Goal: Task Accomplishment & Management: Manage account settings

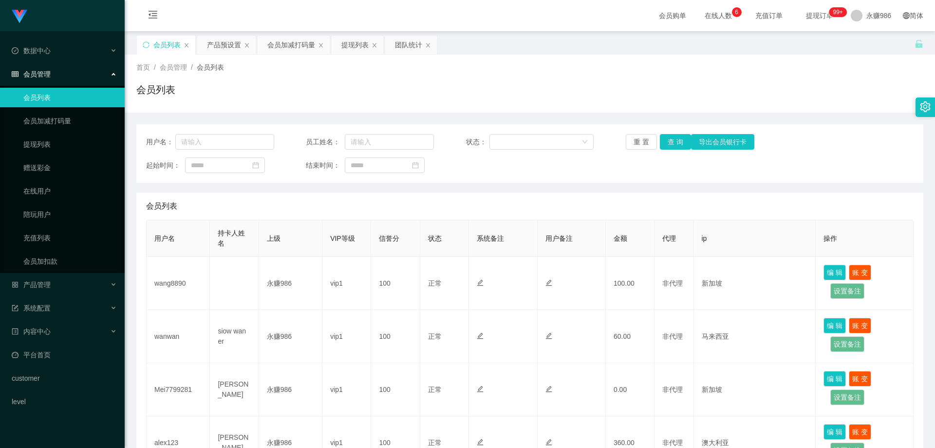
click at [42, 102] on link "会员列表" at bounding box center [70, 97] width 94 height 19
click at [678, 141] on button "查 询" at bounding box center [675, 142] width 31 height 16
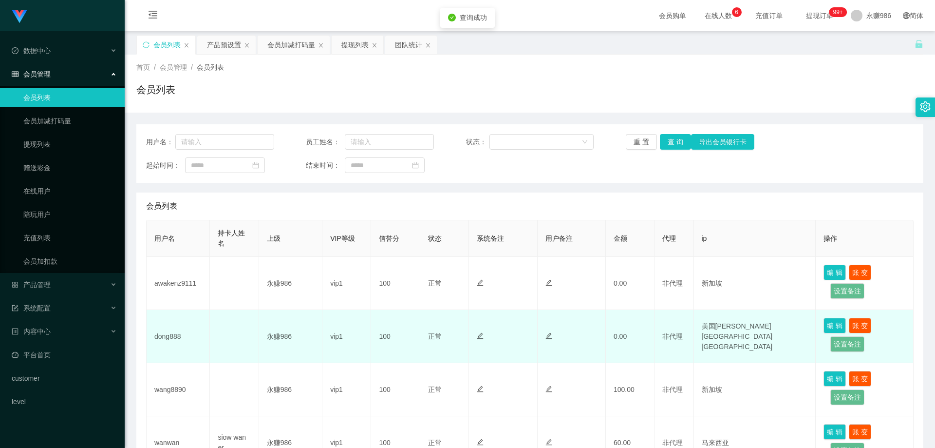
click at [170, 338] on td "dong888" at bounding box center [178, 336] width 63 height 53
copy td "dong888"
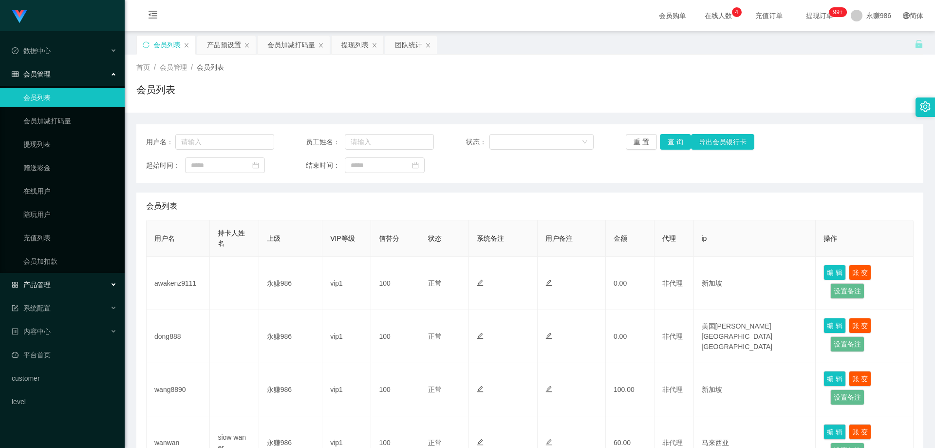
click at [58, 288] on div "产品管理" at bounding box center [62, 284] width 125 height 19
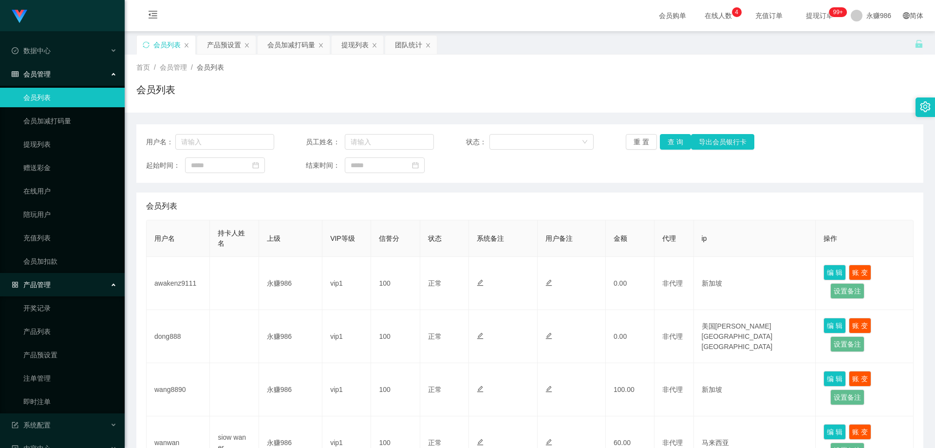
click at [58, 288] on div "产品管理" at bounding box center [62, 284] width 125 height 19
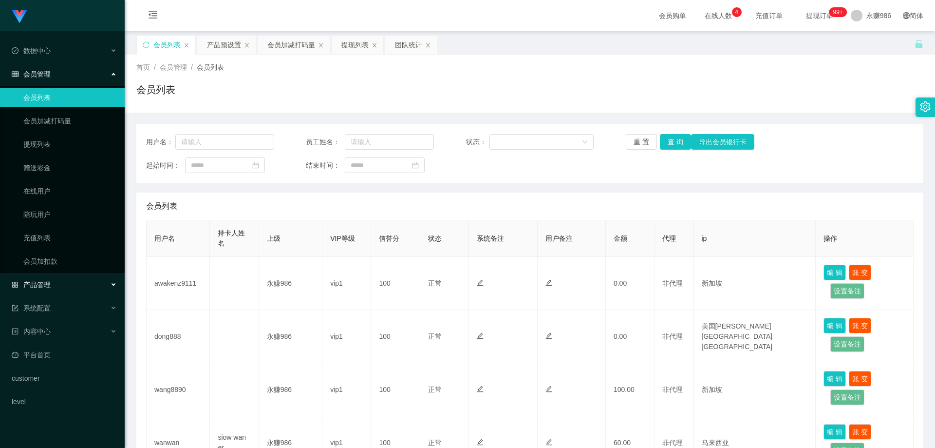
click at [59, 276] on div "产品管理" at bounding box center [62, 284] width 125 height 19
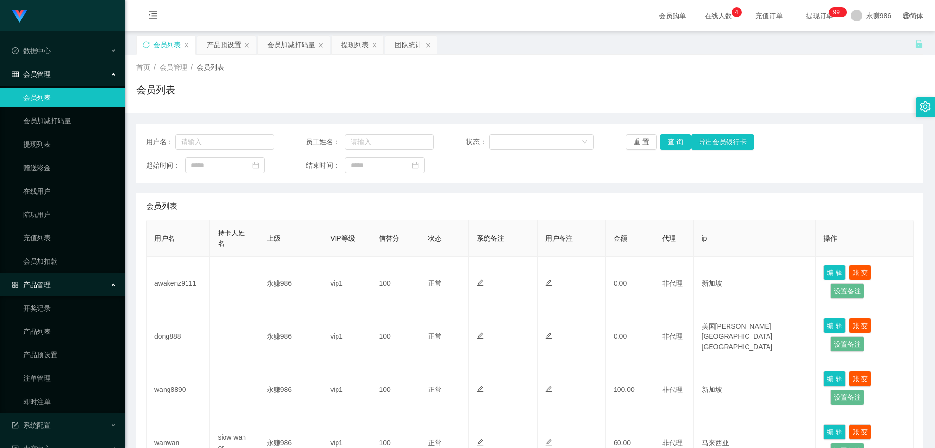
click at [59, 278] on div "产品管理" at bounding box center [62, 284] width 125 height 19
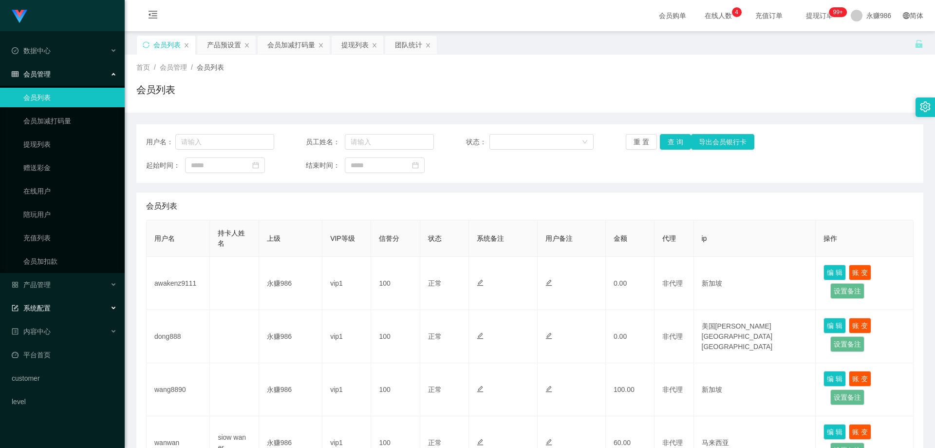
click at [69, 300] on div "系统配置" at bounding box center [62, 307] width 125 height 19
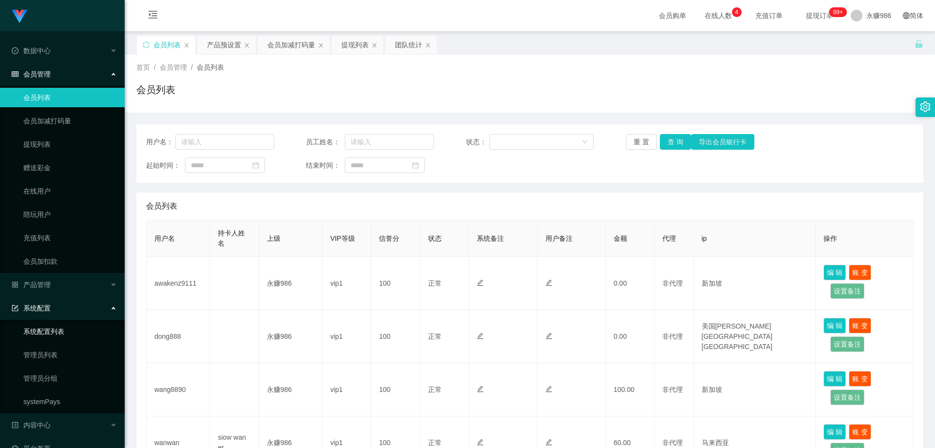
click at [71, 300] on div "系统配置" at bounding box center [62, 307] width 125 height 19
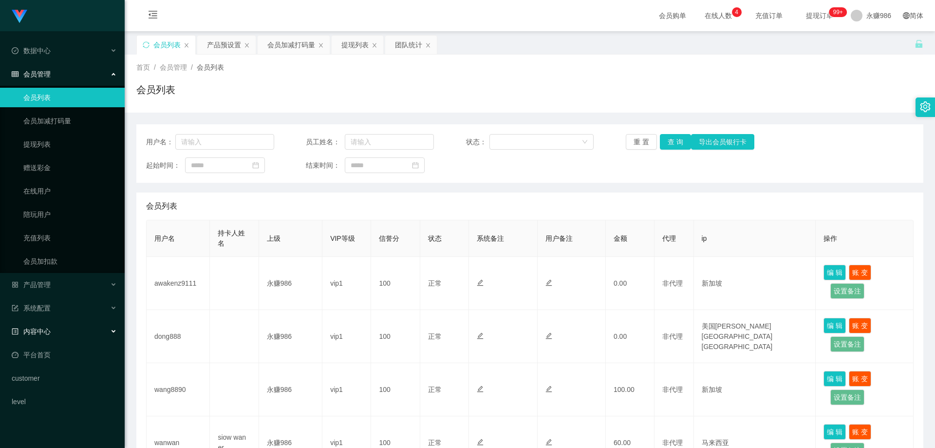
click at [66, 337] on div "内容中心" at bounding box center [62, 330] width 125 height 19
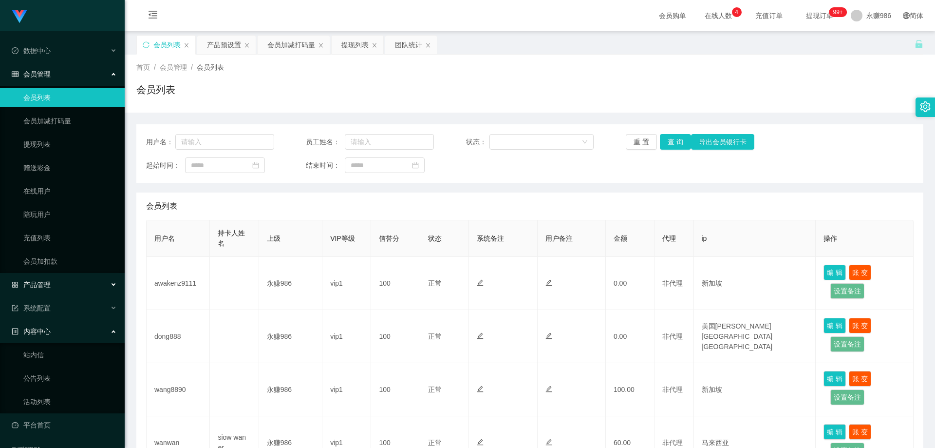
click at [79, 286] on div "产品管理" at bounding box center [62, 284] width 125 height 19
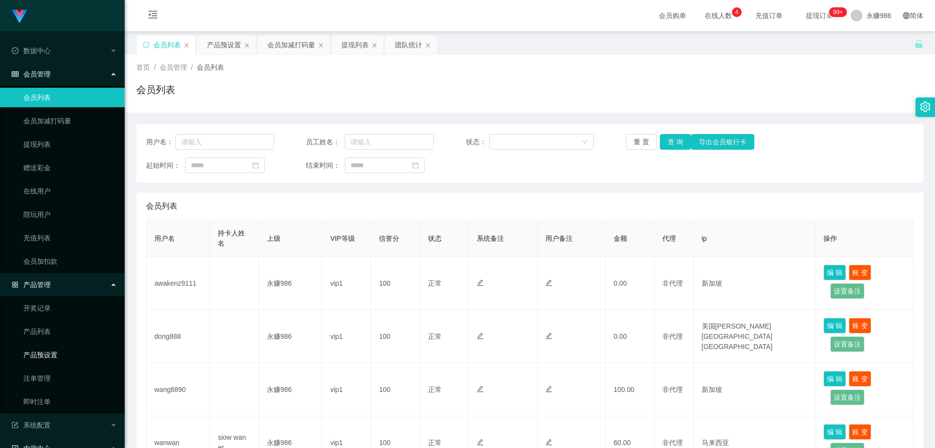
click at [67, 357] on link "产品预设置" at bounding box center [70, 354] width 94 height 19
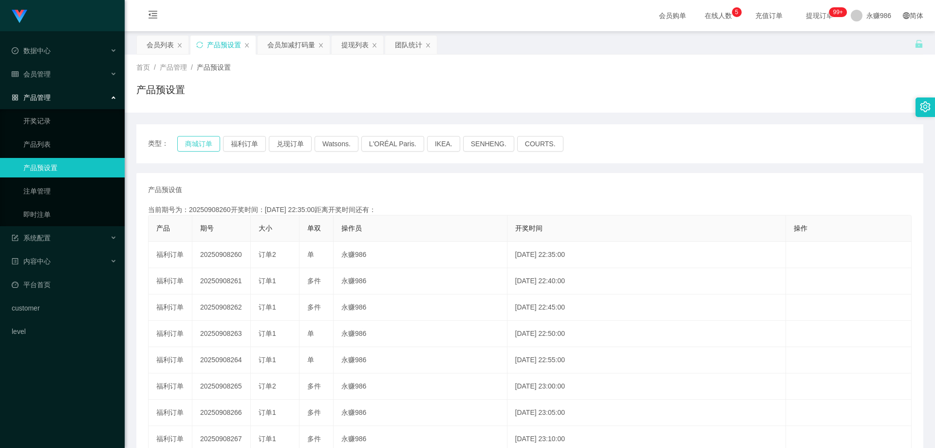
click at [201, 145] on button "商城订单" at bounding box center [198, 144] width 43 height 16
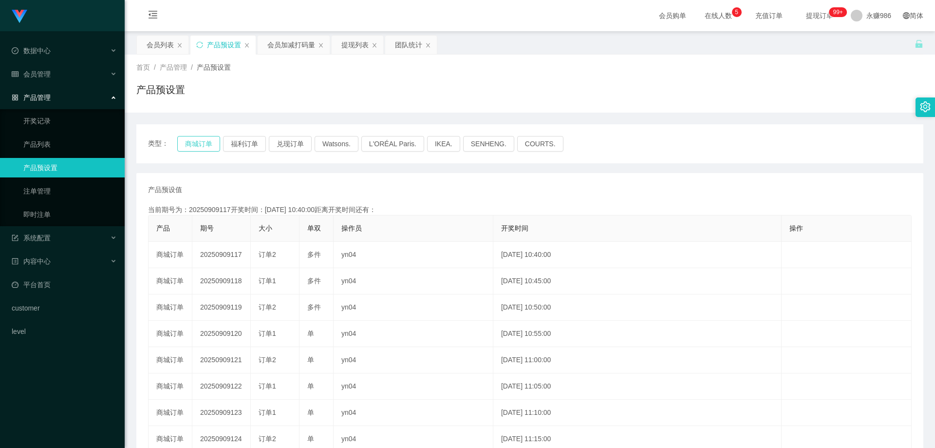
click at [201, 145] on button "商城订单" at bounding box center [198, 144] width 43 height 16
drag, startPoint x: 195, startPoint y: 150, endPoint x: 203, endPoint y: 146, distance: 9.0
click at [201, 148] on button "商城订单" at bounding box center [198, 144] width 43 height 16
click at [203, 146] on button "商城订单" at bounding box center [198, 144] width 43 height 16
click at [69, 218] on link "即时注单" at bounding box center [70, 214] width 94 height 19
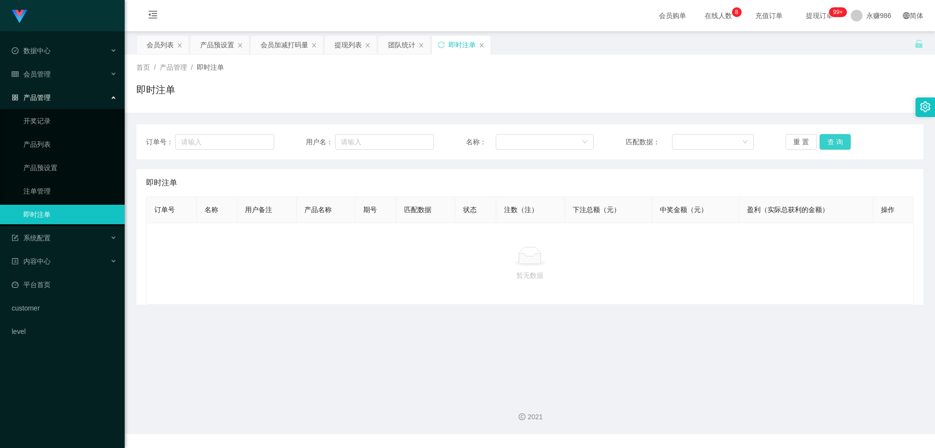
click at [835, 138] on button "查 询" at bounding box center [835, 142] width 31 height 16
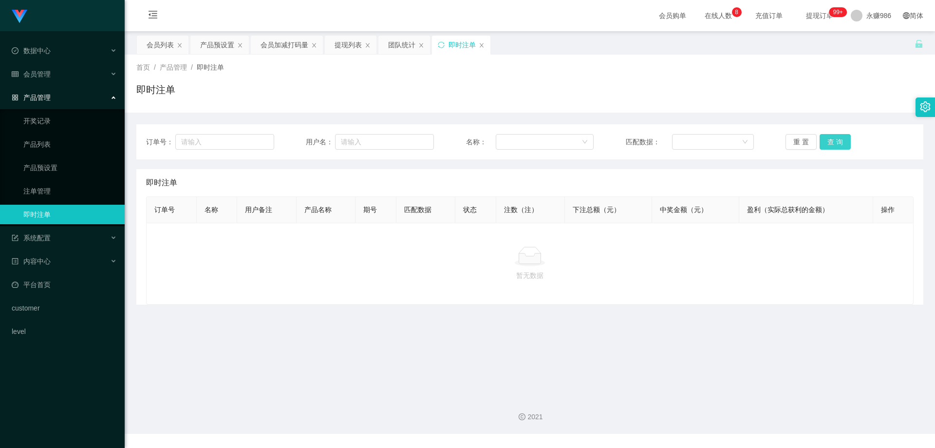
click at [835, 138] on button "查 询" at bounding box center [835, 142] width 31 height 16
click at [77, 75] on div "会员管理" at bounding box center [62, 73] width 125 height 19
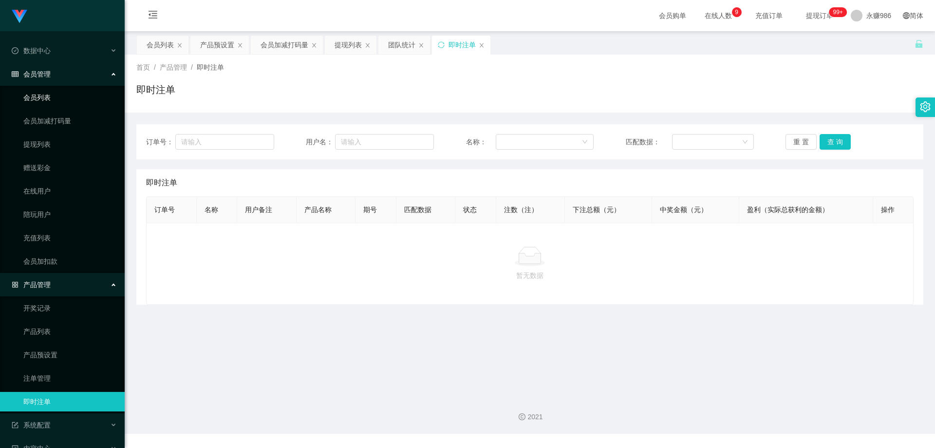
click at [62, 101] on link "会员列表" at bounding box center [70, 97] width 94 height 19
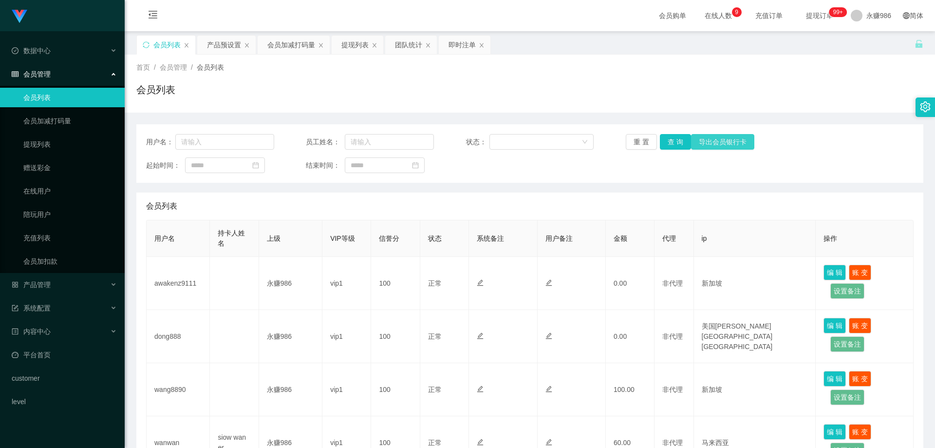
click at [735, 142] on button "导出会员银行卡" at bounding box center [722, 142] width 63 height 16
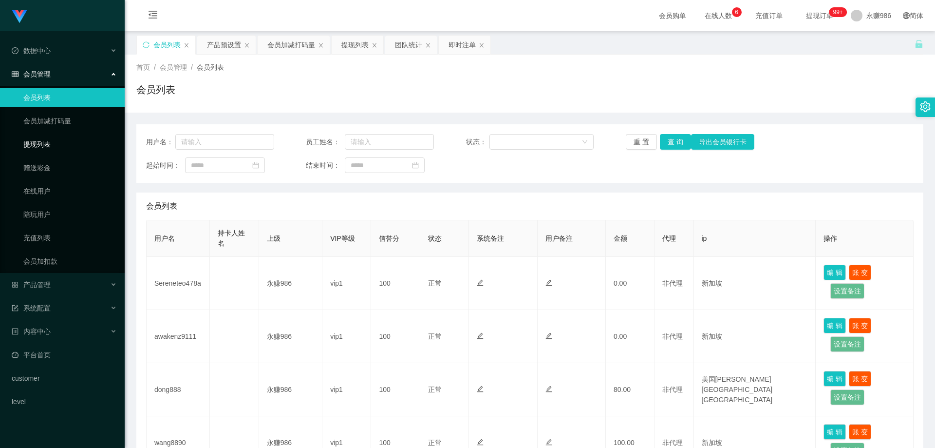
click at [71, 151] on link "提现列表" at bounding box center [70, 143] width 94 height 19
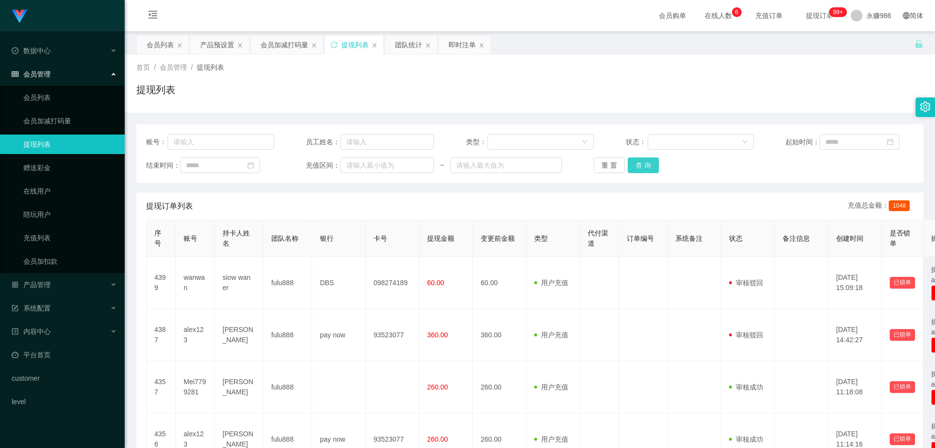
click at [642, 169] on button "查 询" at bounding box center [643, 165] width 31 height 16
click at [53, 282] on div "产品管理" at bounding box center [62, 284] width 125 height 19
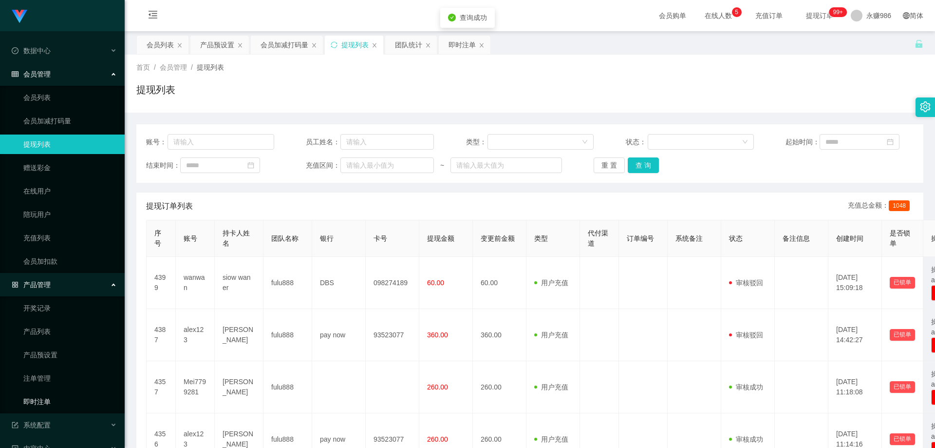
click at [46, 395] on link "即时注单" at bounding box center [70, 401] width 94 height 19
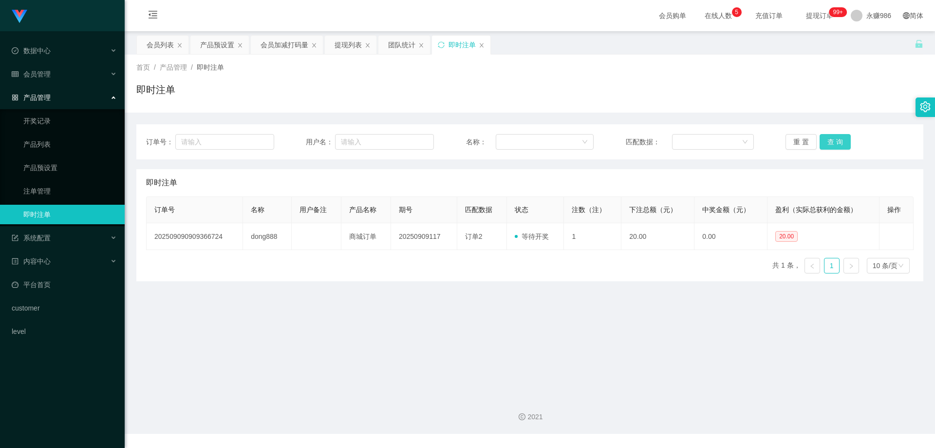
click at [837, 149] on button "查 询" at bounding box center [835, 142] width 31 height 16
click at [835, 143] on button "查 询" at bounding box center [835, 142] width 31 height 16
click at [823, 140] on button "查 询" at bounding box center [835, 142] width 31 height 16
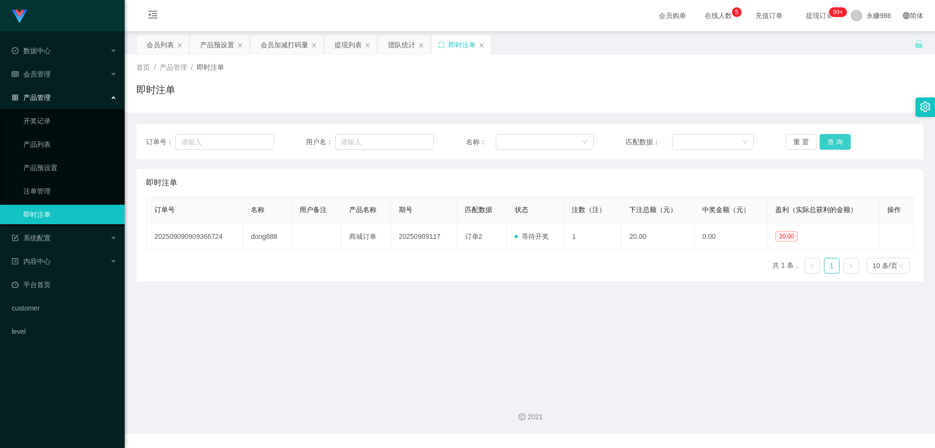
click at [823, 140] on button "查 询" at bounding box center [835, 142] width 31 height 16
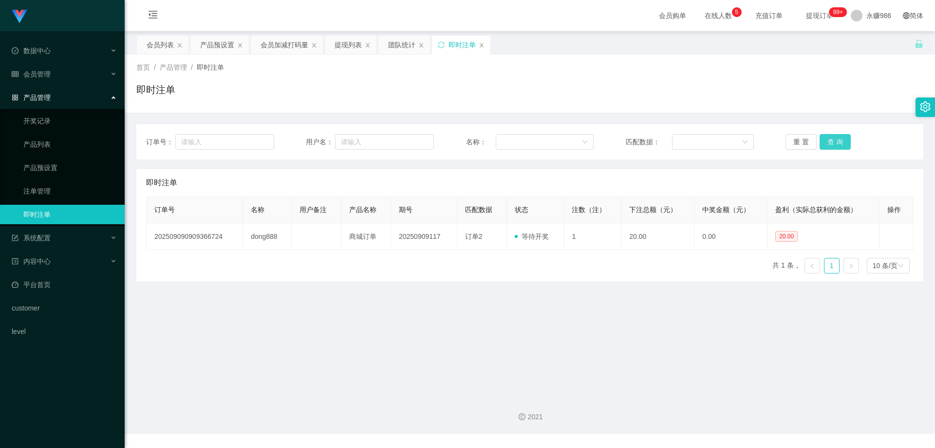
click at [823, 140] on button "查 询" at bounding box center [835, 142] width 31 height 16
click at [57, 78] on div "会员管理" at bounding box center [62, 73] width 125 height 19
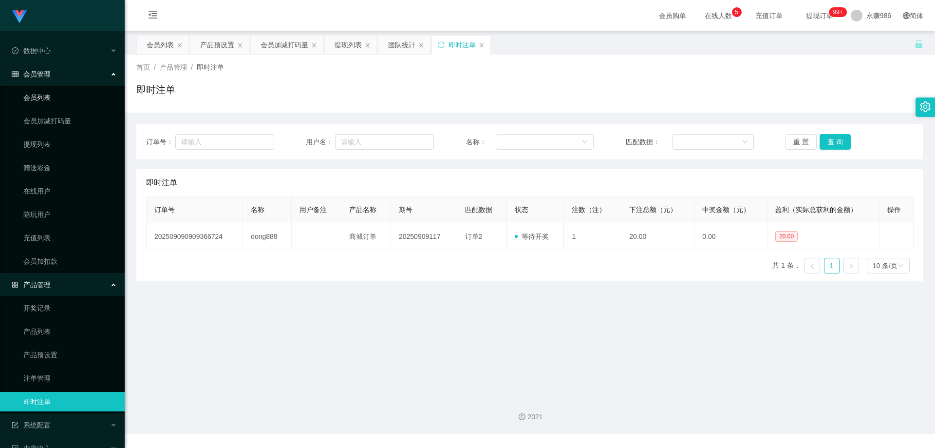
click at [53, 94] on link "会员列表" at bounding box center [70, 97] width 94 height 19
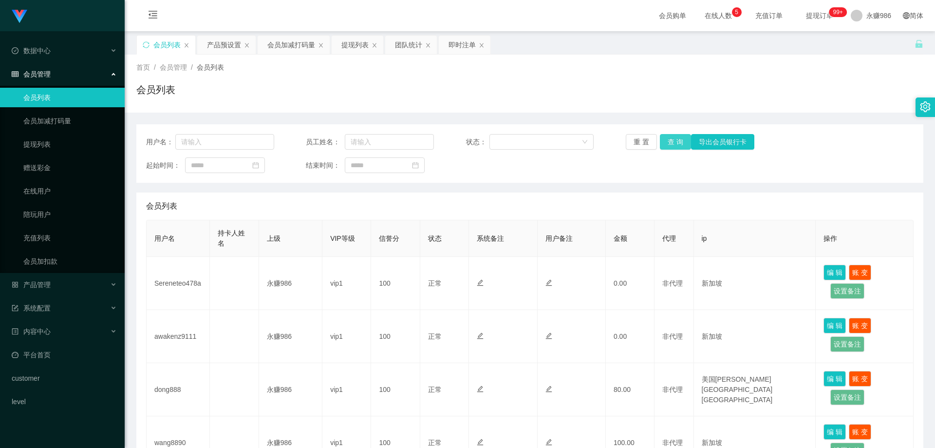
click at [666, 144] on button "查 询" at bounding box center [675, 142] width 31 height 16
click at [75, 96] on link "会员列表" at bounding box center [70, 97] width 94 height 19
click at [680, 143] on button "查 询" at bounding box center [675, 142] width 31 height 16
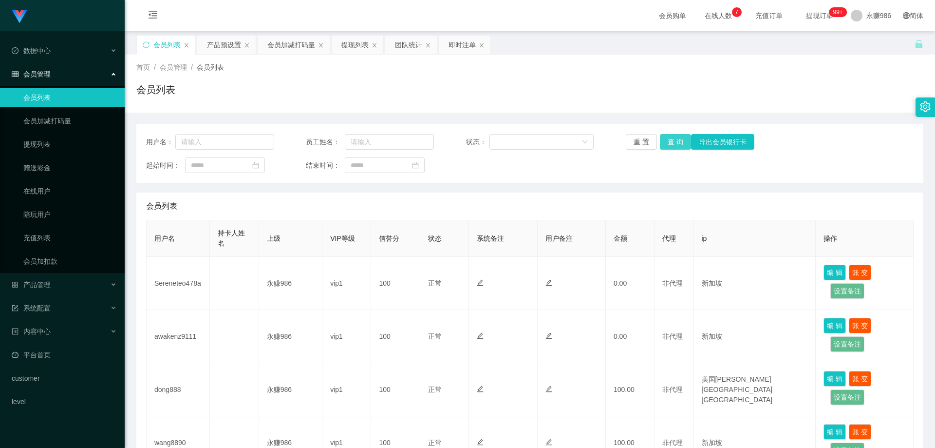
click at [675, 141] on button "查 询" at bounding box center [675, 142] width 31 height 16
click at [666, 143] on button "查 询" at bounding box center [675, 142] width 31 height 16
click at [53, 145] on link "提现列表" at bounding box center [70, 143] width 94 height 19
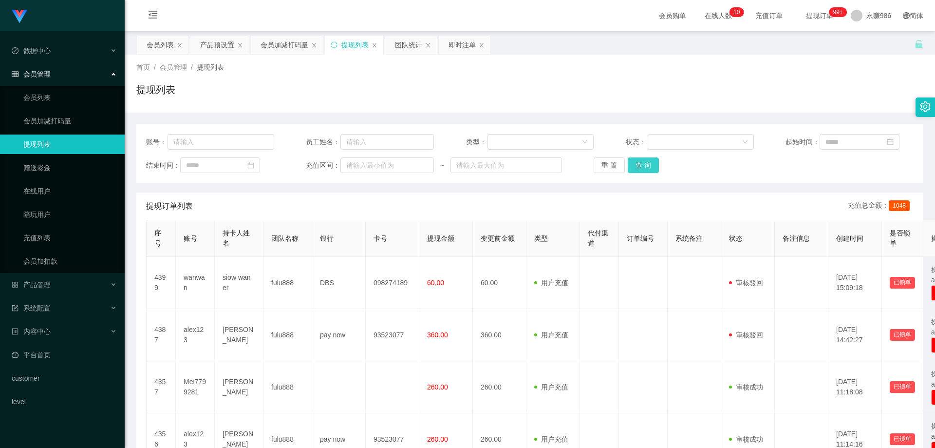
click at [642, 164] on button "查 询" at bounding box center [643, 165] width 31 height 16
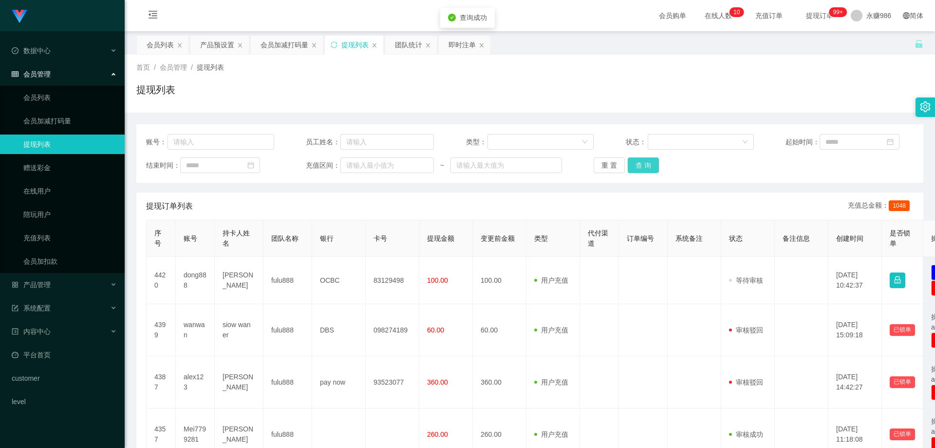
click at [642, 164] on button "查 询" at bounding box center [643, 165] width 31 height 16
click at [466, 202] on div "提现订单列表 充值总金额： 1048" at bounding box center [530, 205] width 768 height 27
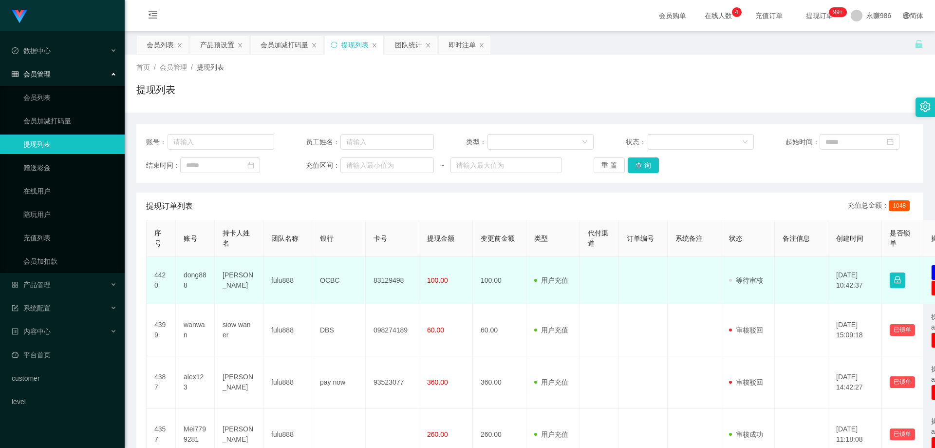
click at [384, 277] on td "83129498" at bounding box center [393, 280] width 54 height 47
copy td "83129498"
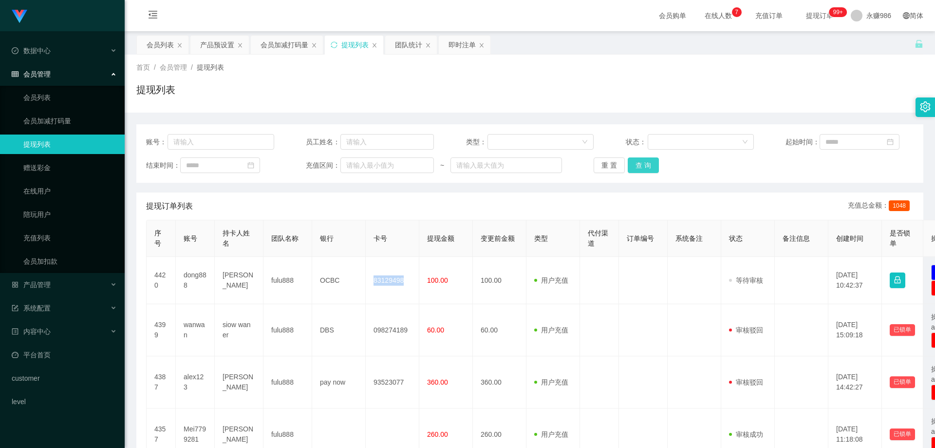
click at [647, 167] on button "查 询" at bounding box center [643, 165] width 31 height 16
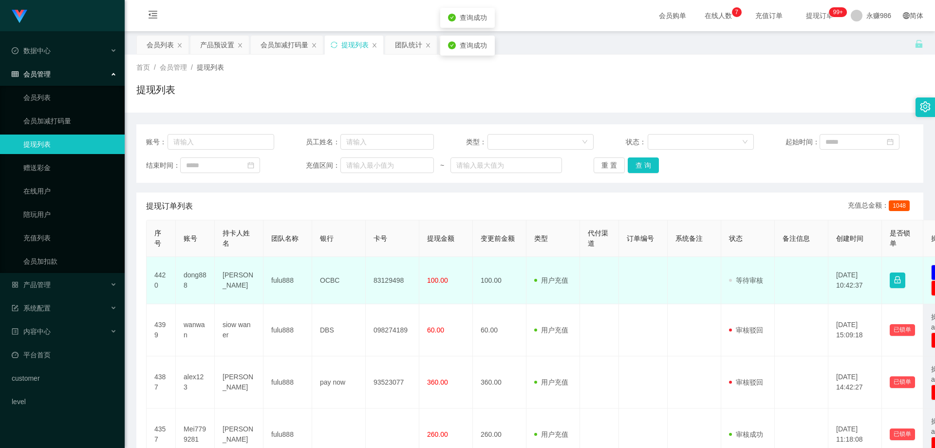
click at [274, 284] on td "fulu888" at bounding box center [287, 280] width 49 height 47
click at [330, 291] on td "OCBC" at bounding box center [339, 280] width 54 height 47
click at [397, 283] on td "83129498" at bounding box center [393, 280] width 54 height 47
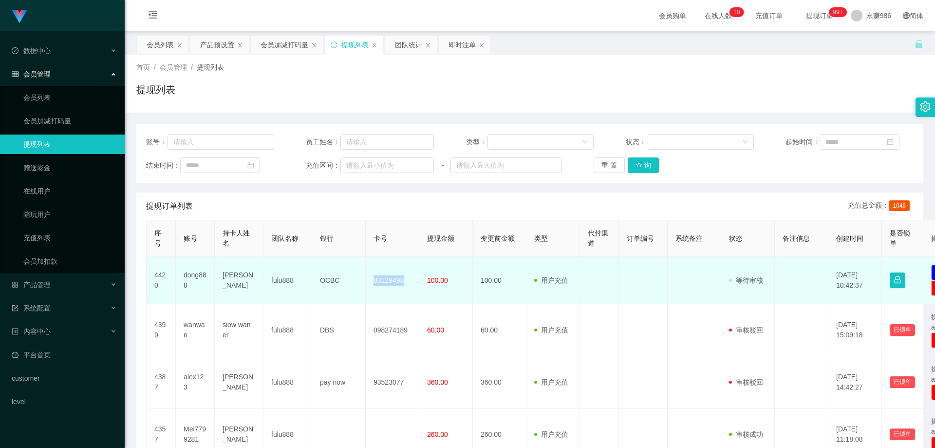
copy td "83129498"
click at [229, 275] on td "[PERSON_NAME]" at bounding box center [239, 280] width 49 height 47
copy td "[PERSON_NAME]"
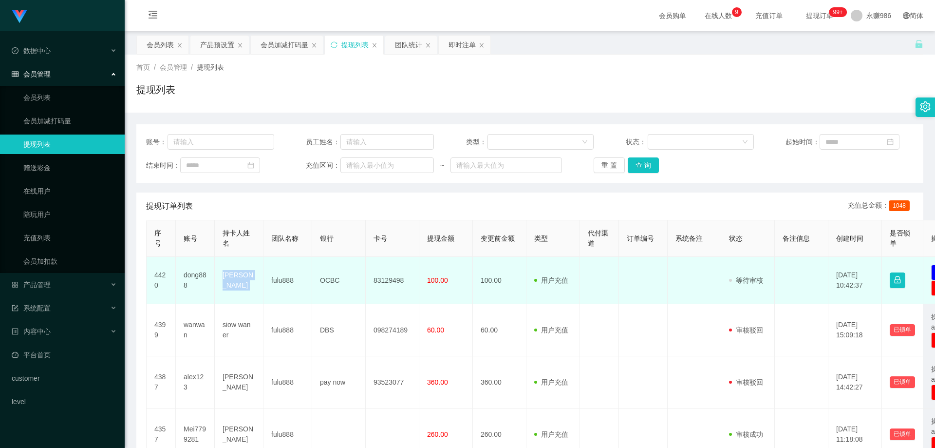
click at [233, 279] on td "[PERSON_NAME]" at bounding box center [239, 280] width 49 height 47
click at [394, 282] on td "83129498" at bounding box center [393, 280] width 54 height 47
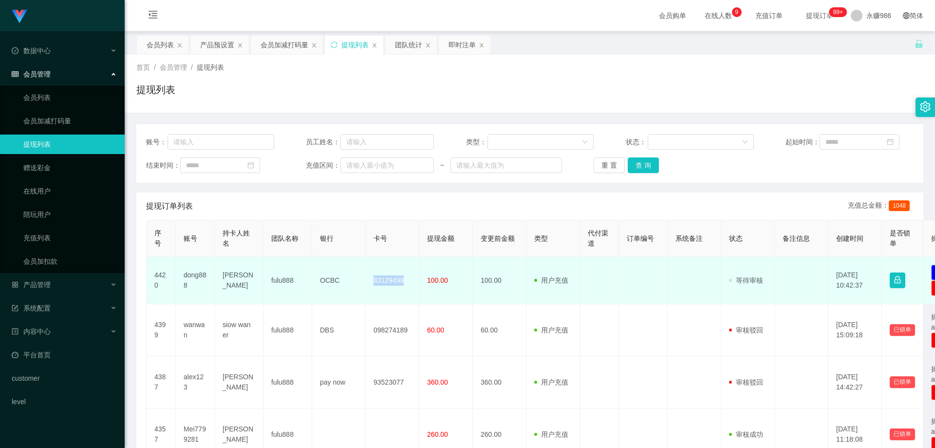
copy td "83129498"
click at [247, 282] on td "[PERSON_NAME]" at bounding box center [239, 280] width 49 height 47
click at [184, 278] on td "dong888" at bounding box center [195, 280] width 39 height 47
copy td "dong888"
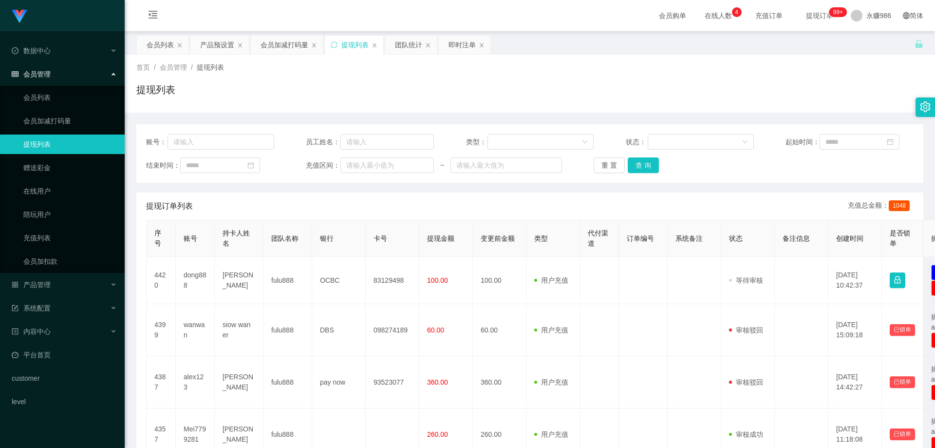
click at [73, 82] on div "会员管理" at bounding box center [62, 73] width 125 height 19
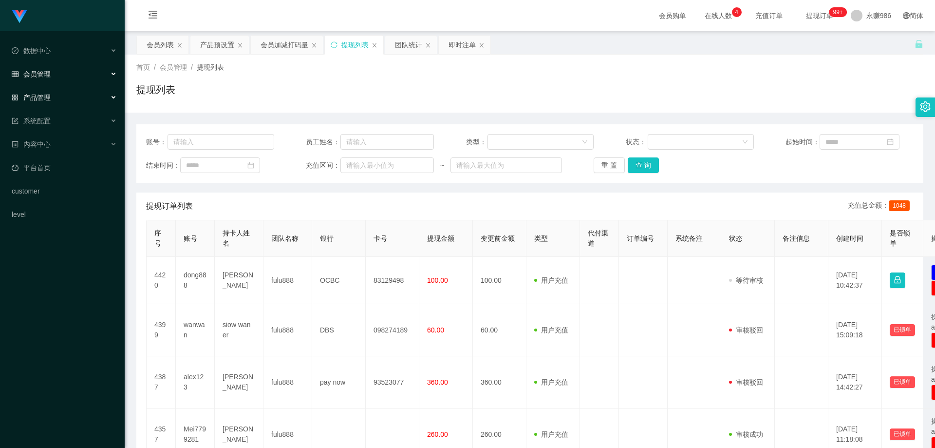
click at [68, 95] on div "产品管理" at bounding box center [62, 97] width 125 height 19
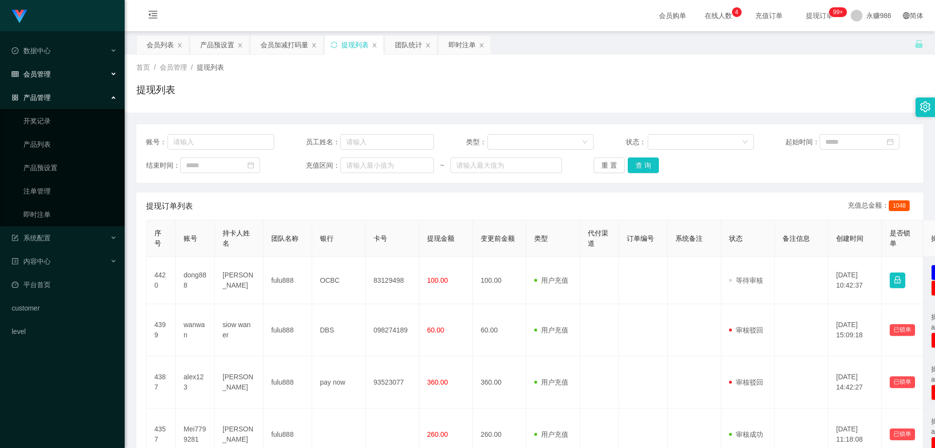
click at [68, 75] on div "会员管理" at bounding box center [62, 73] width 125 height 19
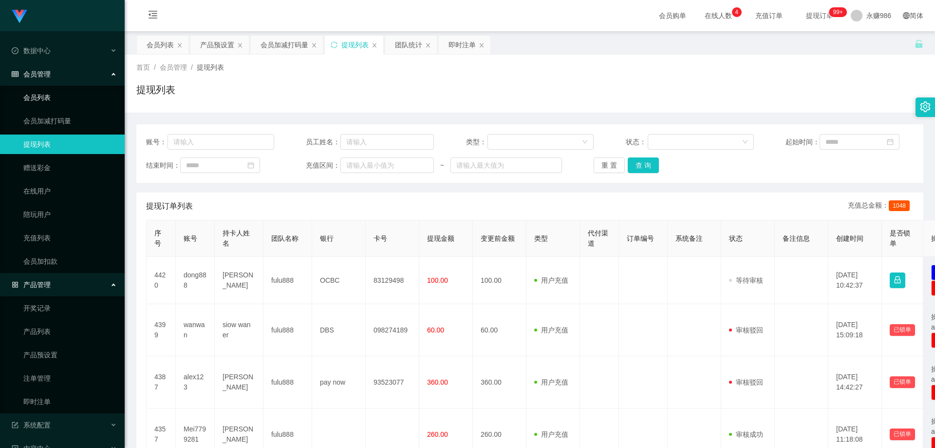
click at [67, 94] on link "会员列表" at bounding box center [70, 97] width 94 height 19
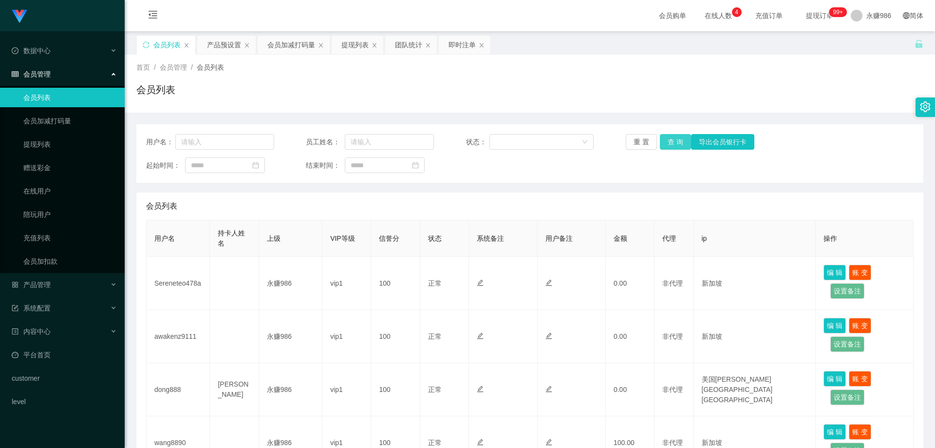
click at [665, 146] on button "查 询" at bounding box center [675, 142] width 31 height 16
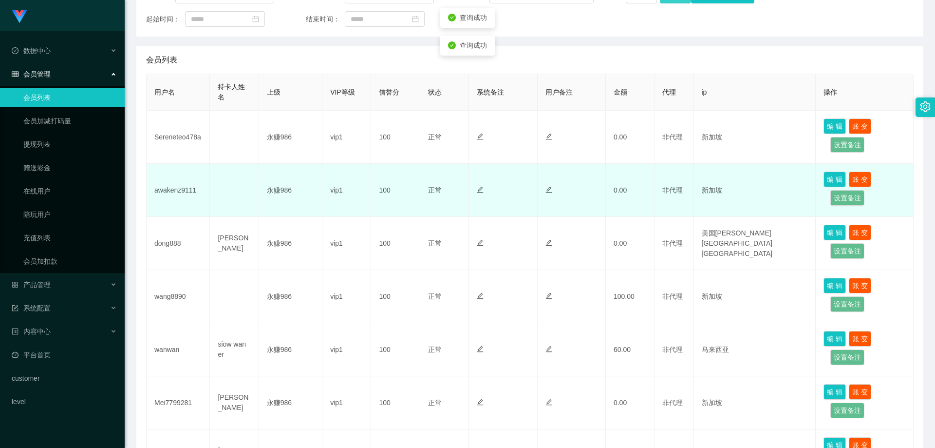
scroll to position [49, 0]
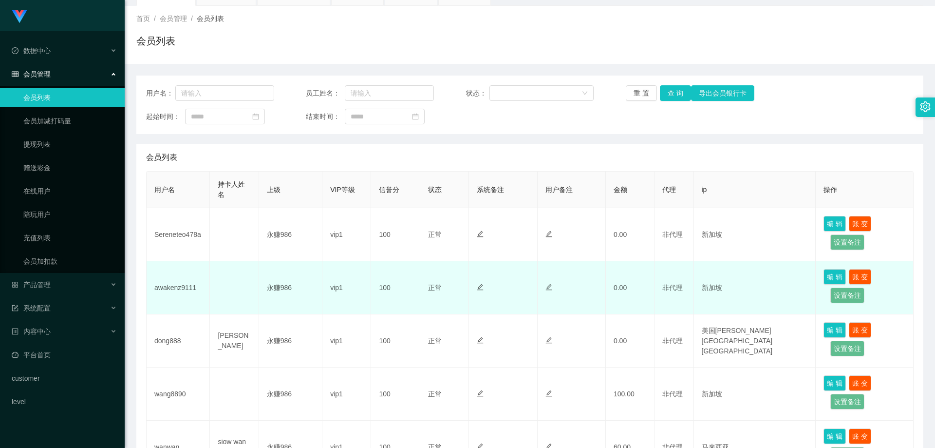
click at [183, 287] on td "awakenz9111" at bounding box center [178, 287] width 63 height 53
click at [187, 281] on td "awakenz9111" at bounding box center [178, 287] width 63 height 53
click at [187, 286] on td "awakenz9111" at bounding box center [178, 287] width 63 height 53
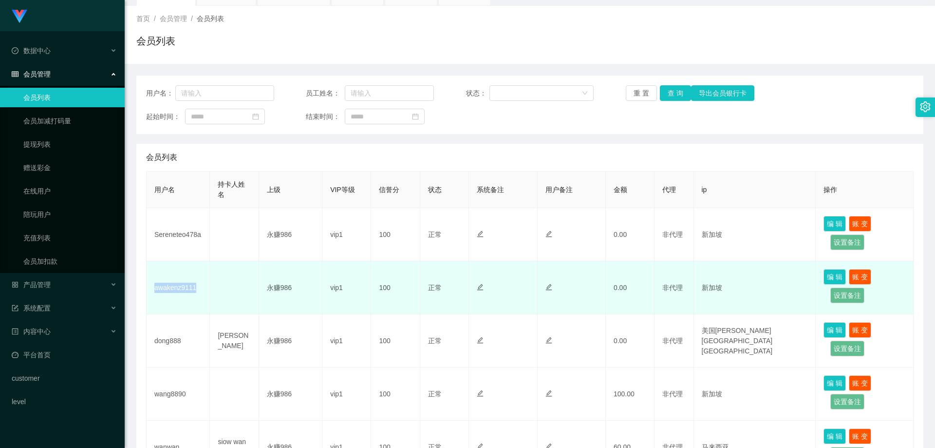
copy td "awakenz9111"
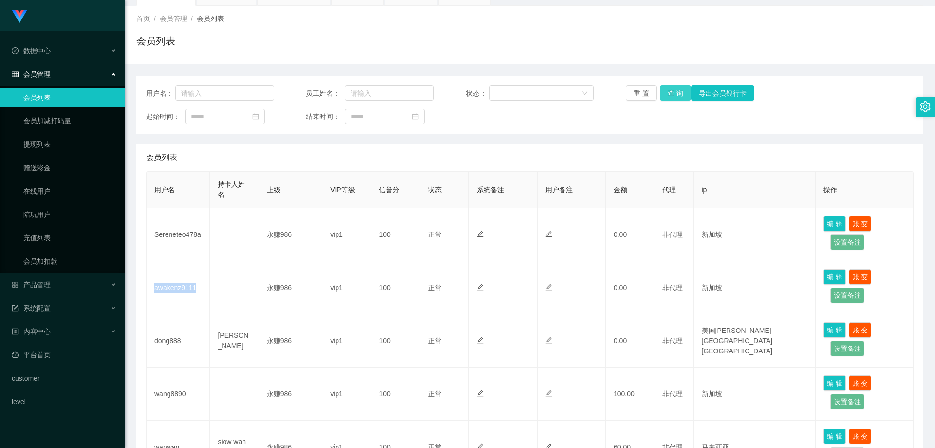
click at [676, 96] on button "查 询" at bounding box center [675, 93] width 31 height 16
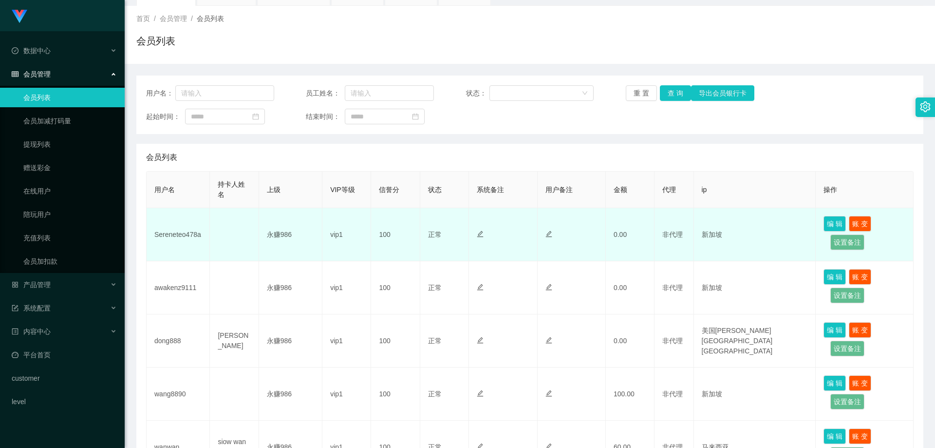
click at [187, 236] on td "Sereneteo478a" at bounding box center [178, 234] width 63 height 53
copy td "Sereneteo478a"
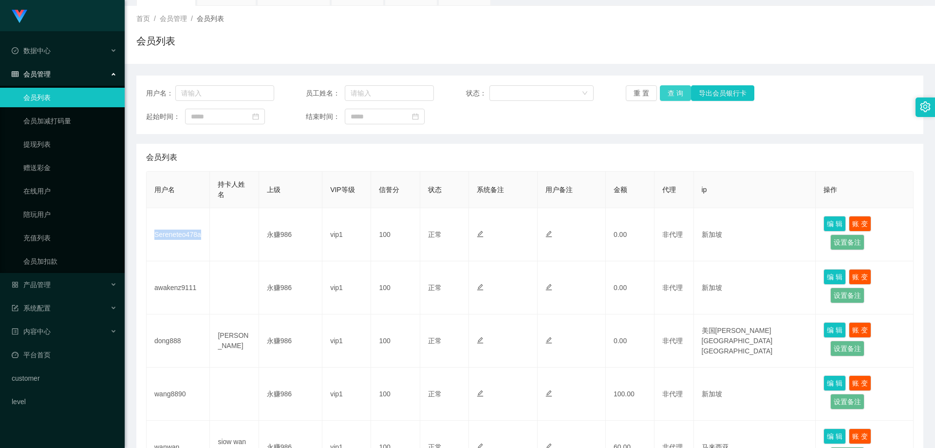
click at [667, 92] on button "查 询" at bounding box center [675, 93] width 31 height 16
click at [56, 280] on div "产品管理" at bounding box center [62, 284] width 125 height 19
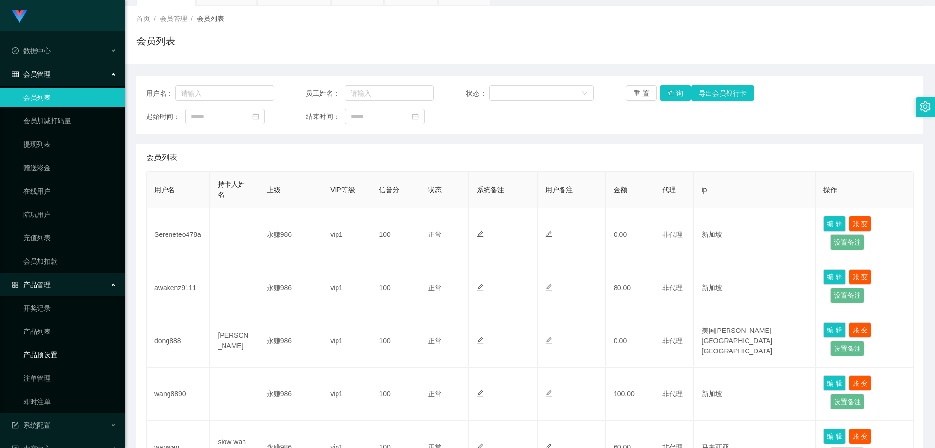
click at [52, 353] on link "产品预设置" at bounding box center [70, 354] width 94 height 19
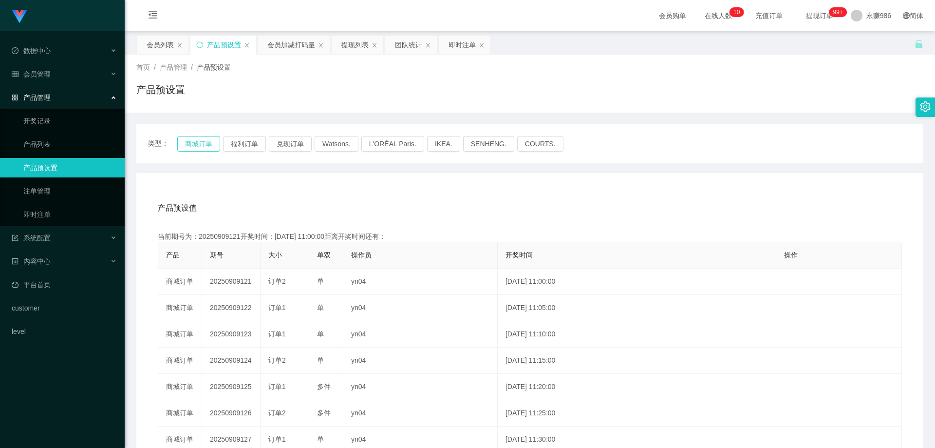
click at [183, 141] on button "商城订单" at bounding box center [198, 144] width 43 height 16
click at [56, 215] on link "即时注单" at bounding box center [70, 214] width 94 height 19
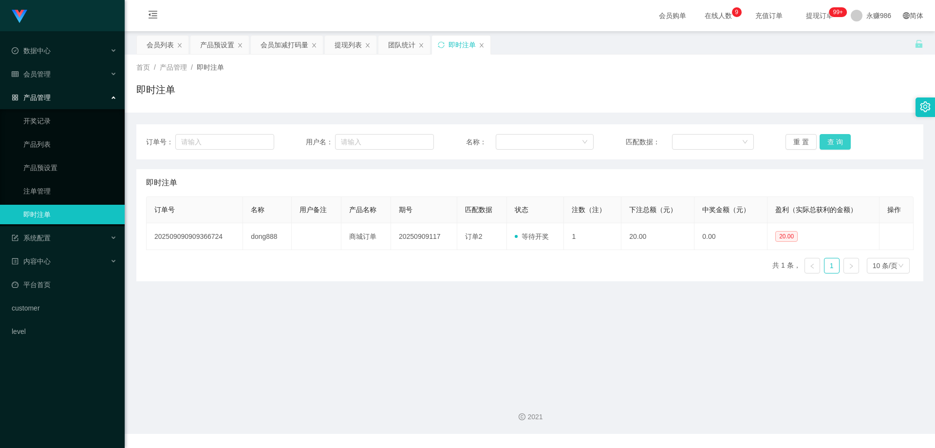
click at [822, 138] on button "查 询" at bounding box center [835, 142] width 31 height 16
click at [825, 138] on button "查 询" at bounding box center [835, 142] width 31 height 16
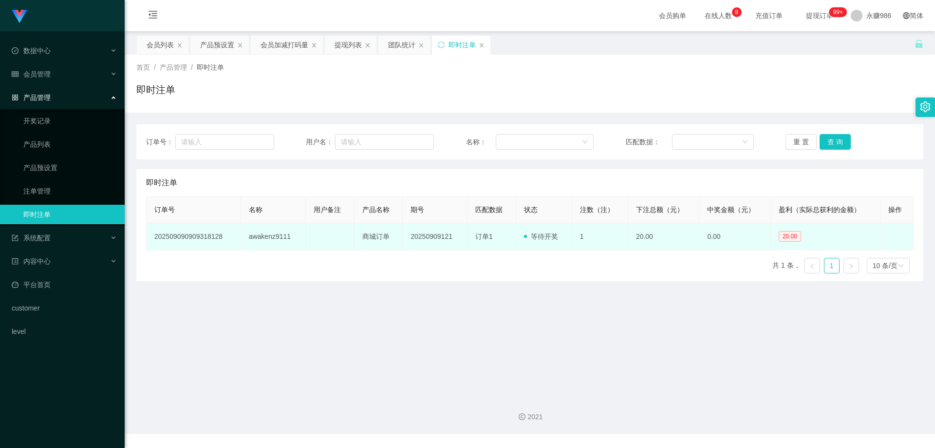
click at [277, 229] on td "awakenz9111" at bounding box center [273, 236] width 65 height 27
click at [277, 236] on td "awakenz9111" at bounding box center [273, 236] width 65 height 27
copy td "awakenz9111"
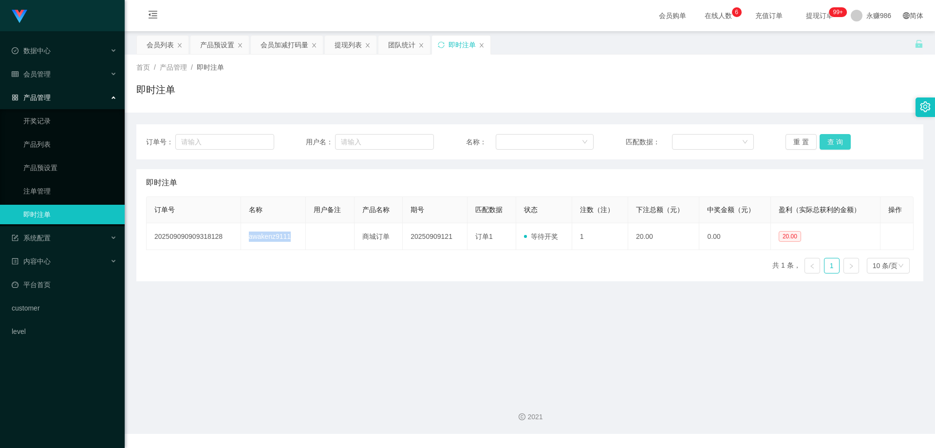
click at [822, 139] on button "查 询" at bounding box center [835, 142] width 31 height 16
click at [824, 136] on button "查 询" at bounding box center [835, 142] width 31 height 16
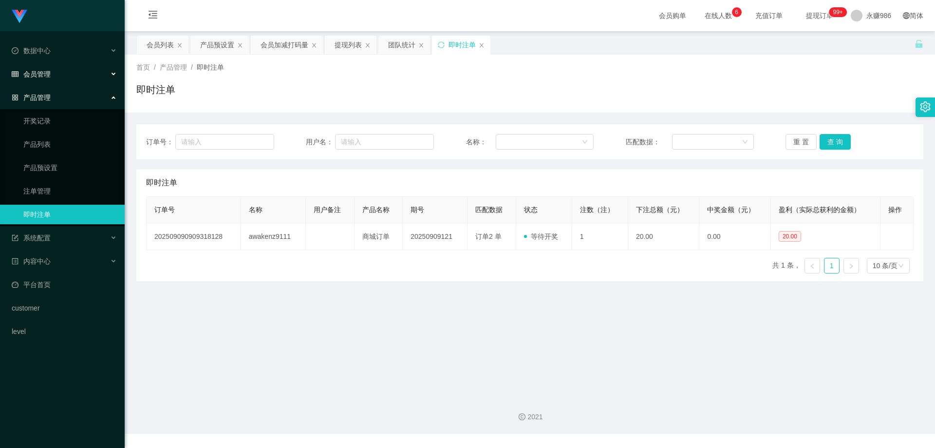
click at [63, 81] on div "会员管理" at bounding box center [62, 73] width 125 height 19
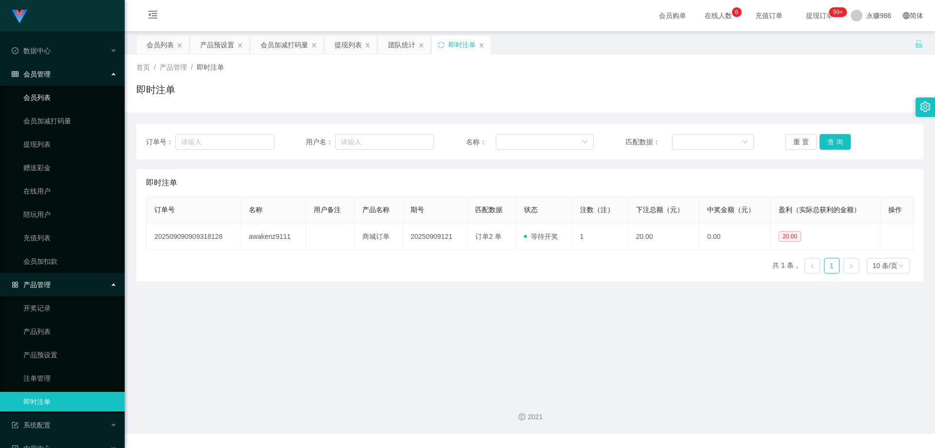
click at [45, 99] on link "会员列表" at bounding box center [70, 97] width 94 height 19
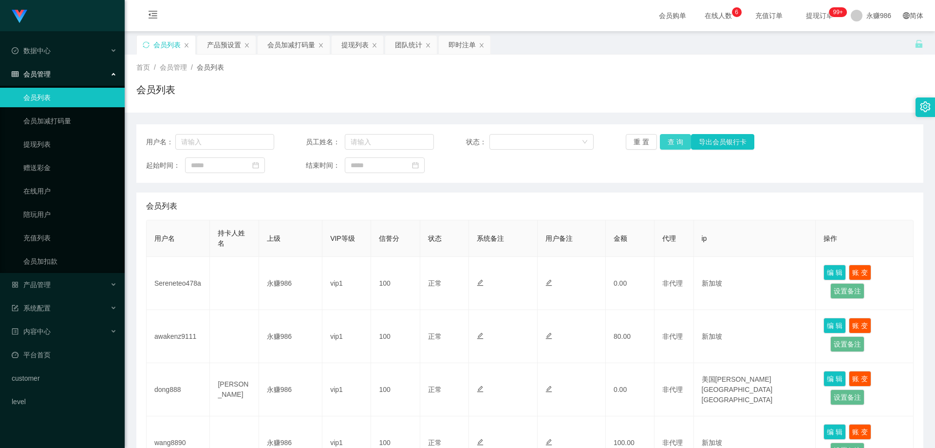
drag, startPoint x: 657, startPoint y: 142, endPoint x: 667, endPoint y: 144, distance: 9.5
click at [660, 142] on button "查 询" at bounding box center [675, 142] width 31 height 16
click at [667, 144] on button "查 询" at bounding box center [675, 142] width 31 height 16
click at [667, 144] on button "查 询" at bounding box center [681, 142] width 42 height 16
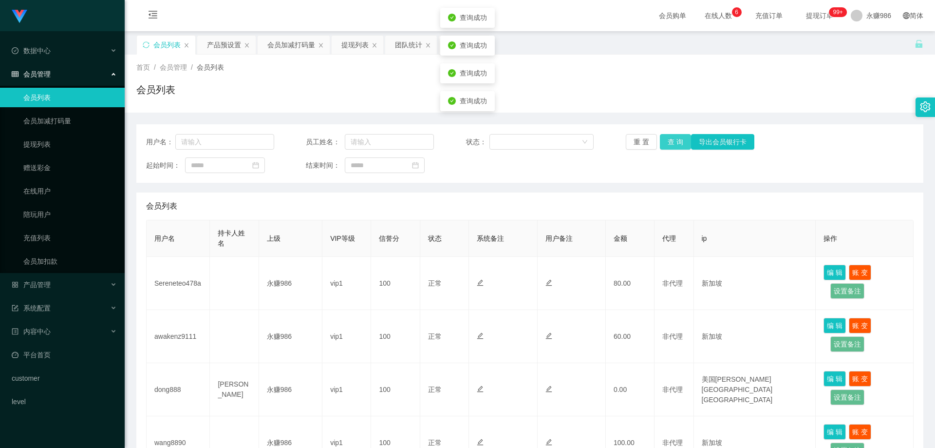
click at [667, 144] on button "查 询" at bounding box center [675, 142] width 31 height 16
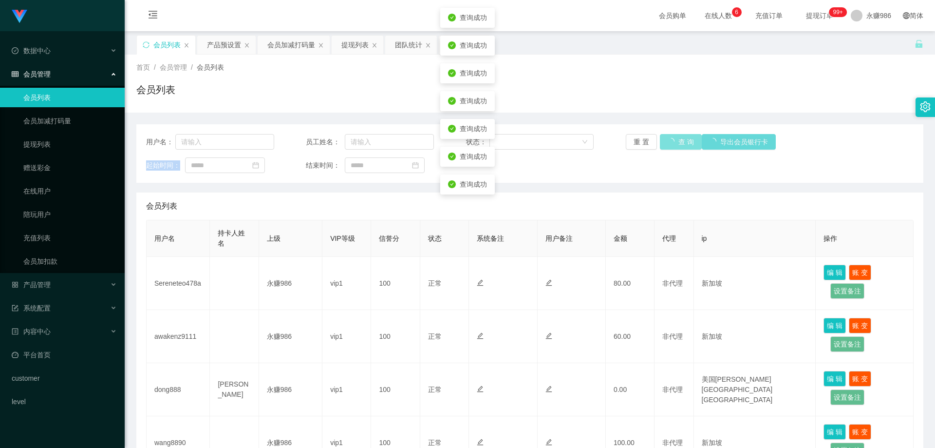
click at [667, 144] on div "重 置 查 询 导出会员银行卡" at bounding box center [690, 142] width 128 height 16
click at [667, 144] on button "查 询" at bounding box center [675, 142] width 31 height 16
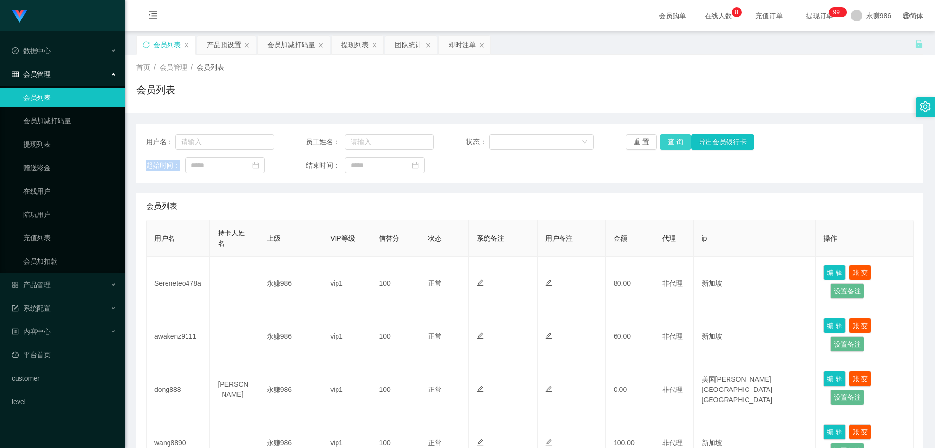
click at [676, 139] on button "查 询" at bounding box center [675, 142] width 31 height 16
click at [62, 144] on link "提现列表" at bounding box center [70, 143] width 94 height 19
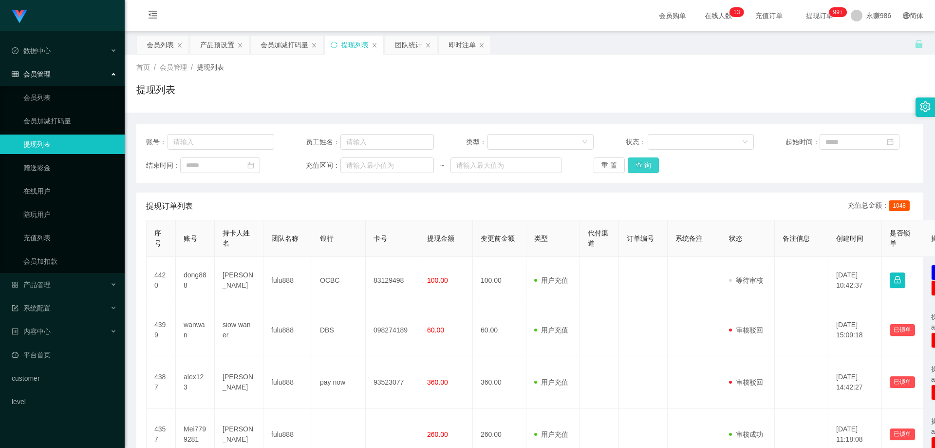
click at [638, 168] on button "查 询" at bounding box center [643, 165] width 31 height 16
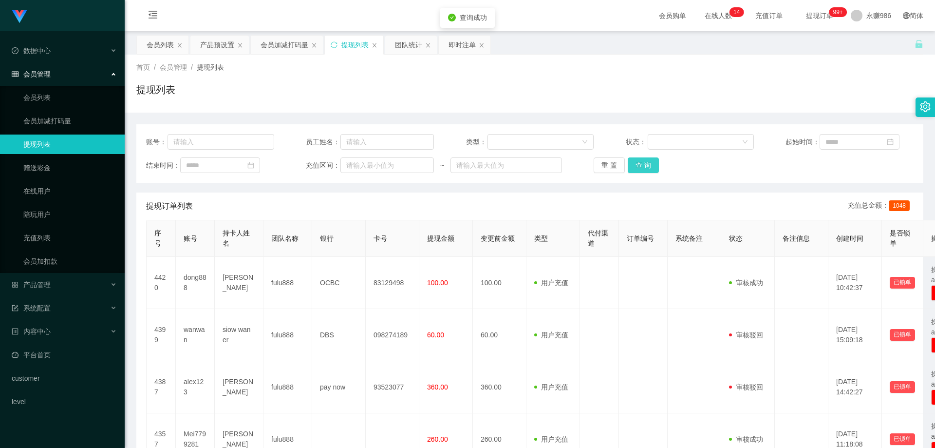
click at [638, 168] on button "查 询" at bounding box center [643, 165] width 31 height 16
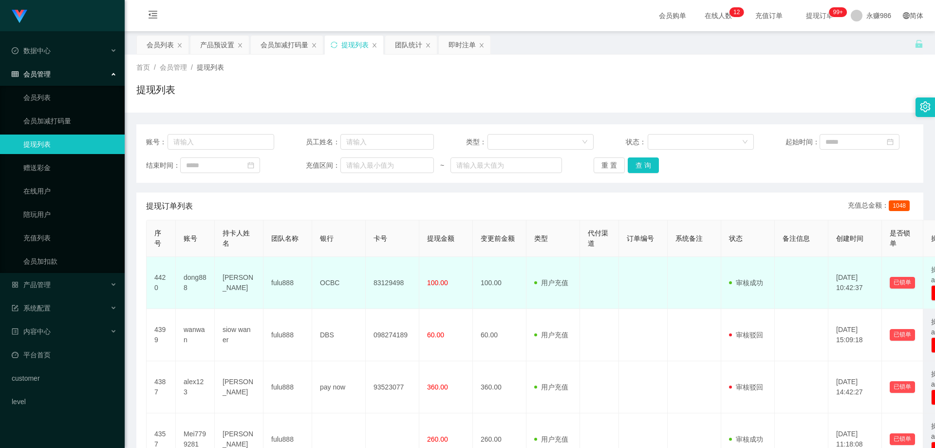
click at [235, 279] on td "[PERSON_NAME]" at bounding box center [239, 283] width 49 height 52
copy td "[PERSON_NAME]"
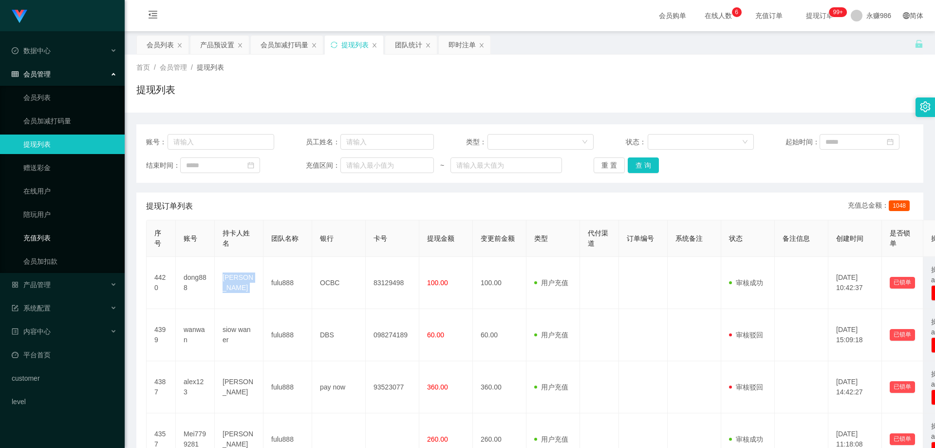
click at [57, 236] on link "充值列表" at bounding box center [70, 237] width 94 height 19
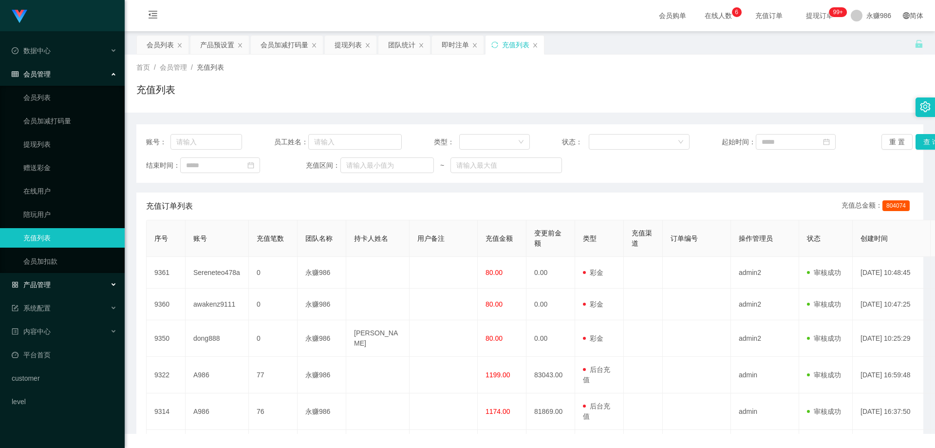
click at [66, 281] on div "产品管理" at bounding box center [62, 284] width 125 height 19
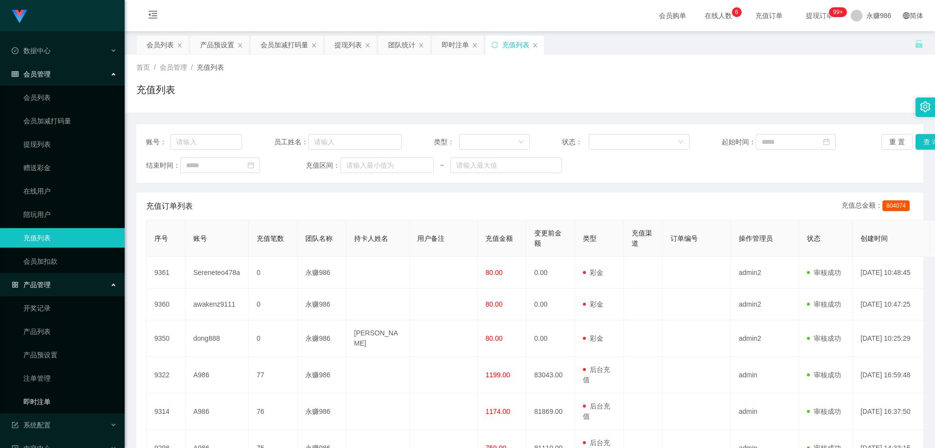
click at [53, 396] on link "即时注单" at bounding box center [70, 401] width 94 height 19
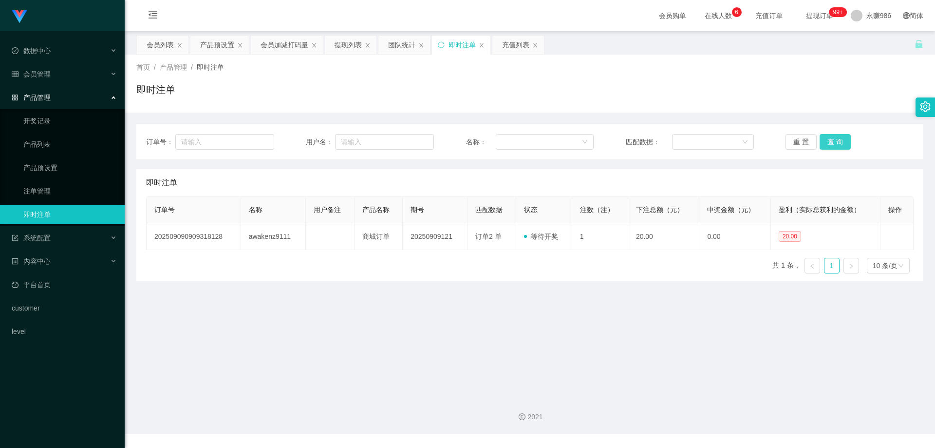
click at [837, 138] on button "查 询" at bounding box center [835, 142] width 31 height 16
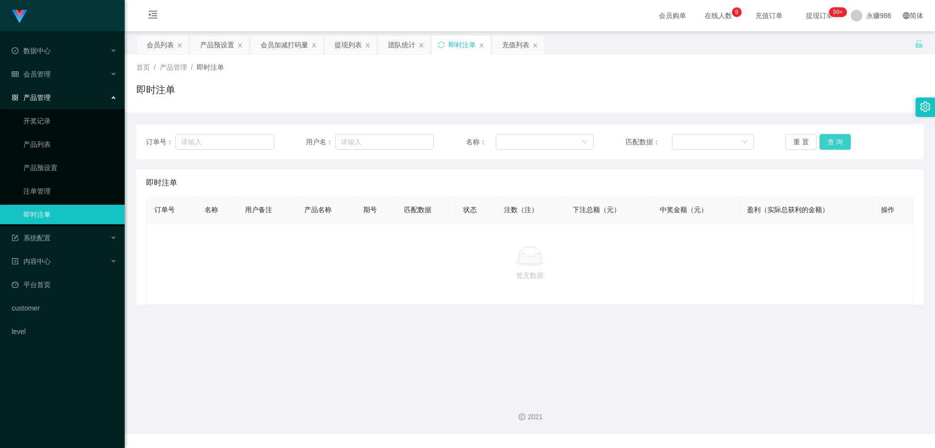
click at [837, 138] on button "查 询" at bounding box center [835, 142] width 31 height 16
click at [50, 192] on link "注单管理" at bounding box center [70, 190] width 94 height 19
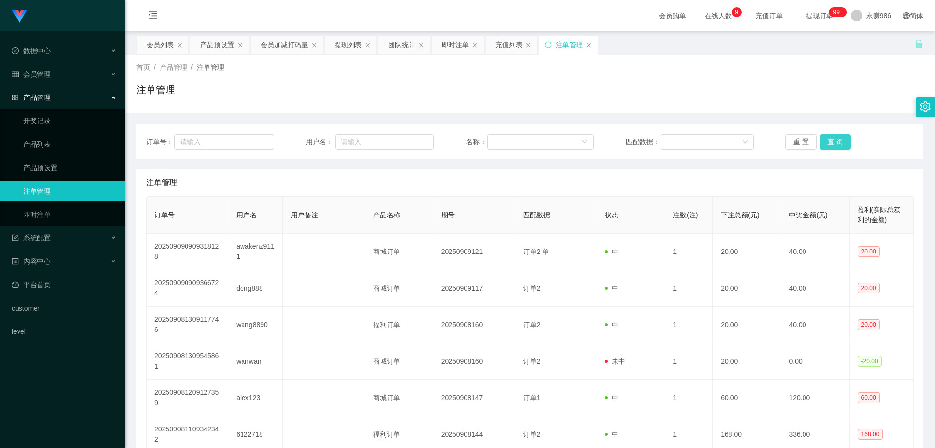
click at [833, 137] on button "查 询" at bounding box center [835, 142] width 31 height 16
click at [834, 139] on button "查 询" at bounding box center [835, 142] width 31 height 16
click at [834, 139] on div "重 置 查 询" at bounding box center [850, 142] width 128 height 16
click at [834, 139] on button "查 询" at bounding box center [835, 142] width 31 height 16
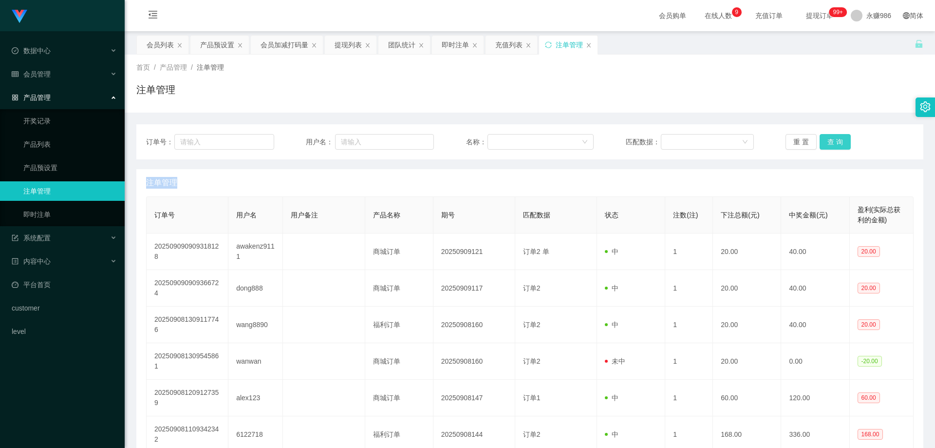
click at [834, 139] on button "查 询" at bounding box center [835, 142] width 31 height 16
click at [23, 206] on link "即时注单" at bounding box center [70, 214] width 94 height 19
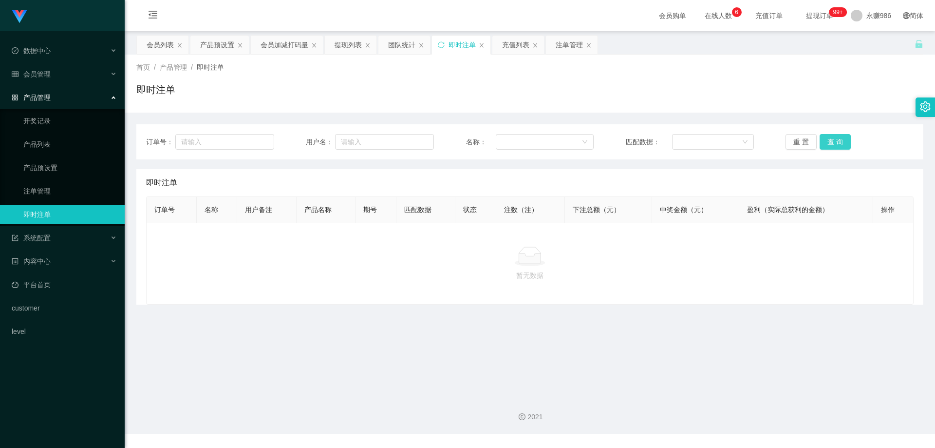
click at [830, 141] on button "查 询" at bounding box center [835, 142] width 31 height 16
click at [57, 195] on link "注单管理" at bounding box center [70, 190] width 94 height 19
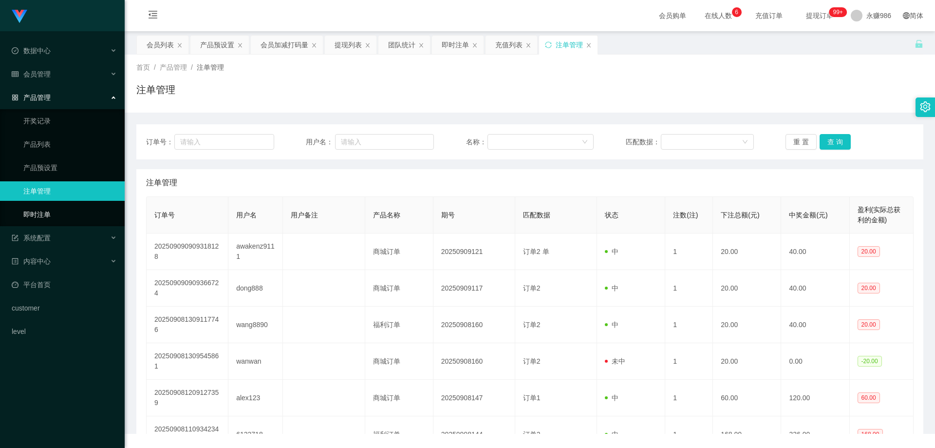
click at [49, 215] on link "即时注单" at bounding box center [70, 214] width 94 height 19
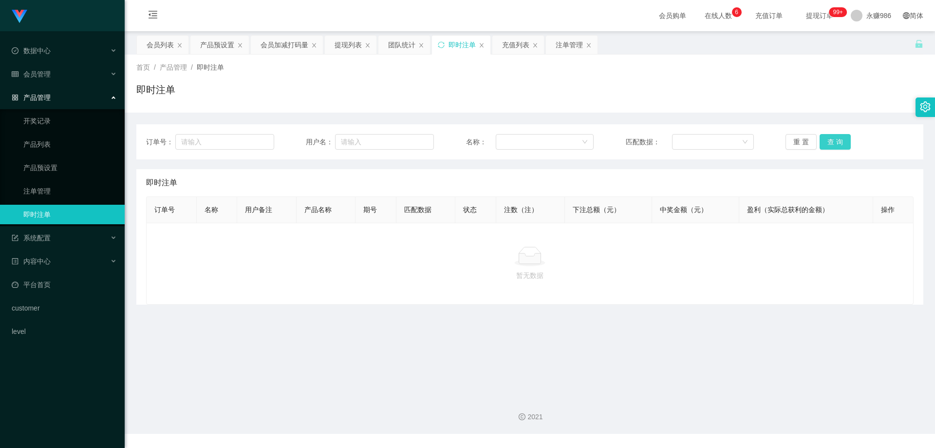
click at [830, 149] on button "查 询" at bounding box center [835, 142] width 31 height 16
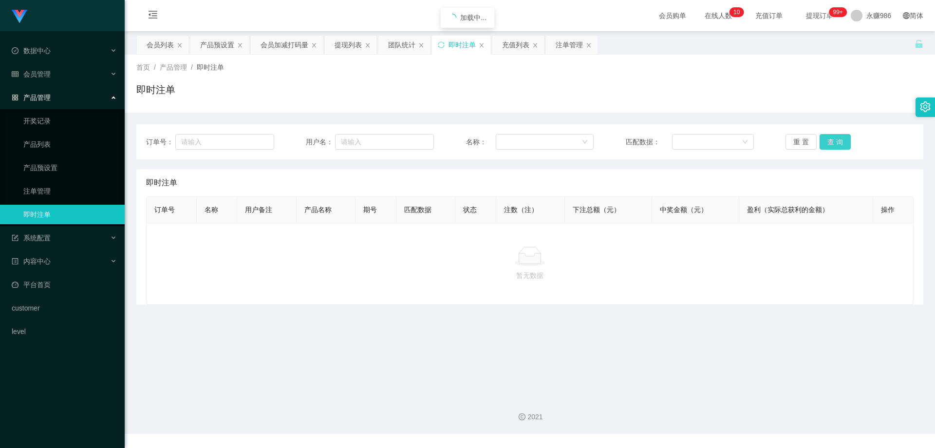
click at [830, 149] on button "查 询" at bounding box center [835, 142] width 31 height 16
click at [836, 141] on button "查 询" at bounding box center [835, 142] width 31 height 16
click at [64, 68] on div "会员管理" at bounding box center [62, 73] width 125 height 19
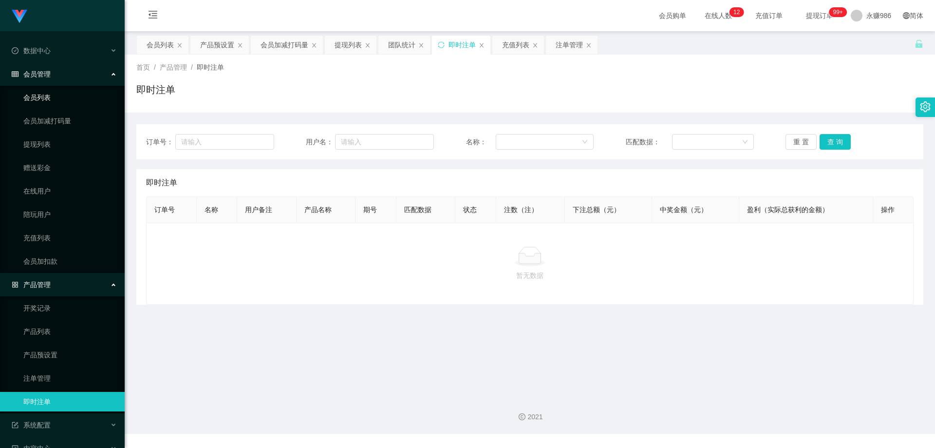
click at [41, 96] on link "会员列表" at bounding box center [70, 97] width 94 height 19
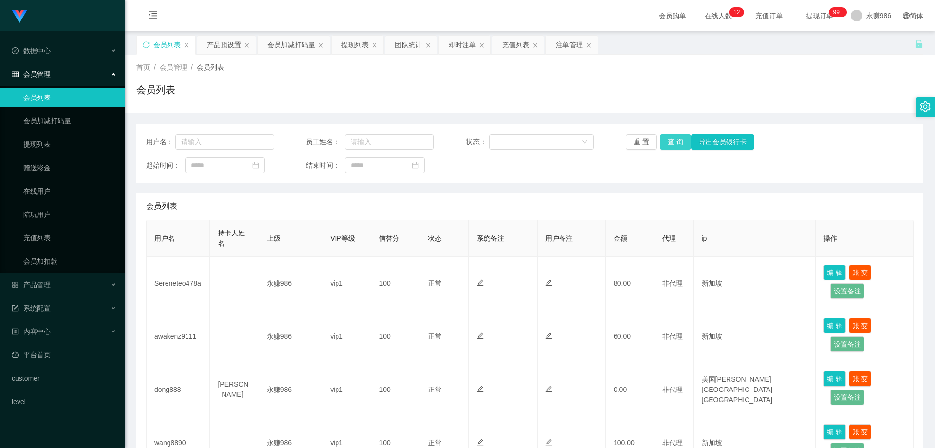
click at [665, 136] on button "查 询" at bounding box center [675, 142] width 31 height 16
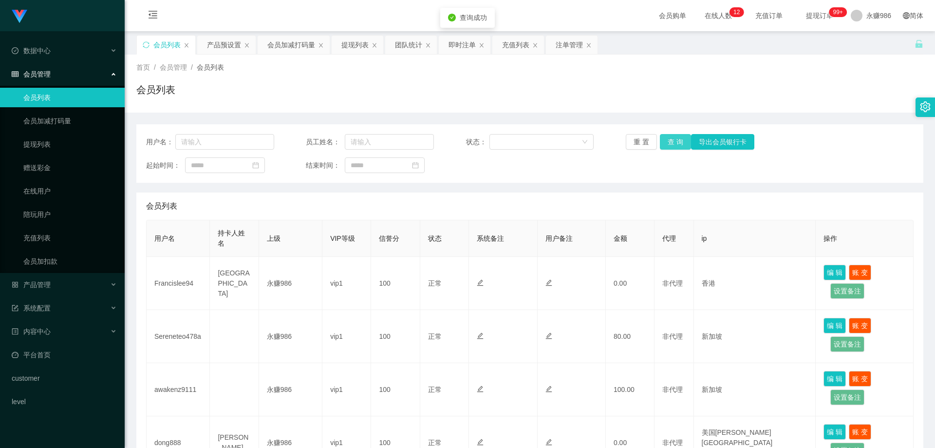
click at [665, 136] on button "查 询" at bounding box center [675, 142] width 31 height 16
click at [665, 136] on button "查 询" at bounding box center [681, 142] width 42 height 16
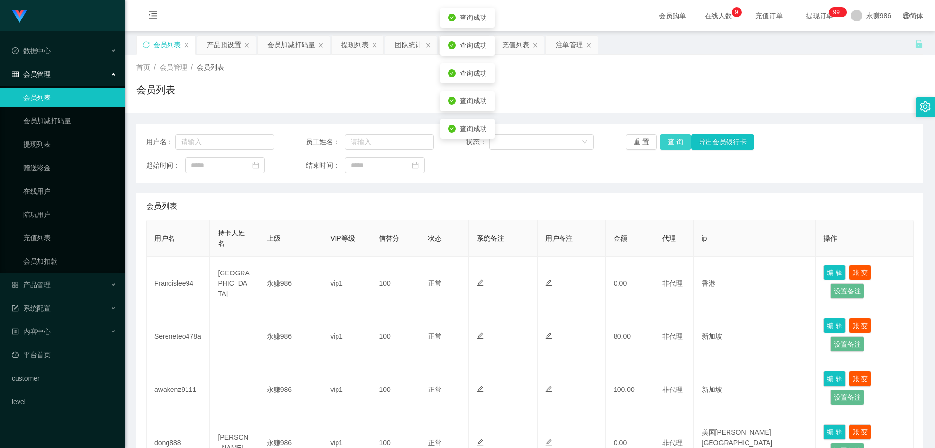
click at [665, 136] on button "查 询" at bounding box center [675, 142] width 31 height 16
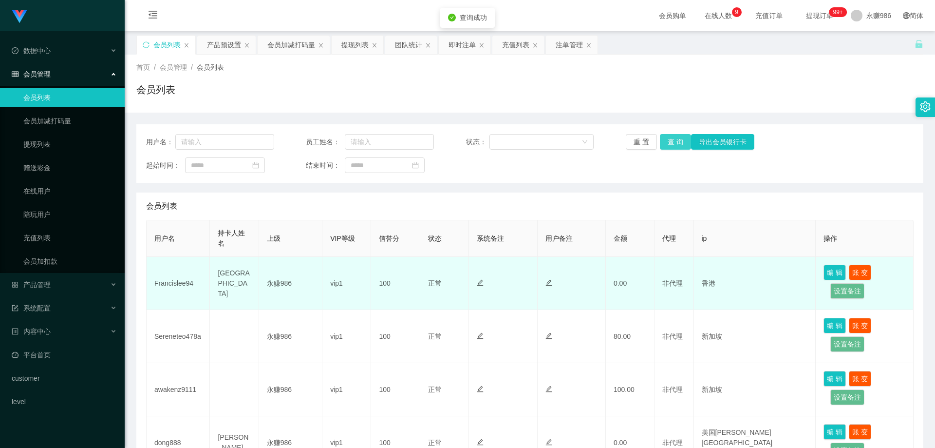
scroll to position [49, 0]
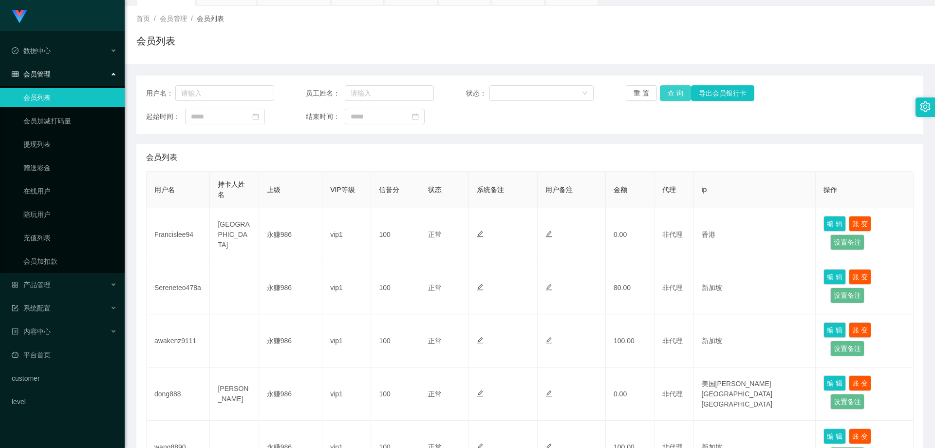
click at [670, 97] on button "查 询" at bounding box center [675, 93] width 31 height 16
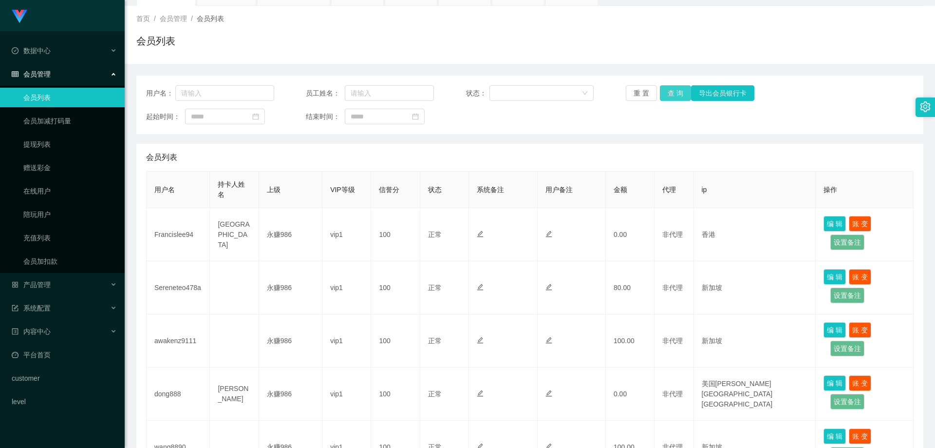
click at [670, 97] on button "查 询" at bounding box center [675, 93] width 31 height 16
click at [670, 97] on button "查 询" at bounding box center [681, 93] width 42 height 16
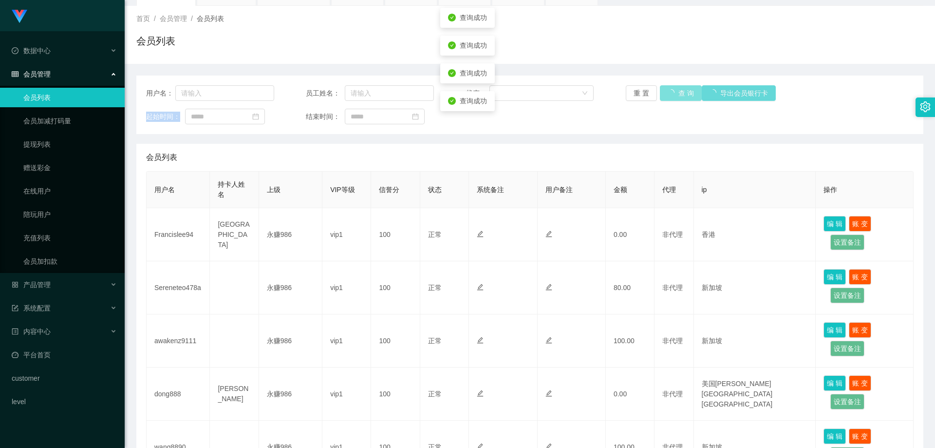
click at [670, 97] on div "重 置 查 询 导出会员银行卡" at bounding box center [690, 93] width 128 height 16
click at [670, 97] on button "查 询" at bounding box center [675, 93] width 31 height 16
click at [670, 97] on div "重 置 查 询 导出会员银行卡" at bounding box center [690, 93] width 128 height 16
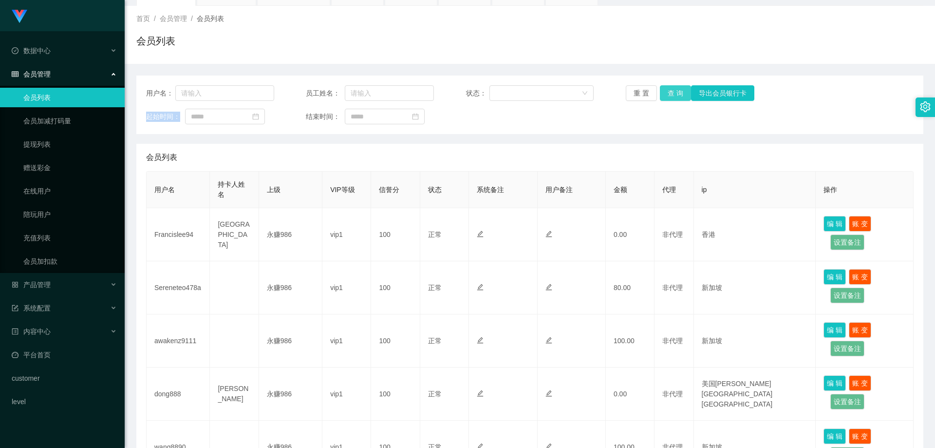
click at [675, 96] on button "查 询" at bounding box center [675, 93] width 31 height 16
click at [675, 96] on div "重 置 查 询 导出会员银行卡" at bounding box center [690, 93] width 128 height 16
click at [675, 96] on button "查 询" at bounding box center [675, 93] width 31 height 16
click at [71, 285] on div "产品管理" at bounding box center [62, 284] width 125 height 19
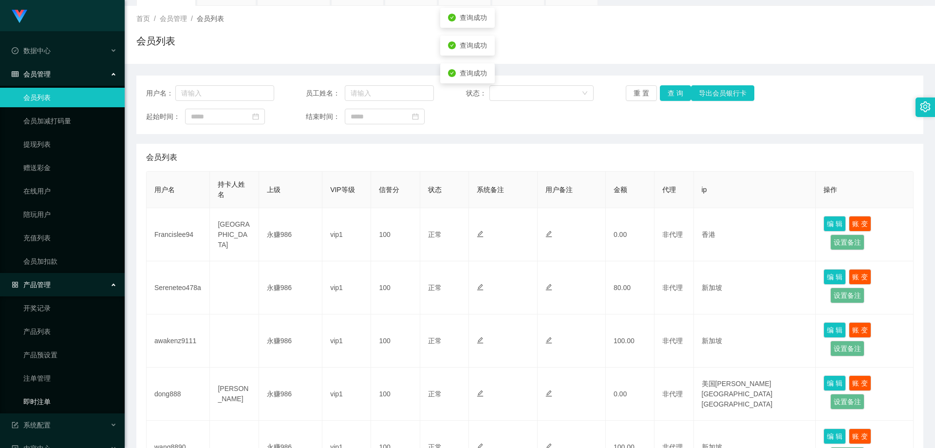
click at [52, 398] on link "即时注单" at bounding box center [70, 401] width 94 height 19
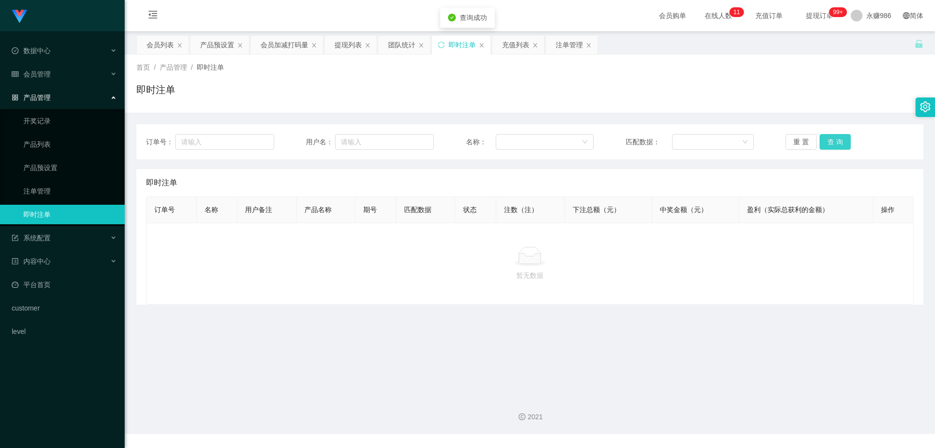
click at [834, 140] on button "查 询" at bounding box center [835, 142] width 31 height 16
click at [832, 144] on button "查 询" at bounding box center [835, 142] width 31 height 16
click at [53, 229] on div "系统配置" at bounding box center [62, 237] width 125 height 19
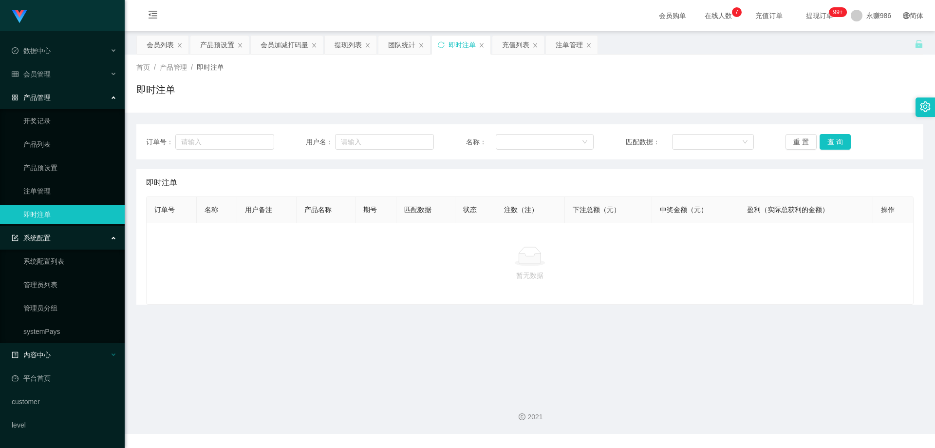
click at [54, 353] on div "内容中心" at bounding box center [62, 354] width 125 height 19
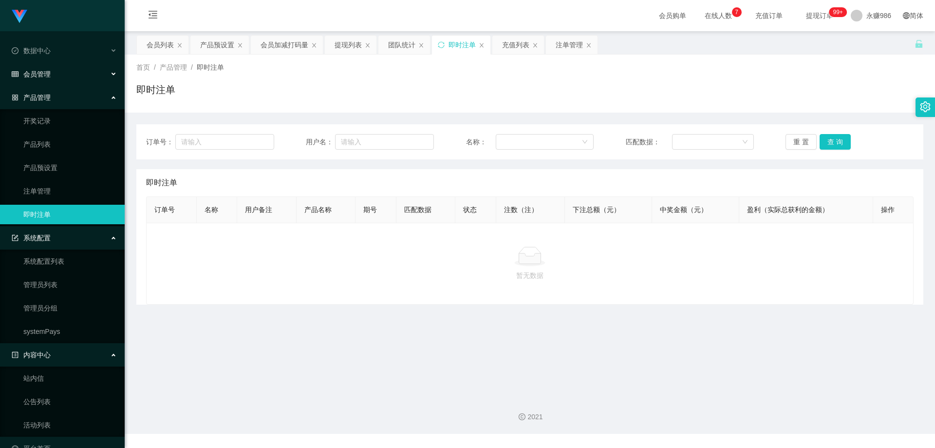
click at [61, 72] on div "会员管理" at bounding box center [62, 73] width 125 height 19
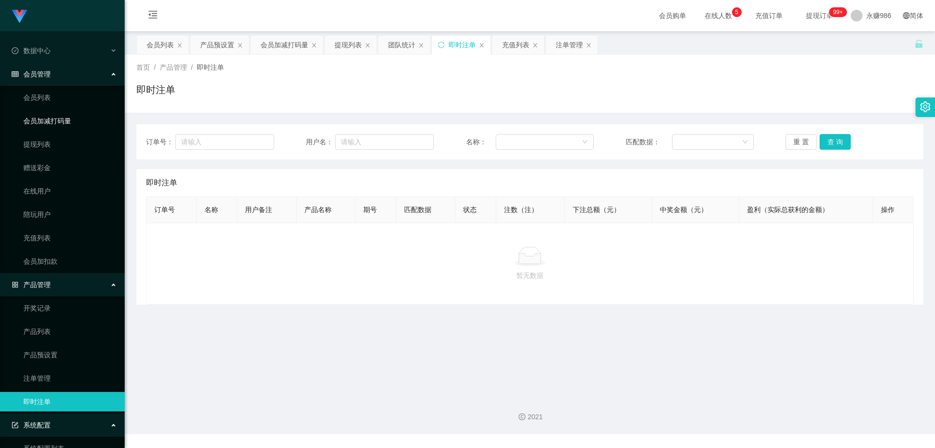
click at [47, 127] on link "会员加减打码量" at bounding box center [70, 120] width 94 height 19
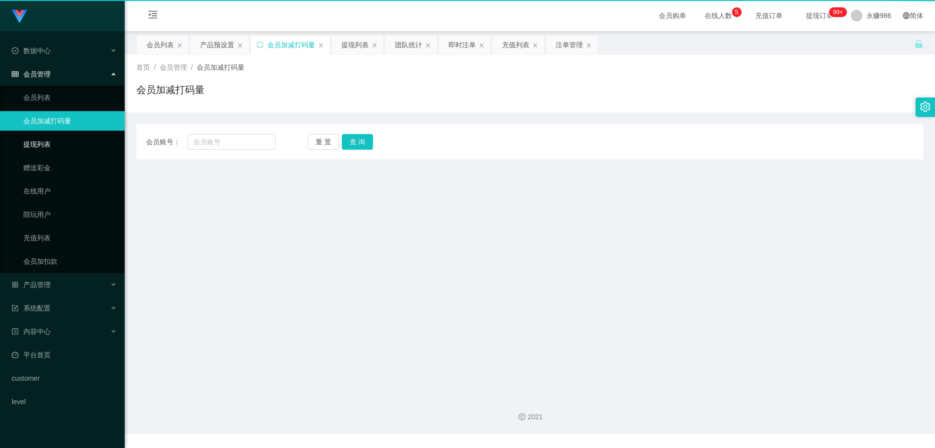
click at [47, 143] on link "提现列表" at bounding box center [70, 143] width 94 height 19
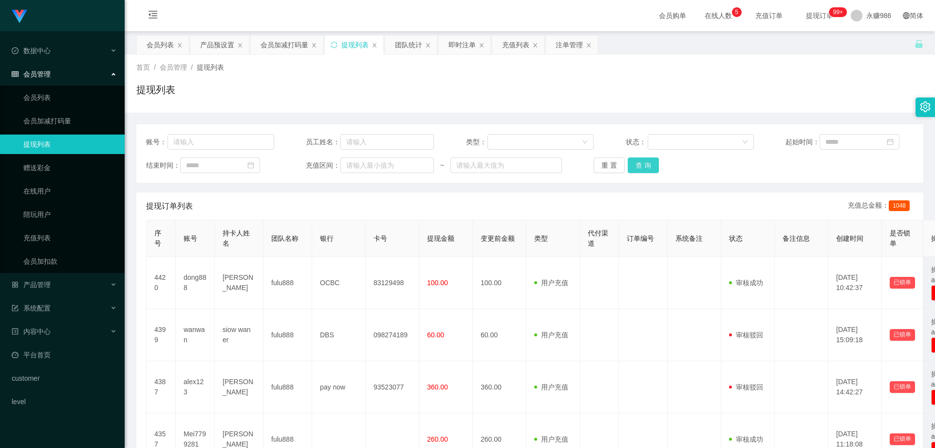
click at [649, 167] on button "查 询" at bounding box center [643, 165] width 31 height 16
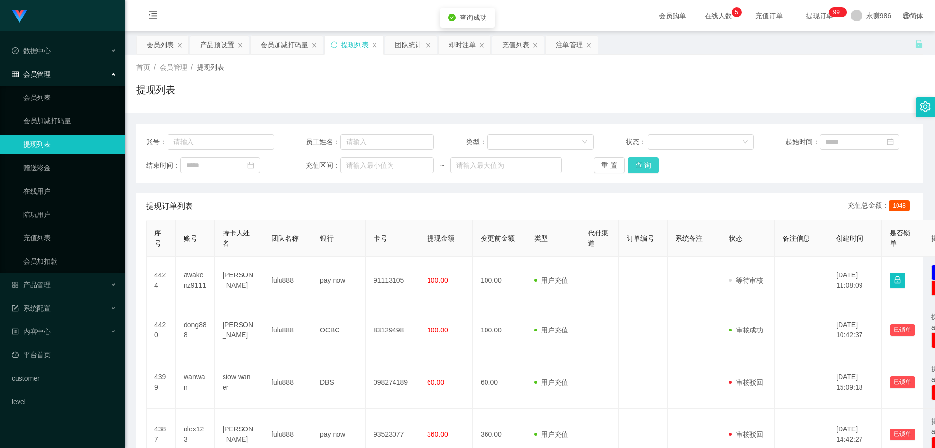
click at [649, 165] on button "查 询" at bounding box center [643, 165] width 31 height 16
click at [649, 165] on button "查 询" at bounding box center [649, 165] width 42 height 16
click at [649, 165] on div "重 置 查 询" at bounding box center [658, 165] width 128 height 16
click at [649, 165] on button "查 询" at bounding box center [643, 165] width 31 height 16
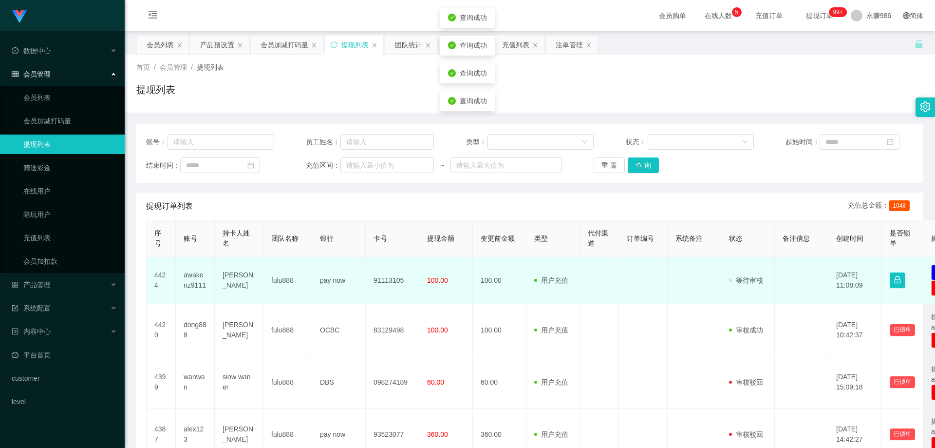
click at [237, 278] on td "[PERSON_NAME]" at bounding box center [239, 280] width 49 height 47
copy td "[PERSON_NAME]"
click at [237, 275] on td "[PERSON_NAME]" at bounding box center [239, 280] width 49 height 47
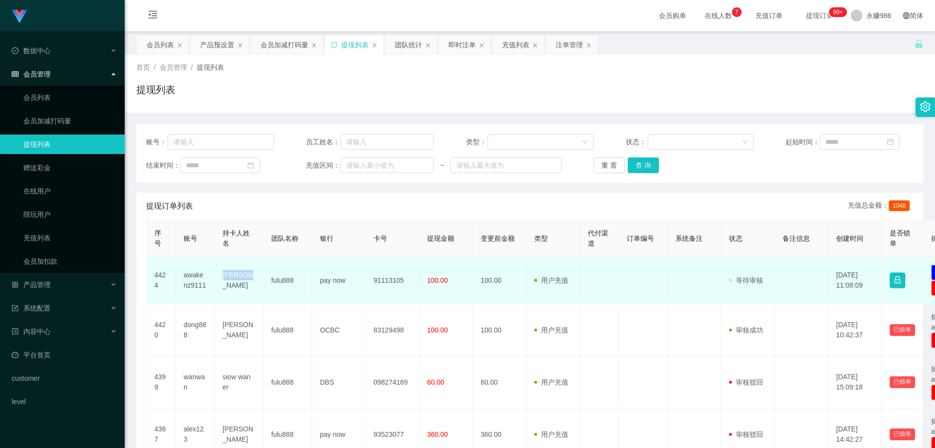
click at [236, 275] on td "[PERSON_NAME]" at bounding box center [239, 280] width 49 height 47
click at [300, 297] on td "fulu888" at bounding box center [287, 280] width 49 height 47
click at [403, 281] on td "91113105" at bounding box center [393, 280] width 54 height 47
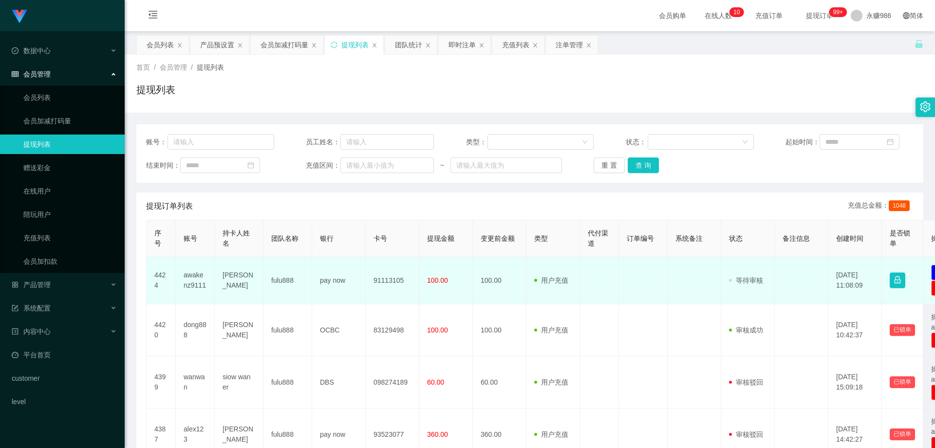
click at [383, 282] on td "91113105" at bounding box center [393, 280] width 54 height 47
click at [262, 273] on td "[PERSON_NAME]" at bounding box center [239, 280] width 49 height 47
click at [197, 277] on td "awakenz9111" at bounding box center [195, 280] width 39 height 47
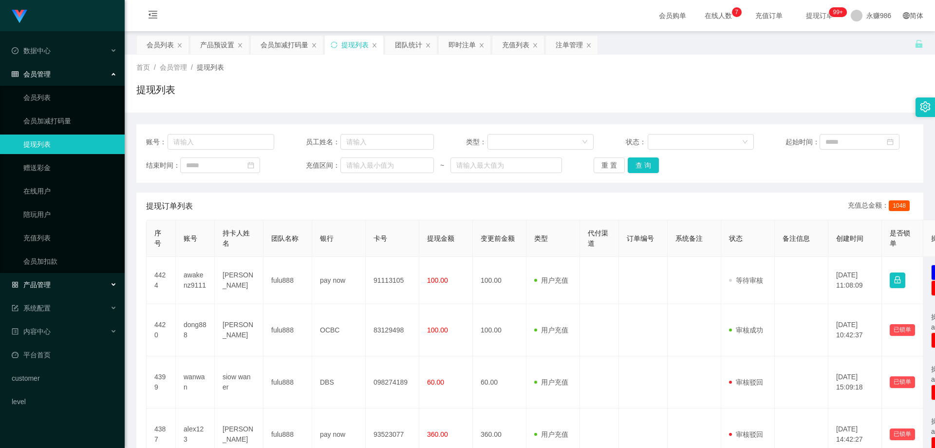
click at [56, 291] on div "产品管理" at bounding box center [62, 284] width 125 height 19
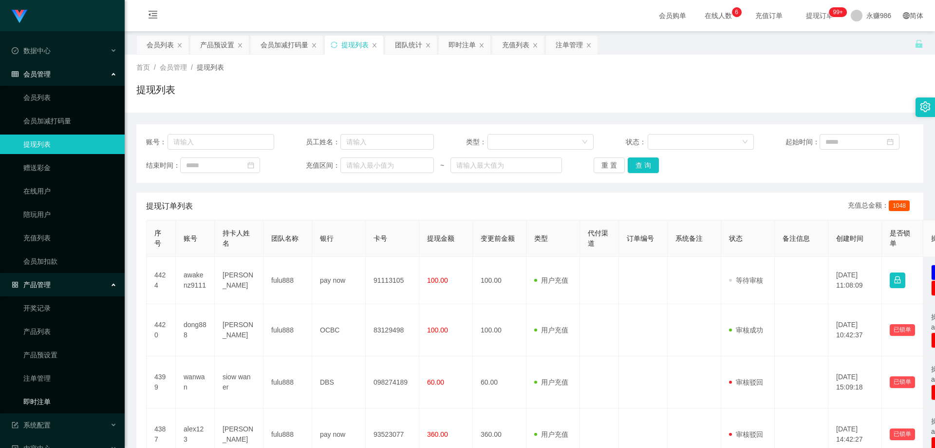
click at [46, 406] on link "即时注单" at bounding box center [70, 401] width 94 height 19
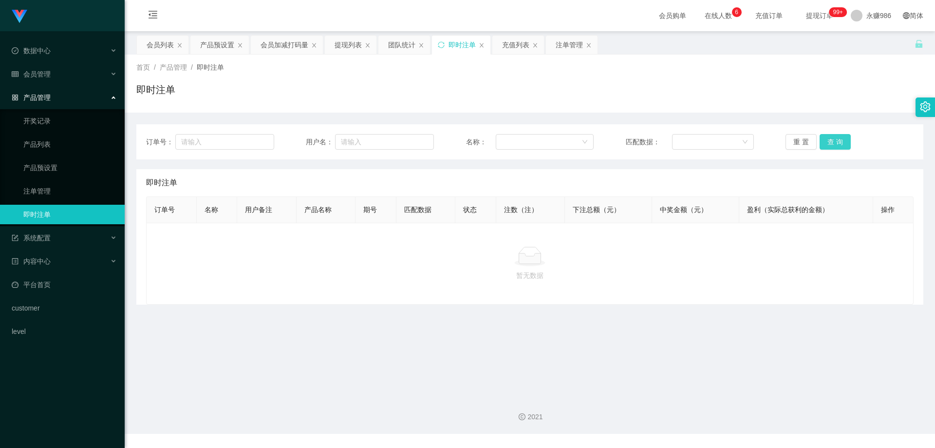
click at [829, 147] on button "查 询" at bounding box center [835, 142] width 31 height 16
click at [830, 143] on button "查 询" at bounding box center [835, 142] width 31 height 16
click at [67, 212] on link "即时注单" at bounding box center [70, 214] width 94 height 19
click at [827, 138] on button "查 询" at bounding box center [835, 142] width 31 height 16
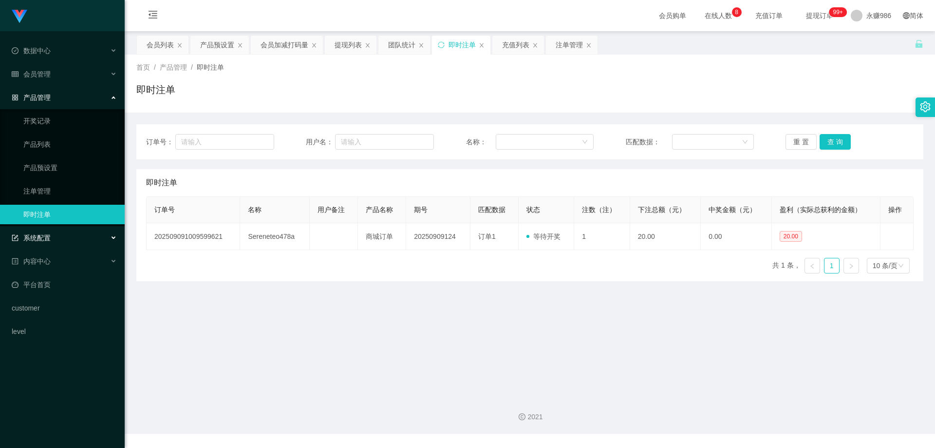
click at [73, 242] on div "系统配置" at bounding box center [62, 237] width 125 height 19
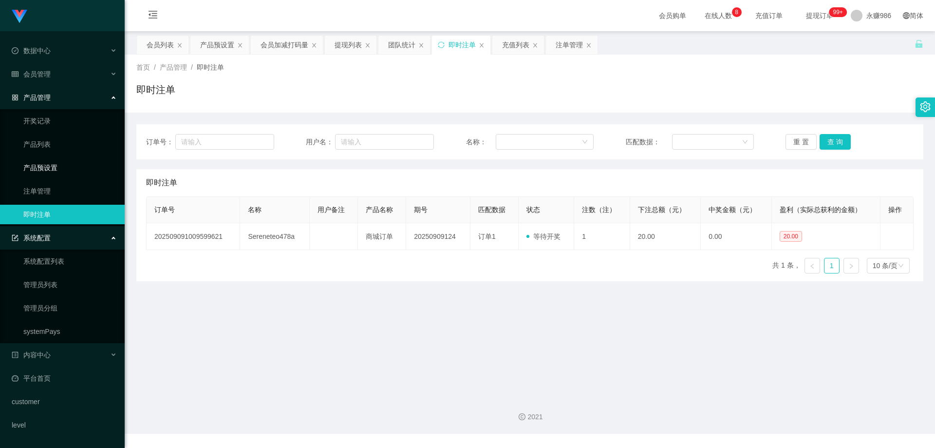
click at [60, 162] on link "产品预设置" at bounding box center [70, 167] width 94 height 19
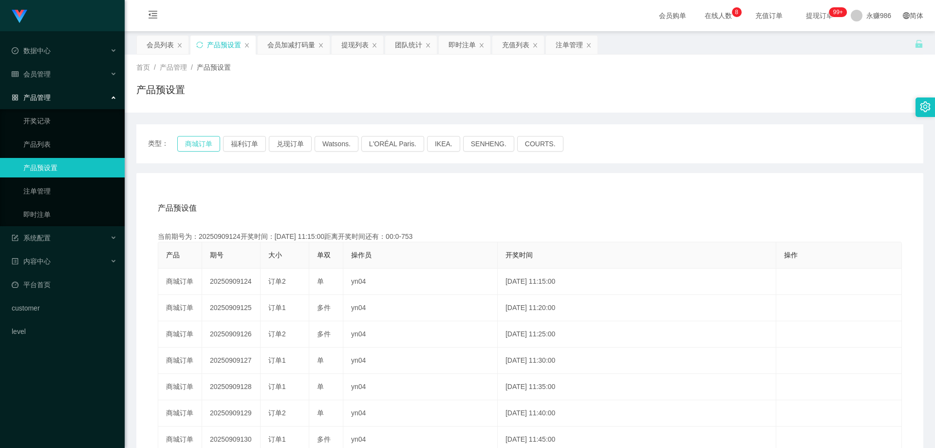
click at [191, 143] on button "商城订单" at bounding box center [198, 144] width 43 height 16
click at [203, 145] on button "商城订单" at bounding box center [198, 144] width 43 height 16
click at [51, 218] on link "即时注单" at bounding box center [70, 214] width 94 height 19
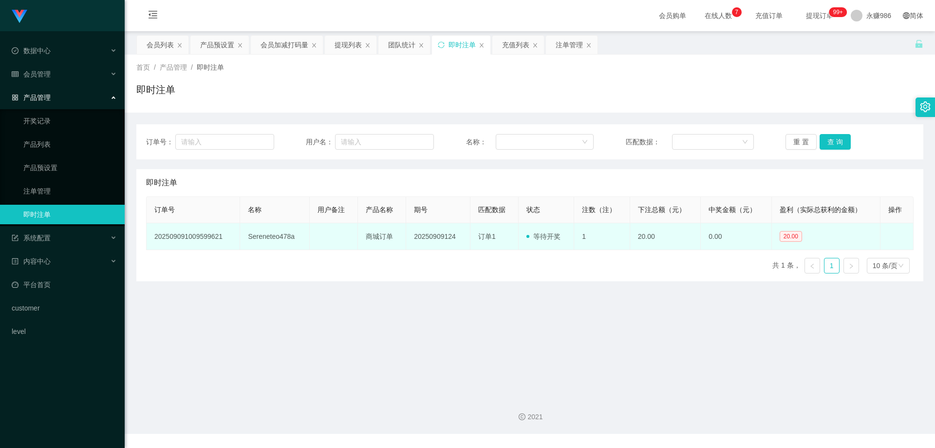
click at [260, 233] on td "Sereneteo478a" at bounding box center [275, 236] width 70 height 27
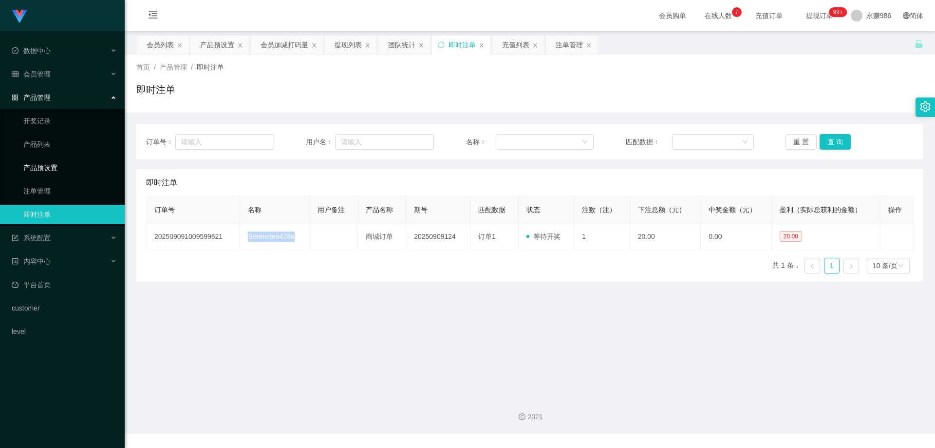
click at [56, 167] on link "产品预设置" at bounding box center [70, 167] width 94 height 19
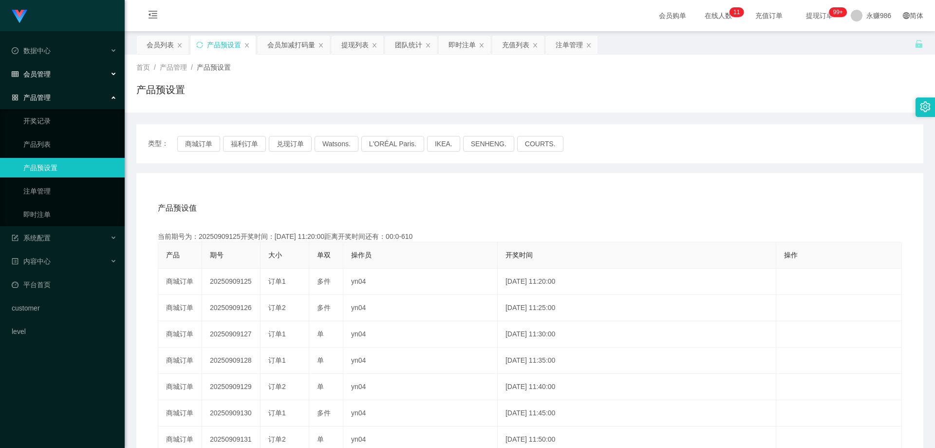
click at [53, 71] on div "会员管理" at bounding box center [62, 73] width 125 height 19
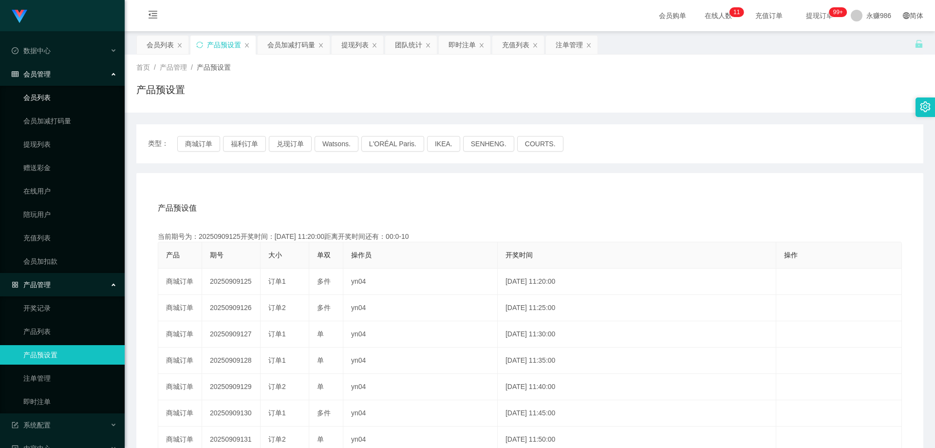
click at [51, 106] on link "会员列表" at bounding box center [70, 97] width 94 height 19
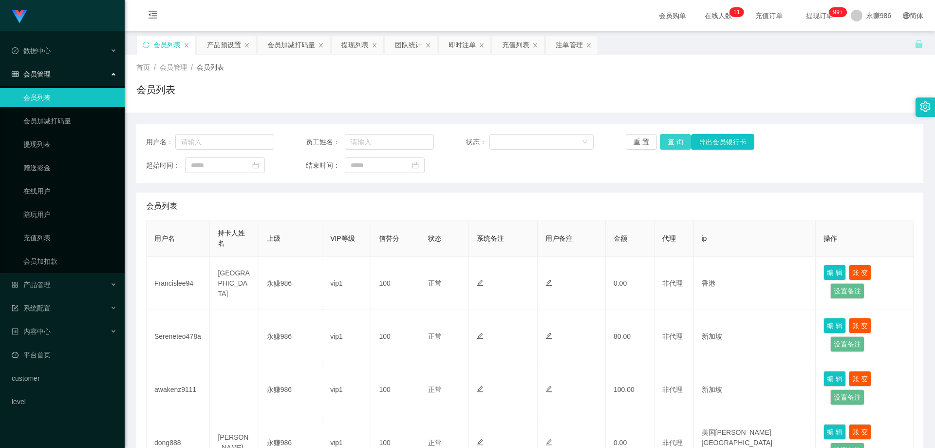
click at [675, 146] on button "查 询" at bounding box center [675, 142] width 31 height 16
click at [674, 143] on button "查 询" at bounding box center [675, 142] width 31 height 16
click at [674, 143] on div "重 置 查 询 导出会员银行卡" at bounding box center [690, 142] width 128 height 16
click at [674, 142] on button "查 询" at bounding box center [675, 142] width 31 height 16
click at [668, 148] on button "查 询" at bounding box center [675, 142] width 31 height 16
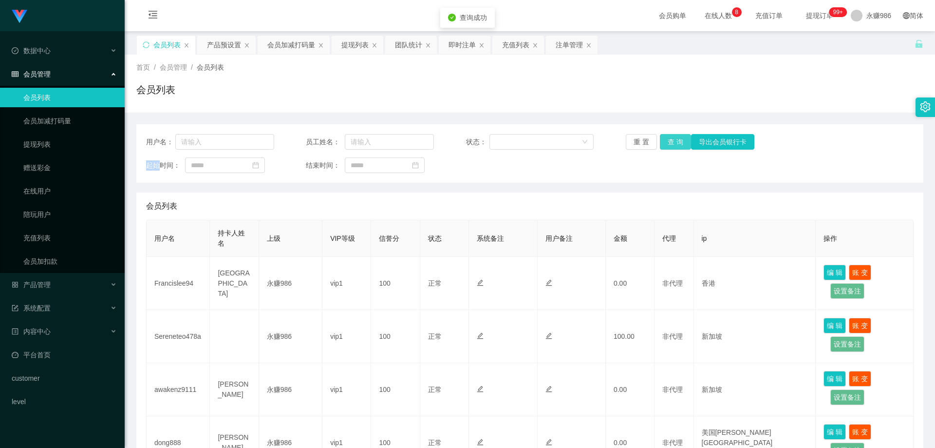
click at [668, 148] on button "查 询" at bounding box center [675, 142] width 31 height 16
click at [668, 148] on button "查 询" at bounding box center [681, 142] width 42 height 16
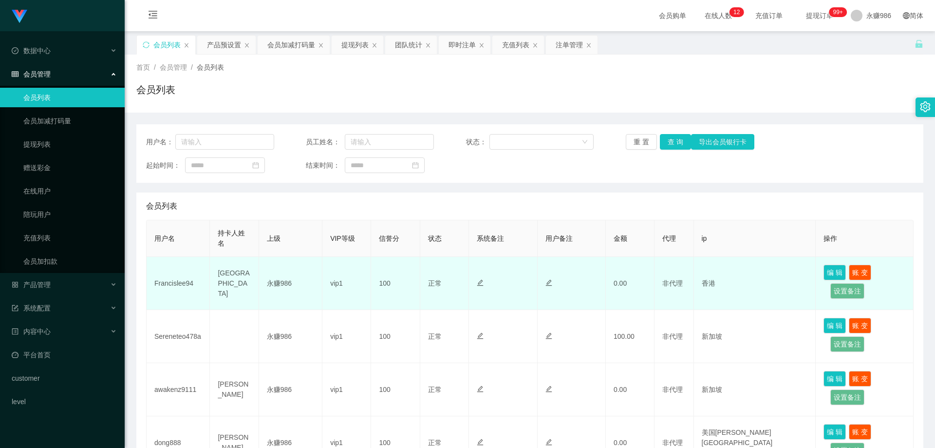
click at [226, 286] on td "[GEOGRAPHIC_DATA]" at bounding box center [234, 283] width 49 height 53
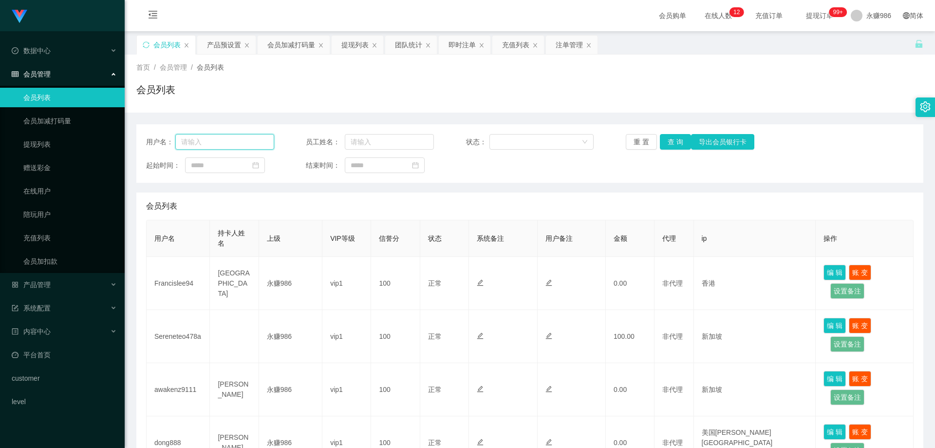
click at [230, 145] on input "text" at bounding box center [224, 142] width 99 height 16
paste input "[GEOGRAPHIC_DATA]"
type input "[GEOGRAPHIC_DATA]"
click at [665, 141] on button "查 询" at bounding box center [675, 142] width 31 height 16
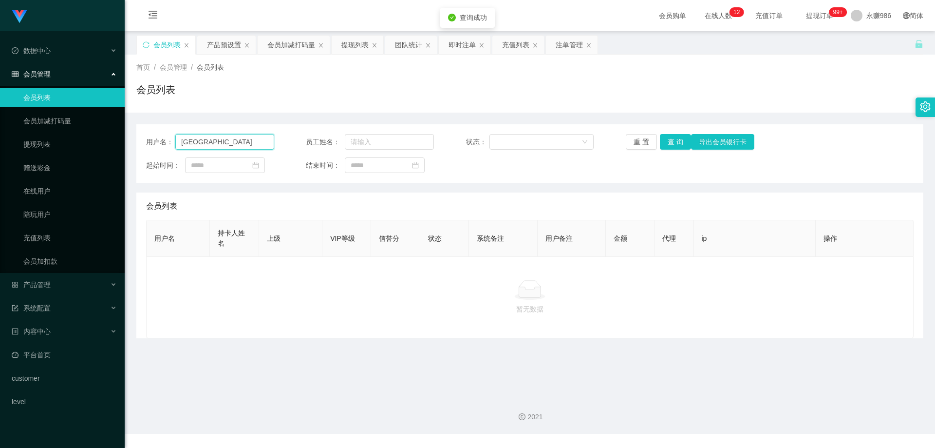
click at [238, 137] on input "[GEOGRAPHIC_DATA]" at bounding box center [224, 142] width 99 height 16
click at [668, 139] on button "查 询" at bounding box center [675, 142] width 31 height 16
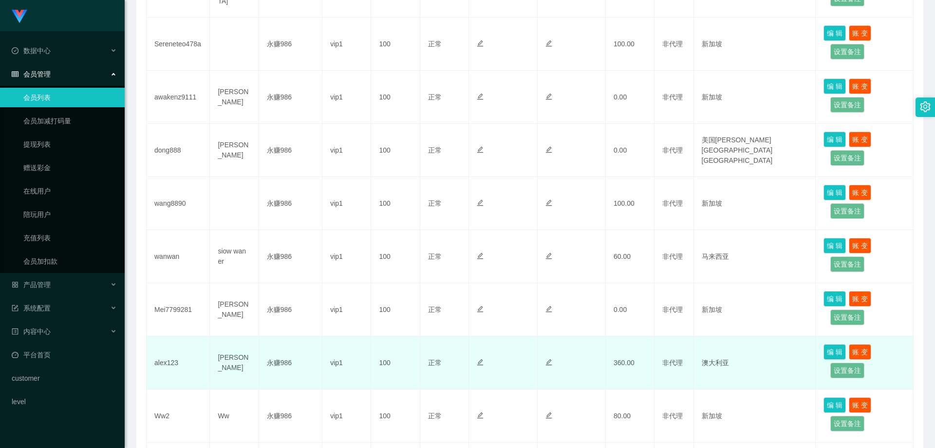
scroll to position [390, 0]
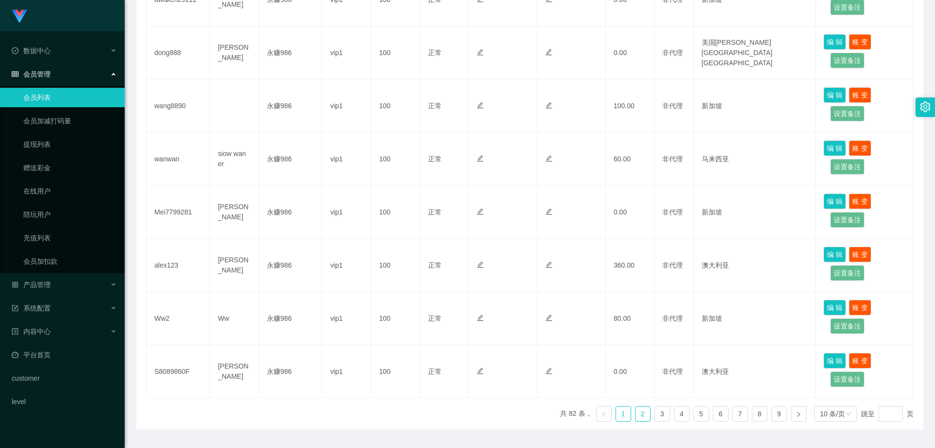
click at [636, 412] on link "2" at bounding box center [643, 413] width 15 height 15
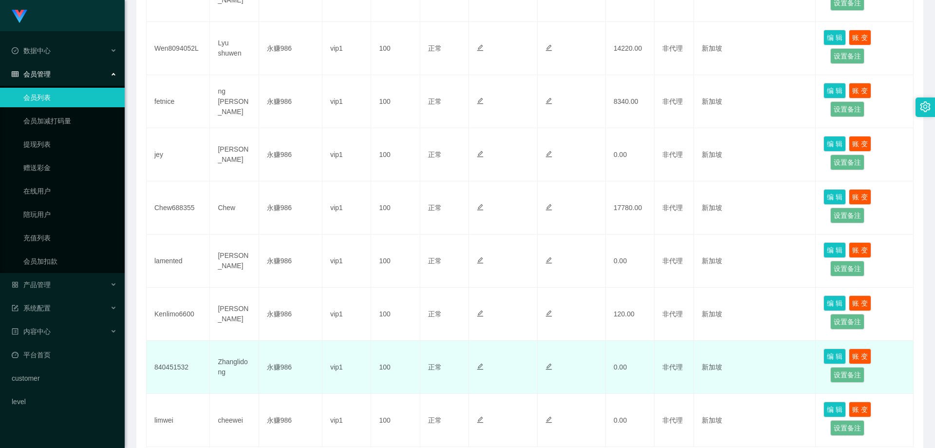
scroll to position [244, 0]
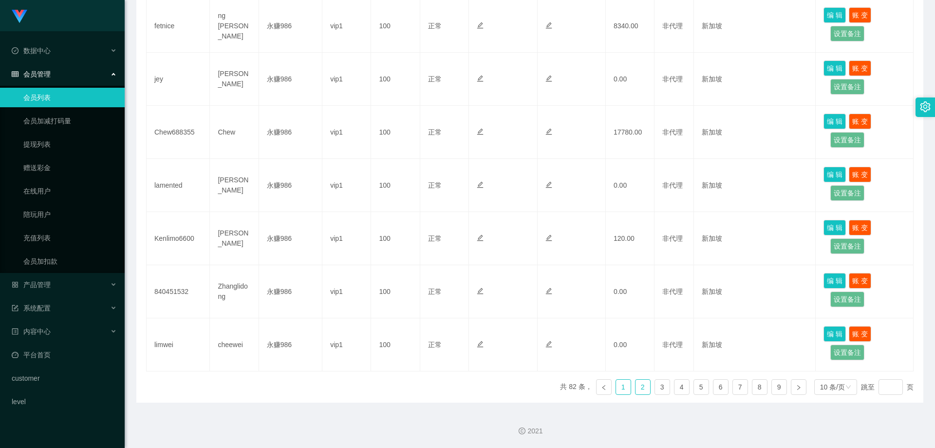
click at [621, 386] on link "1" at bounding box center [623, 386] width 15 height 15
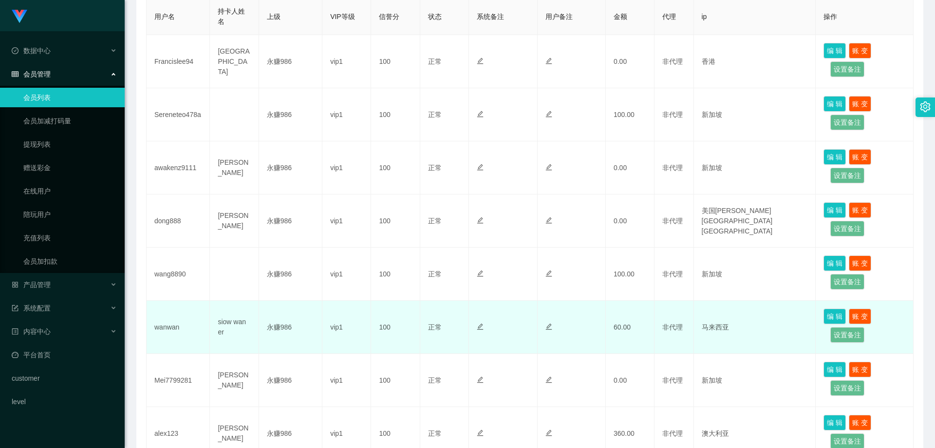
scroll to position [75, 0]
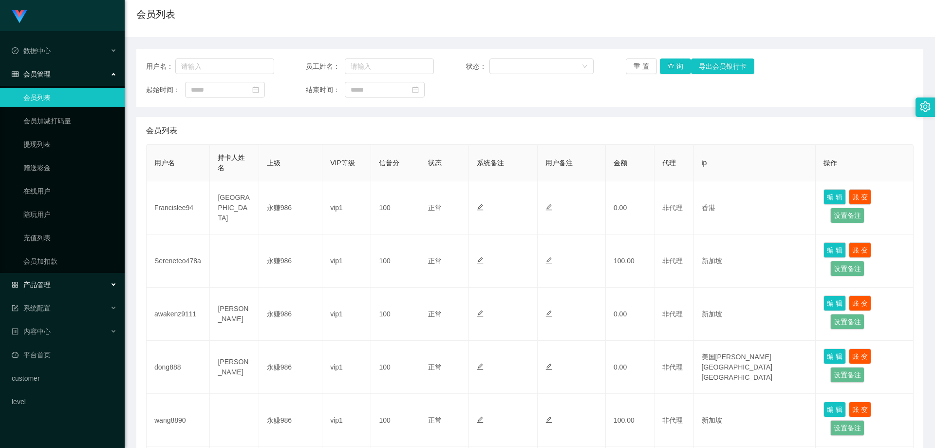
click at [65, 276] on div "产品管理" at bounding box center [62, 284] width 125 height 19
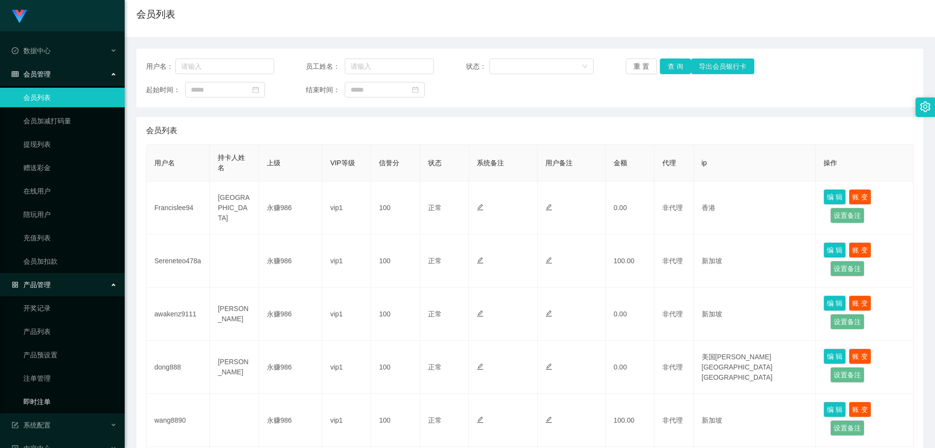
click at [46, 399] on link "即时注单" at bounding box center [70, 401] width 94 height 19
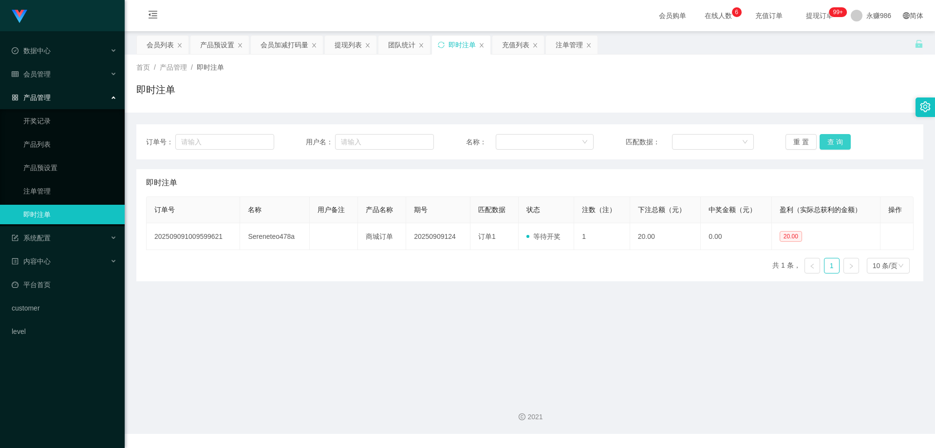
click at [820, 144] on button "查 询" at bounding box center [835, 142] width 31 height 16
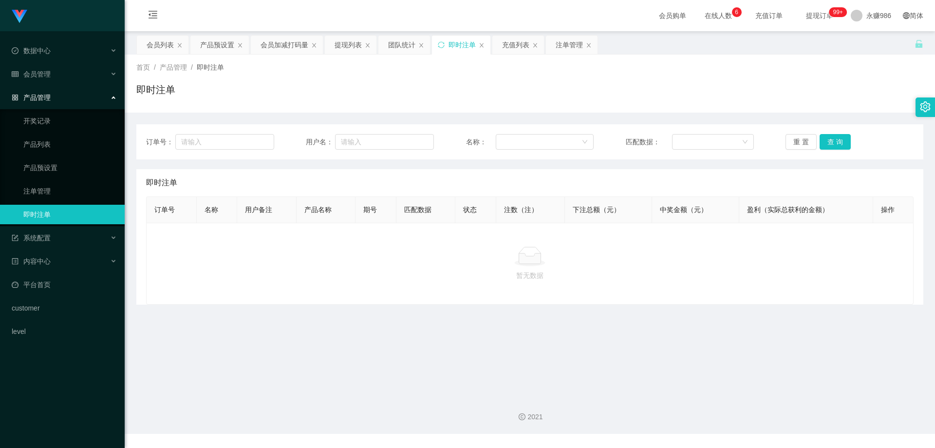
click at [50, 62] on li "数据中心" at bounding box center [62, 51] width 125 height 21
click at [51, 75] on div "会员管理" at bounding box center [62, 73] width 125 height 19
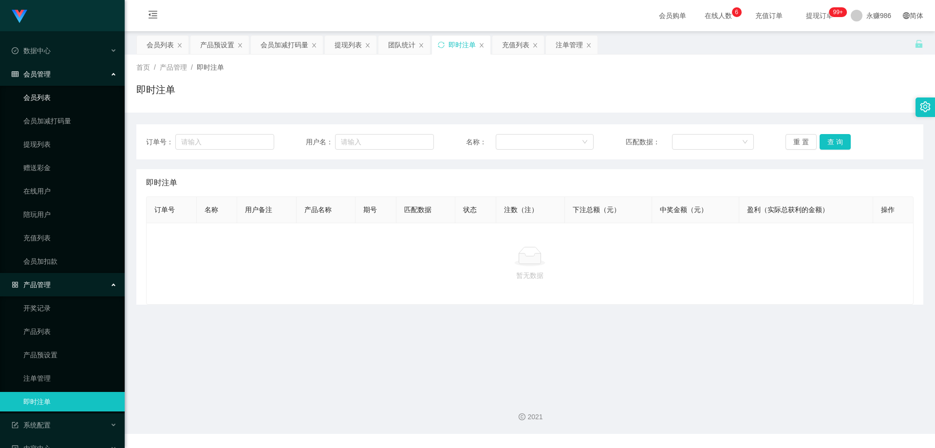
click at [46, 92] on link "会员列表" at bounding box center [70, 97] width 94 height 19
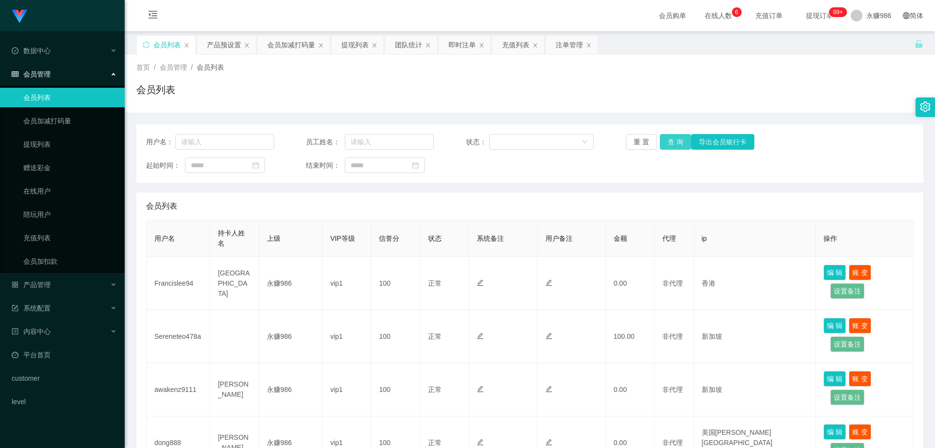
click at [680, 143] on button "查 询" at bounding box center [675, 142] width 31 height 16
click at [678, 143] on button "查 询" at bounding box center [675, 142] width 31 height 16
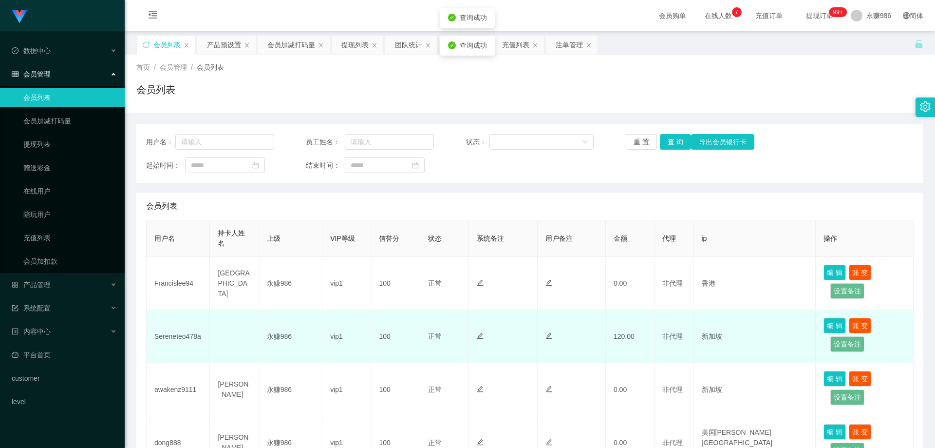
click at [172, 325] on td "Sereneteo478a" at bounding box center [178, 336] width 63 height 53
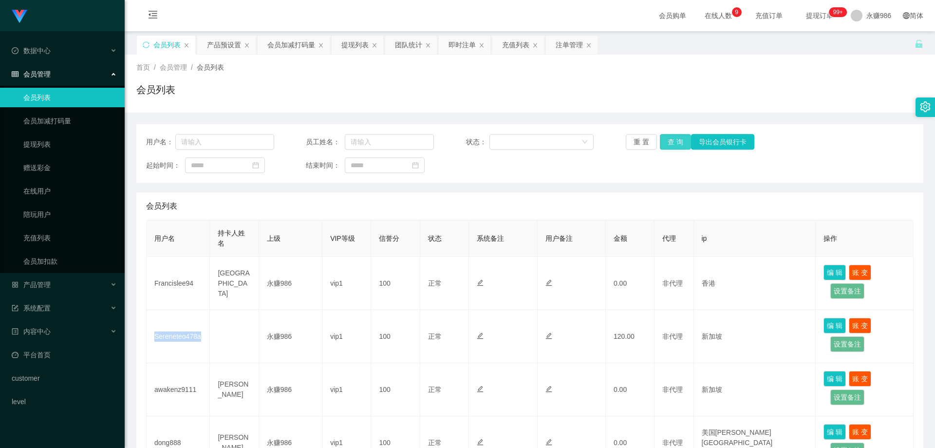
click at [664, 143] on button "查 询" at bounding box center [675, 142] width 31 height 16
click at [664, 143] on div "重 置 查 询 导出会员银行卡" at bounding box center [690, 142] width 128 height 16
click at [664, 143] on button "查 询" at bounding box center [675, 142] width 31 height 16
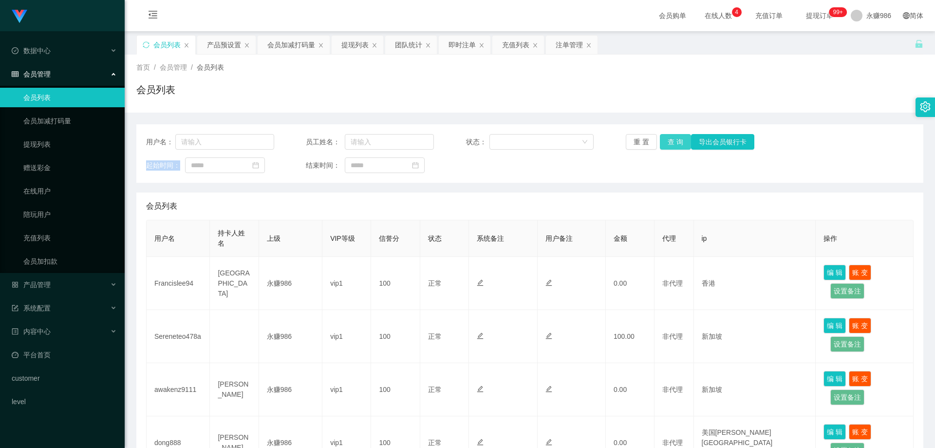
click at [674, 143] on button "查 询" at bounding box center [675, 142] width 31 height 16
click at [673, 143] on button "查 询" at bounding box center [675, 142] width 31 height 16
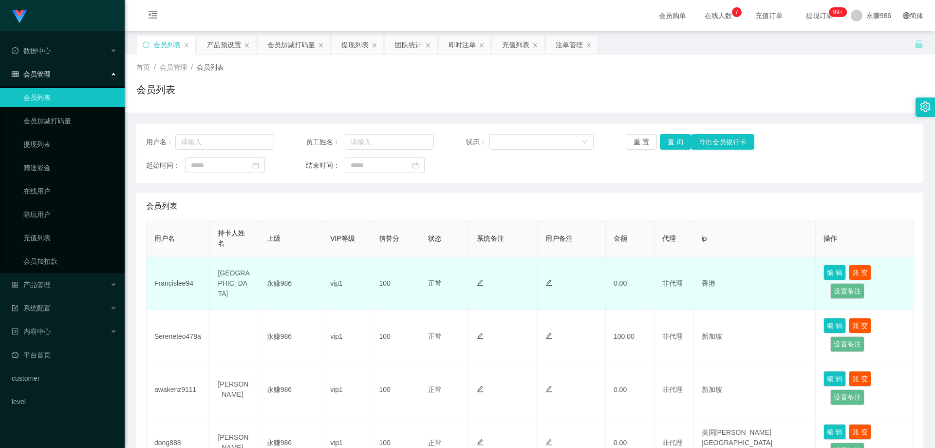
click at [171, 285] on td "Francislee94" at bounding box center [178, 283] width 63 height 53
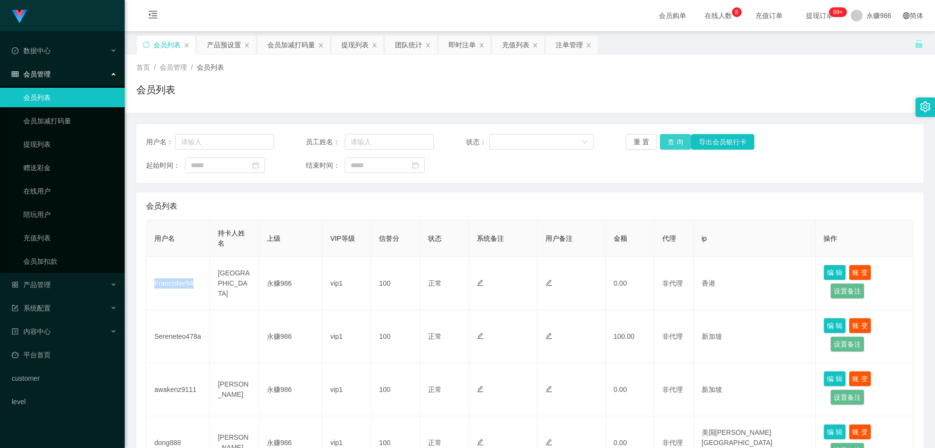
click at [678, 138] on button "查 询" at bounding box center [675, 142] width 31 height 16
click at [675, 140] on button "查 询" at bounding box center [675, 142] width 31 height 16
click at [683, 138] on button "查 询" at bounding box center [675, 142] width 31 height 16
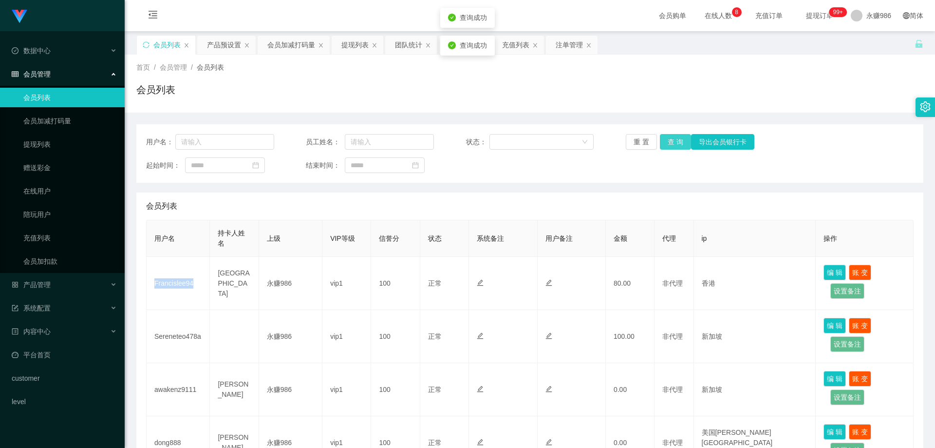
click at [683, 138] on button "查 询" at bounding box center [675, 142] width 31 height 16
click at [683, 138] on button "查 询" at bounding box center [681, 142] width 42 height 16
click at [671, 144] on button "查 询" at bounding box center [675, 142] width 31 height 16
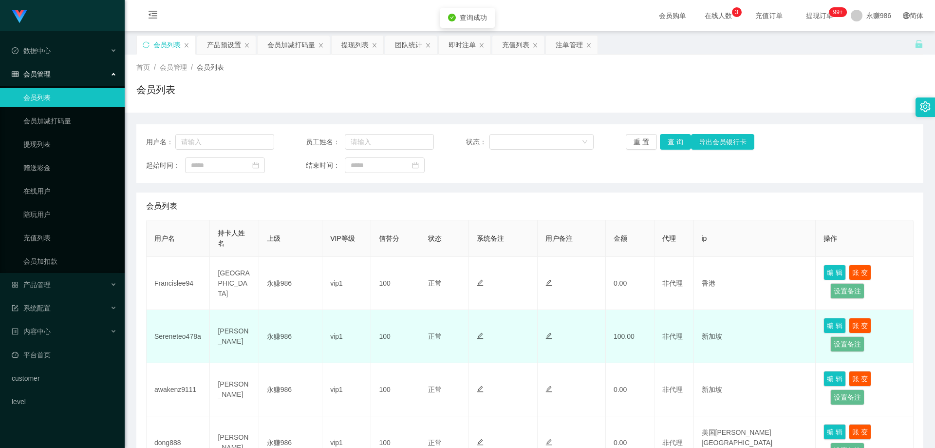
drag, startPoint x: 239, startPoint y: 319, endPoint x: 238, endPoint y: 312, distance: 6.4
click at [238, 317] on td "[PERSON_NAME]" at bounding box center [234, 336] width 49 height 53
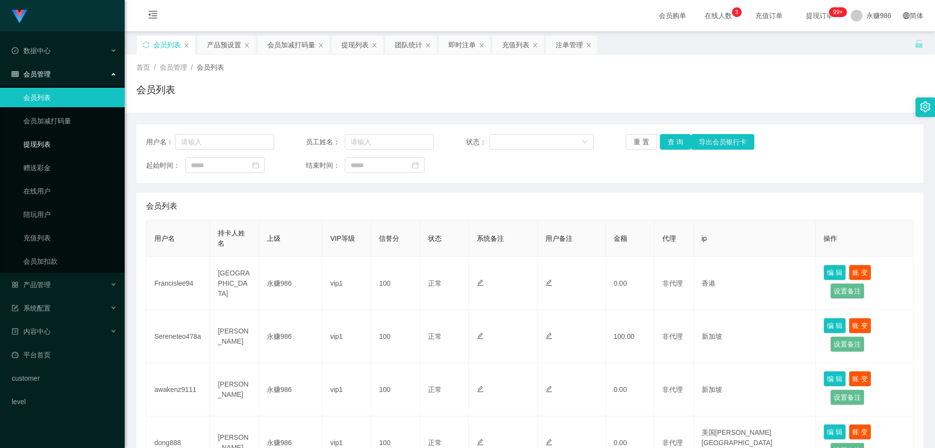
click at [50, 147] on link "提现列表" at bounding box center [70, 143] width 94 height 19
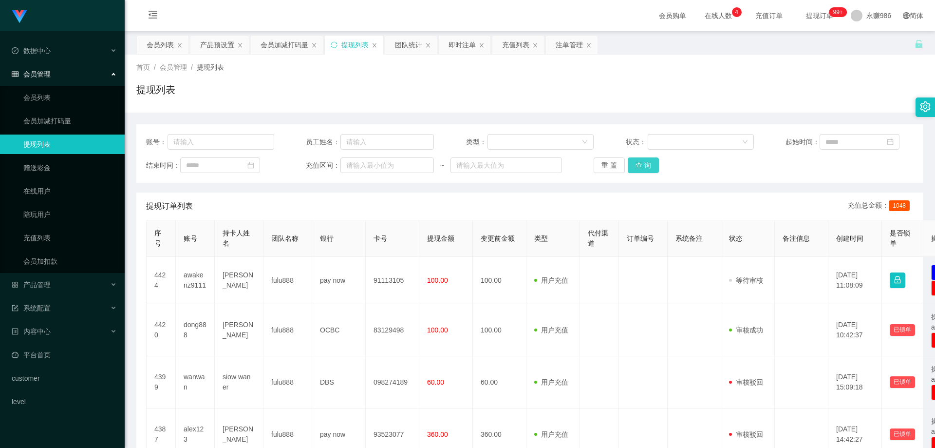
click at [650, 165] on button "查 询" at bounding box center [643, 165] width 31 height 16
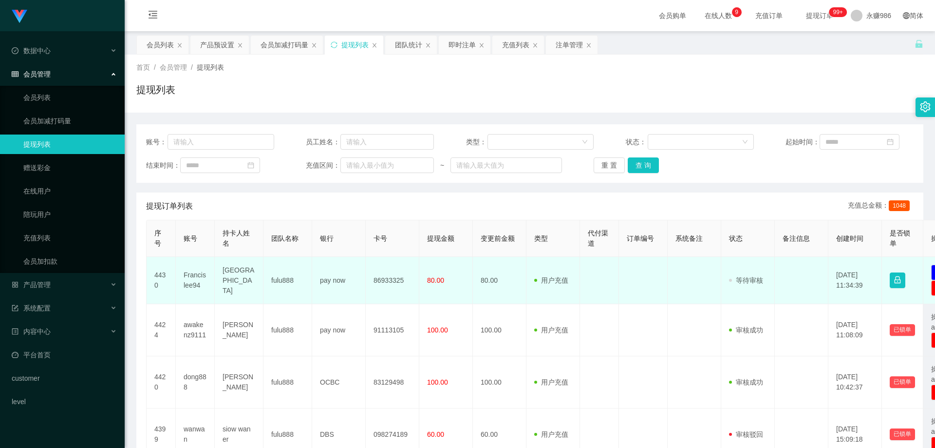
click at [195, 273] on td "Francislee94" at bounding box center [195, 280] width 39 height 47
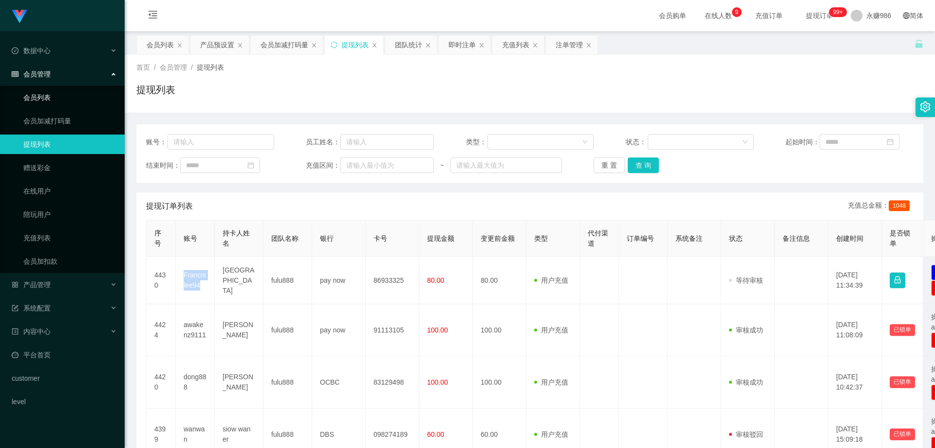
click at [70, 100] on link "会员列表" at bounding box center [70, 97] width 94 height 19
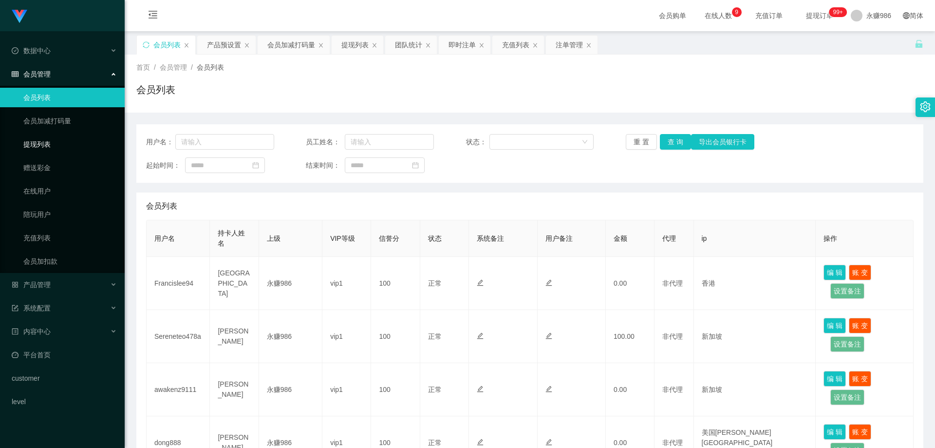
click at [42, 147] on link "提现列表" at bounding box center [70, 143] width 94 height 19
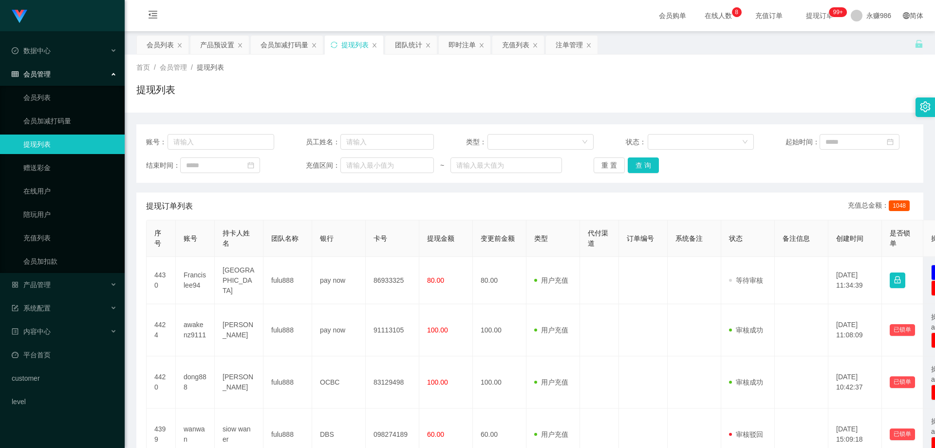
click at [645, 175] on div "账号： 员工姓名： 类型： 状态： 起始时间： 结束时间： 充值区间： ~ 重 置 查 询" at bounding box center [529, 153] width 787 height 58
click at [639, 159] on button "查 询" at bounding box center [643, 165] width 31 height 16
click at [639, 159] on div "重 置 查 询" at bounding box center [658, 165] width 128 height 16
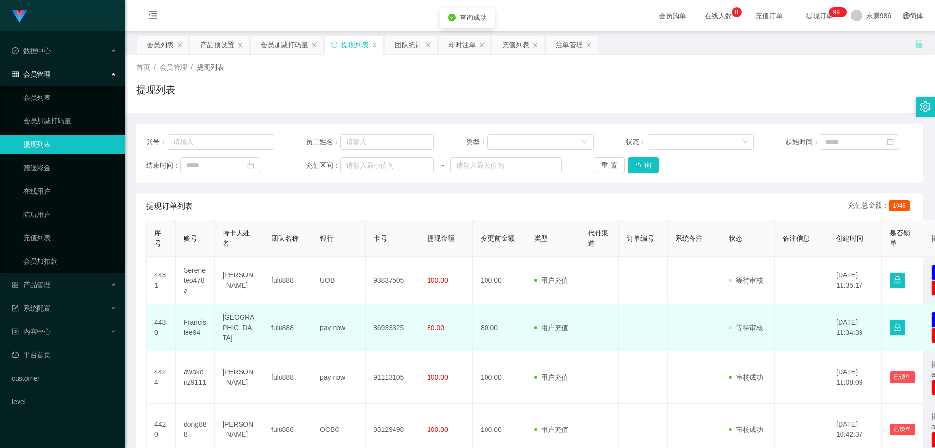
click at [227, 327] on td "[GEOGRAPHIC_DATA]" at bounding box center [239, 327] width 49 height 47
click at [282, 328] on td "fulu888" at bounding box center [287, 327] width 49 height 47
click at [200, 325] on td "Francislee94" at bounding box center [195, 327] width 39 height 47
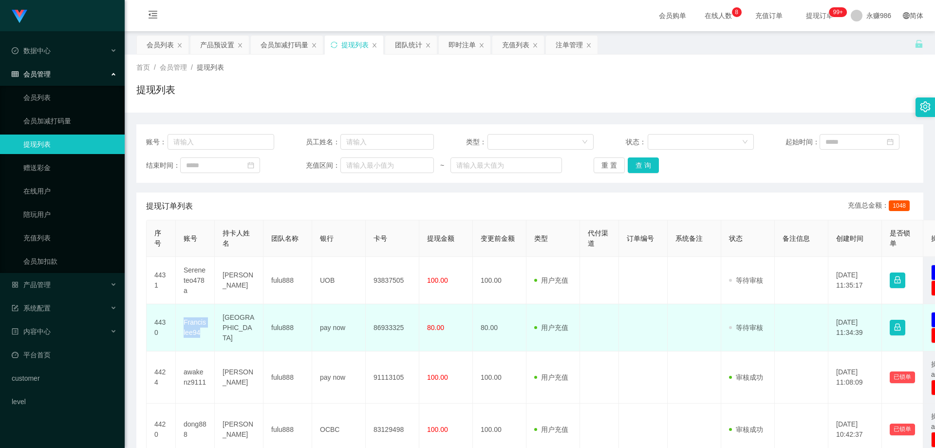
click at [200, 325] on td "Francislee94" at bounding box center [195, 327] width 39 height 47
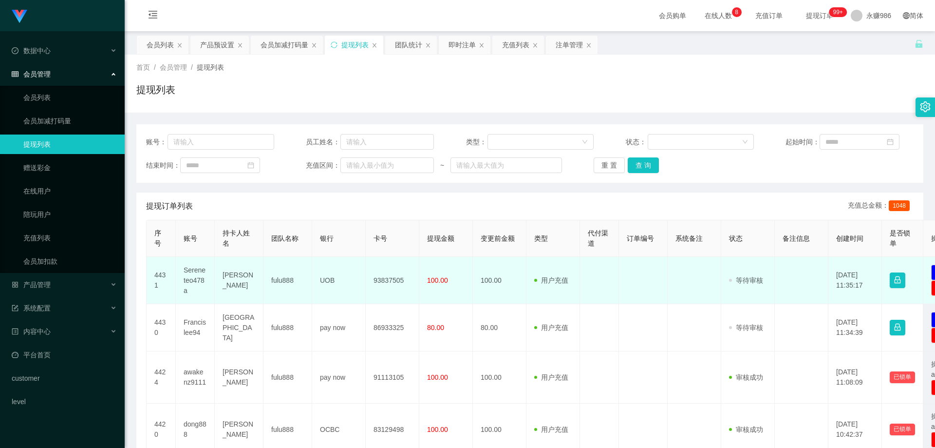
click at [388, 280] on td "93837505" at bounding box center [393, 280] width 54 height 47
click at [231, 273] on td "[PERSON_NAME]" at bounding box center [239, 280] width 49 height 47
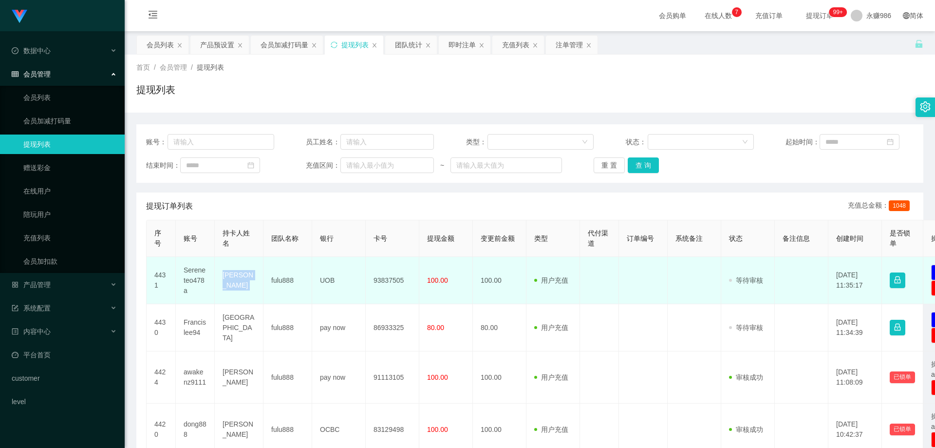
click at [244, 282] on td "[PERSON_NAME]" at bounding box center [239, 280] width 49 height 47
click at [183, 276] on td "Sereneteo478a" at bounding box center [195, 280] width 39 height 47
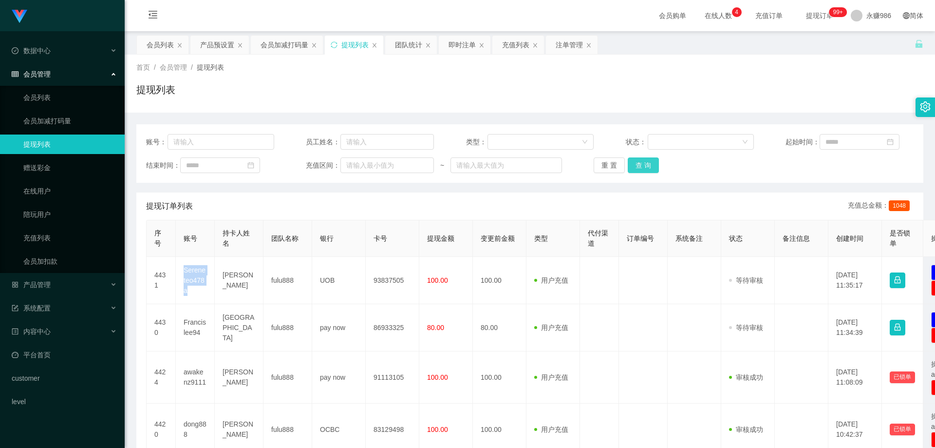
click at [654, 165] on button "查 询" at bounding box center [643, 165] width 31 height 16
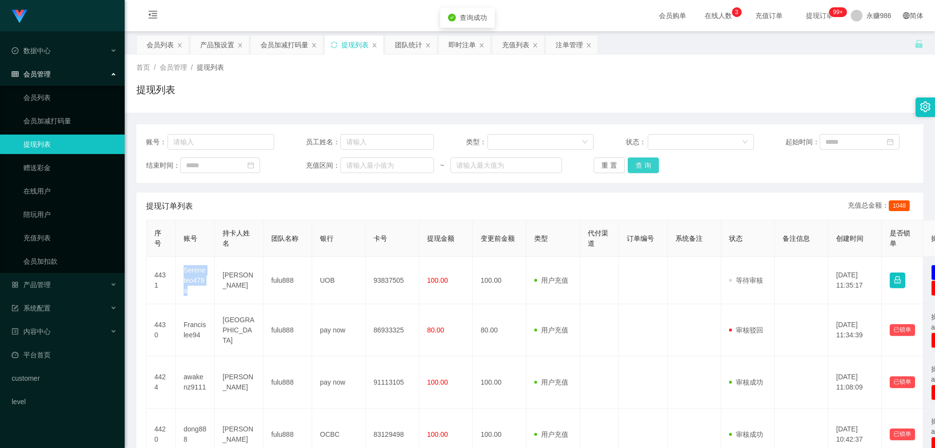
click at [652, 165] on button "查 询" at bounding box center [643, 165] width 31 height 16
click at [652, 165] on div "重 置 查 询" at bounding box center [658, 165] width 128 height 16
click at [51, 285] on div "产品管理" at bounding box center [62, 284] width 125 height 19
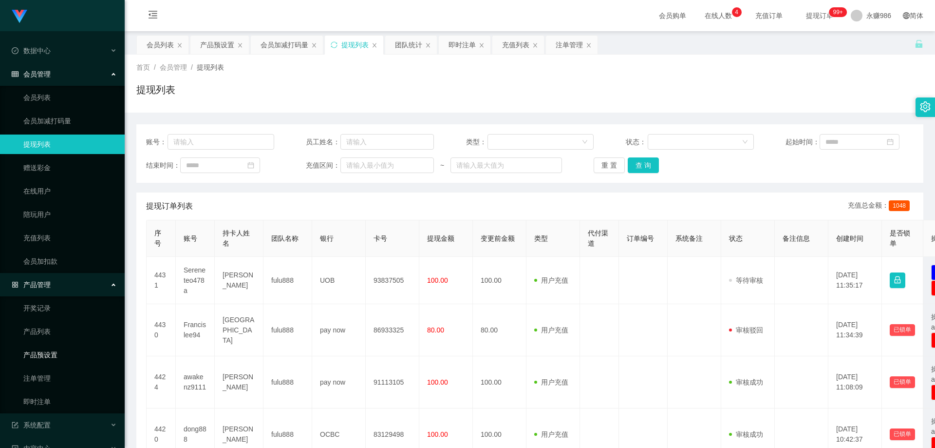
click at [50, 357] on link "产品预设置" at bounding box center [70, 354] width 94 height 19
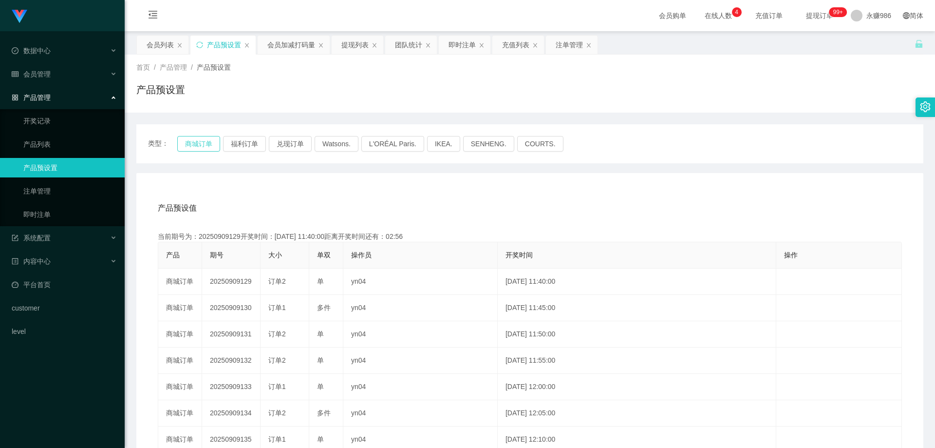
click at [198, 142] on button "商城订单" at bounding box center [198, 144] width 43 height 16
click at [52, 69] on div "会员管理" at bounding box center [62, 73] width 125 height 19
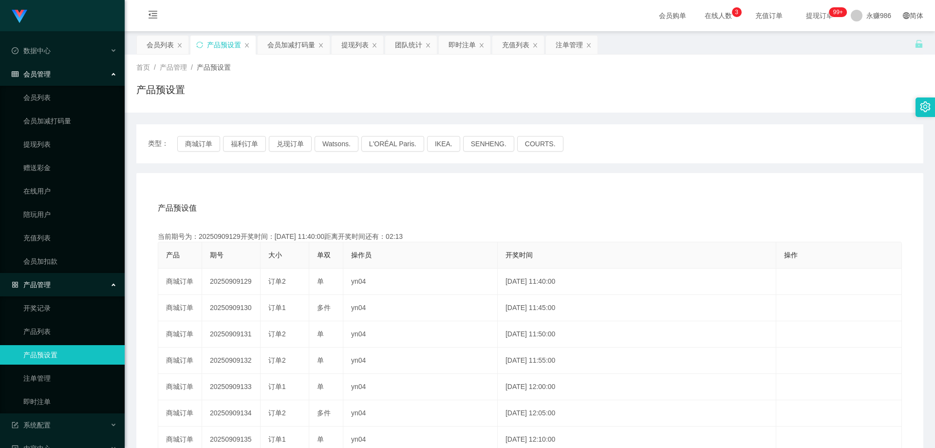
click at [50, 86] on ul "会员列表 会员加减打码量 提现列表 赠送彩金 在线用户 陪玩用户 充值列表 会员加扣款" at bounding box center [62, 179] width 125 height 187
click at [53, 96] on link "会员列表" at bounding box center [70, 97] width 94 height 19
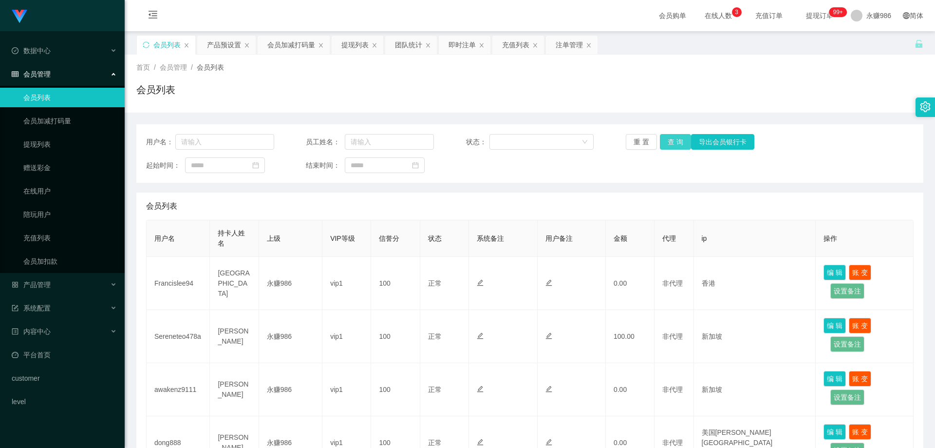
click at [663, 139] on button "查 询" at bounding box center [675, 142] width 31 height 16
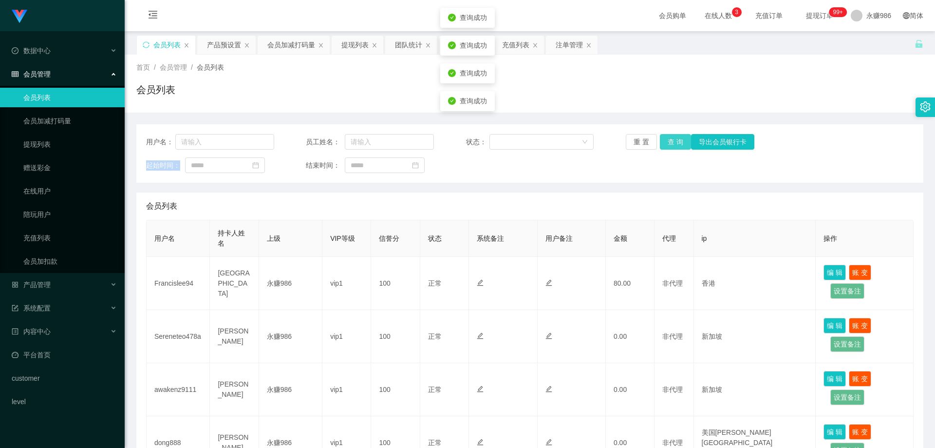
click at [663, 139] on div "重 置 查 询 导出会员银行卡" at bounding box center [690, 142] width 128 height 16
click at [56, 145] on link "提现列表" at bounding box center [70, 143] width 94 height 19
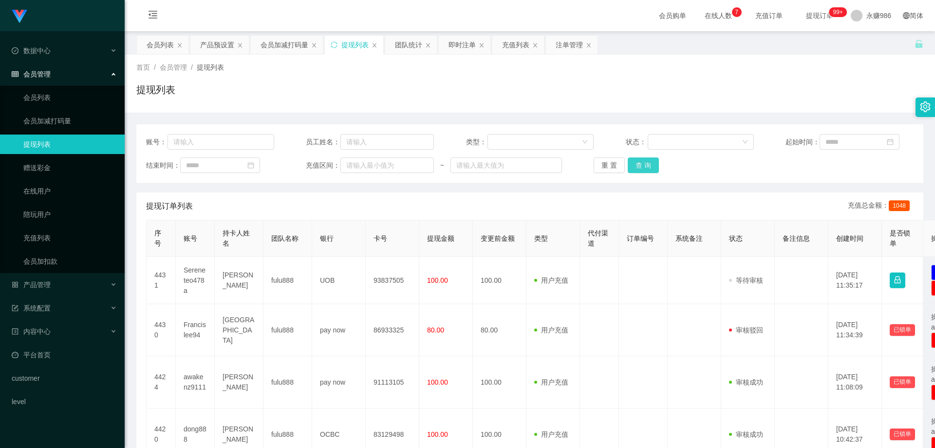
click at [648, 161] on button "查 询" at bounding box center [643, 165] width 31 height 16
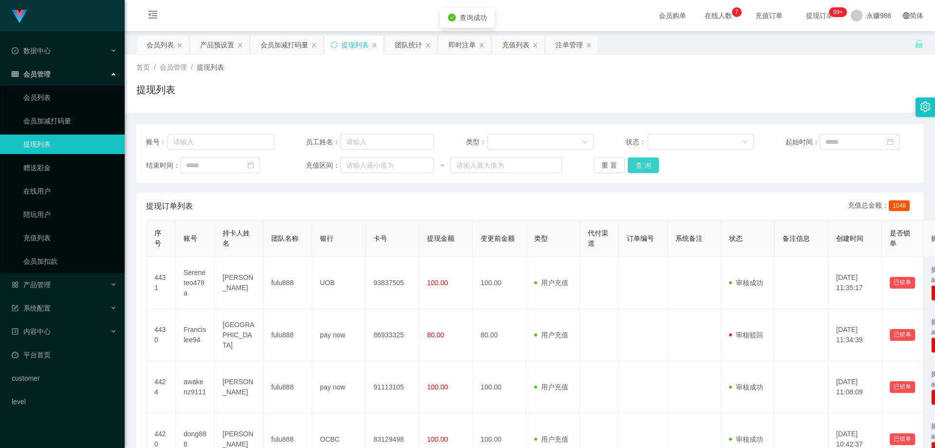
click at [648, 161] on button "查 询" at bounding box center [643, 165] width 31 height 16
click at [648, 161] on div "重 置 查 询" at bounding box center [658, 165] width 128 height 16
click at [48, 98] on link "会员列表" at bounding box center [70, 97] width 94 height 19
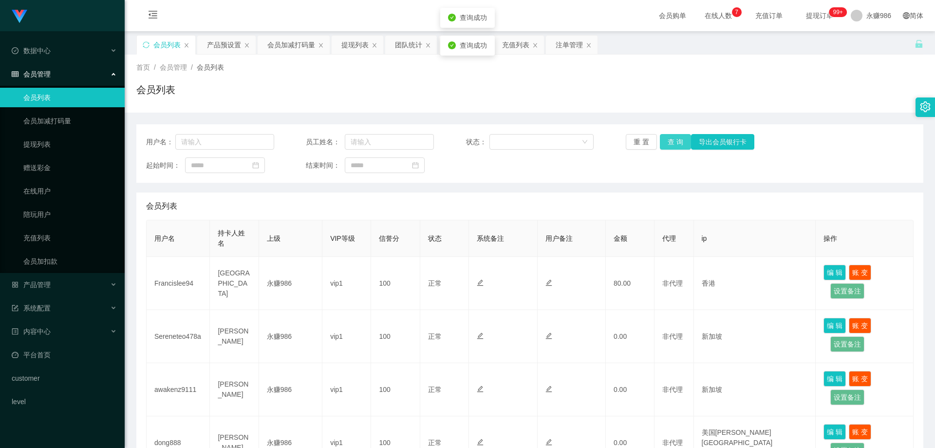
click at [666, 141] on button "查 询" at bounding box center [675, 142] width 31 height 16
click at [671, 136] on button "查 询" at bounding box center [675, 142] width 31 height 16
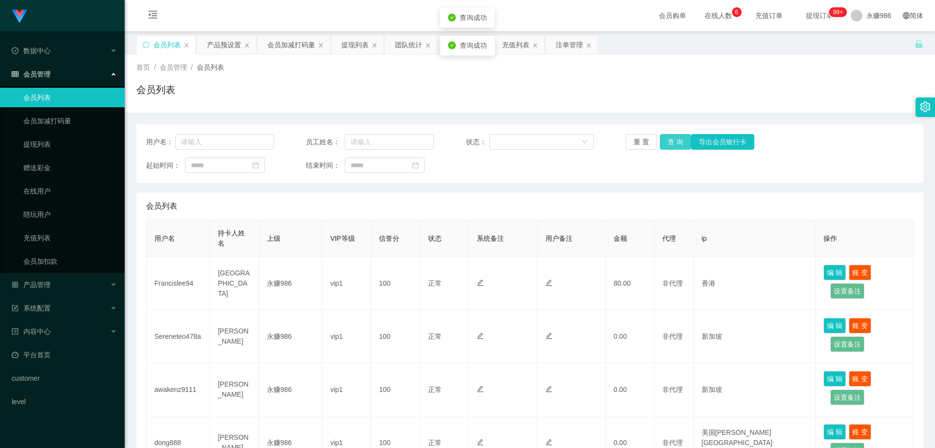
click at [671, 136] on button "查 询" at bounding box center [675, 142] width 31 height 16
click at [669, 138] on button "查 询" at bounding box center [675, 142] width 31 height 16
click at [668, 138] on button "查 询" at bounding box center [675, 142] width 31 height 16
click at [45, 284] on span "产品管理" at bounding box center [31, 285] width 39 height 8
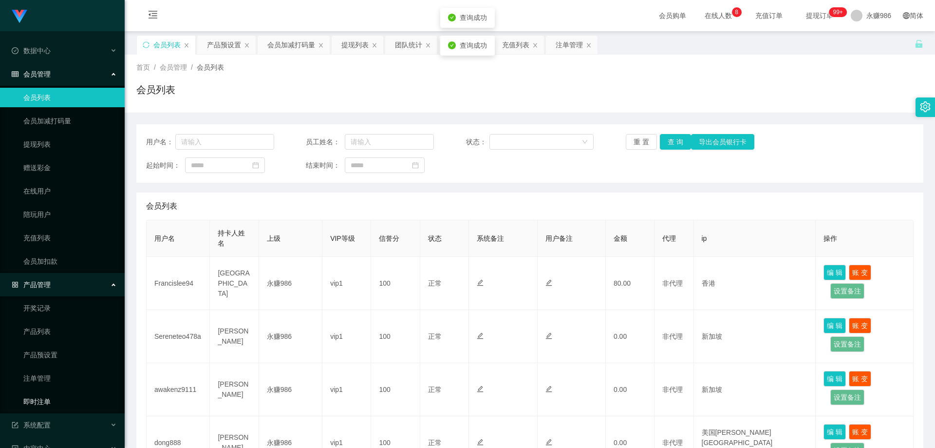
click at [46, 401] on link "即时注单" at bounding box center [70, 401] width 94 height 19
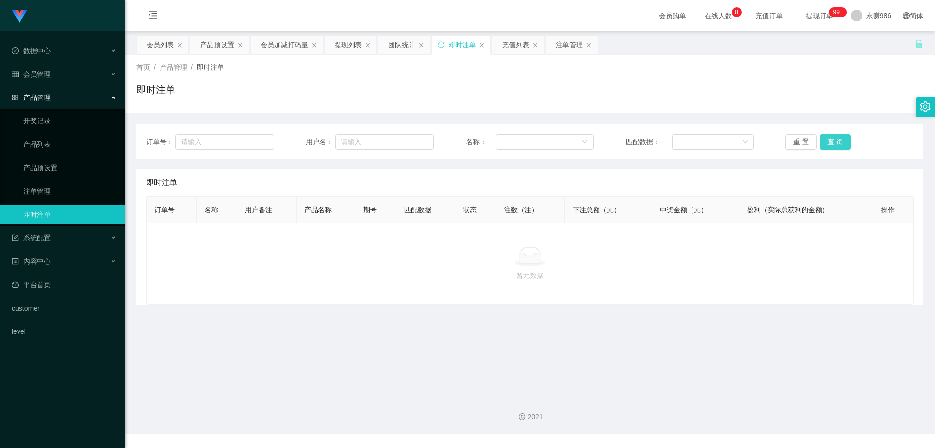
click at [820, 144] on button "查 询" at bounding box center [835, 142] width 31 height 16
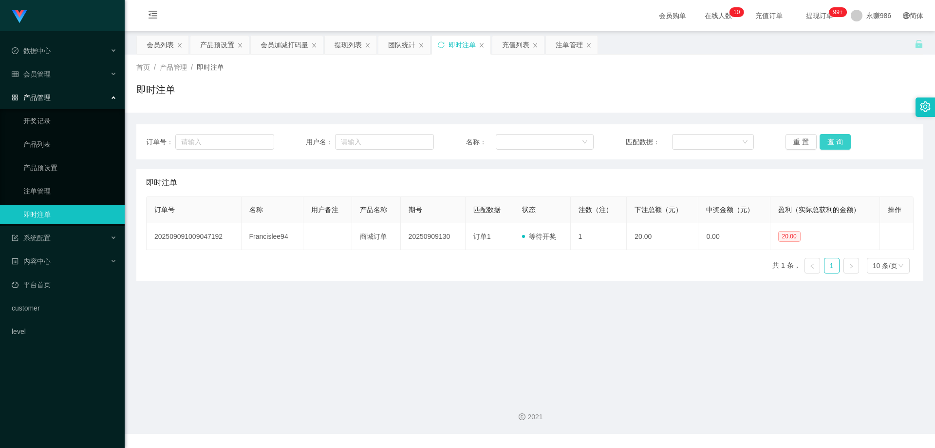
click at [820, 144] on button "查 询" at bounding box center [835, 142] width 31 height 16
click at [51, 165] on link "产品预设置" at bounding box center [70, 167] width 94 height 19
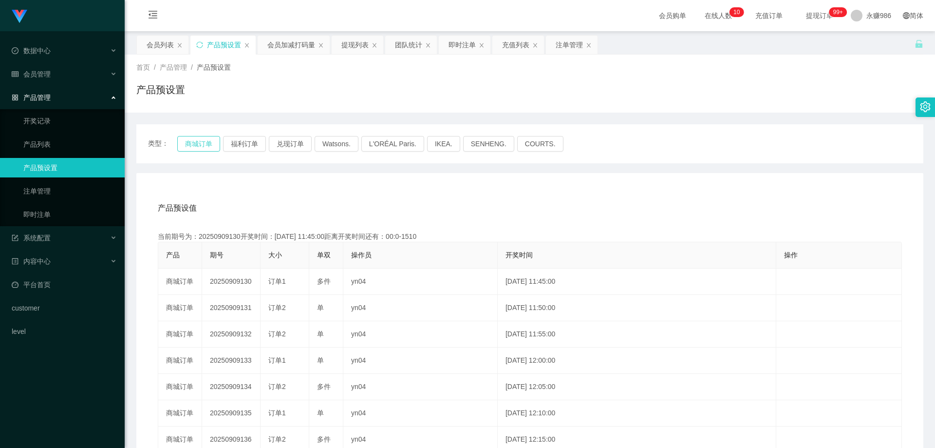
click at [192, 144] on button "商城订单" at bounding box center [198, 144] width 43 height 16
click at [67, 214] on link "即时注单" at bounding box center [70, 214] width 94 height 19
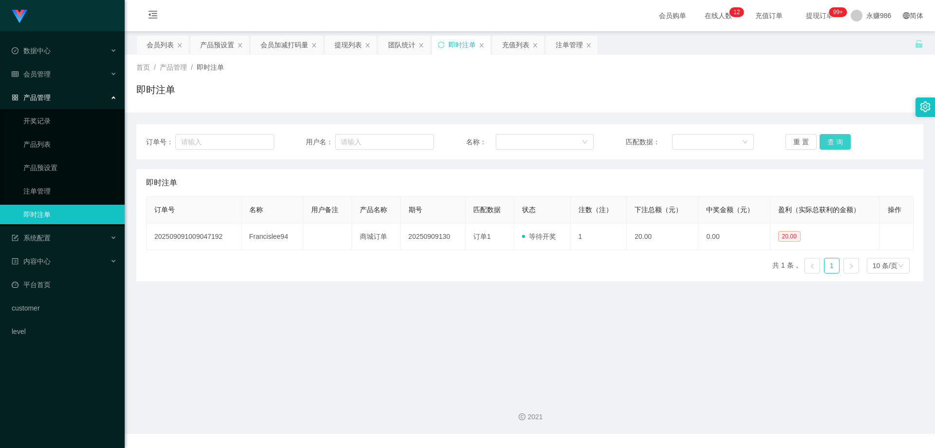
click at [846, 142] on button "查 询" at bounding box center [835, 142] width 31 height 16
click at [843, 143] on button "查 询" at bounding box center [835, 142] width 31 height 16
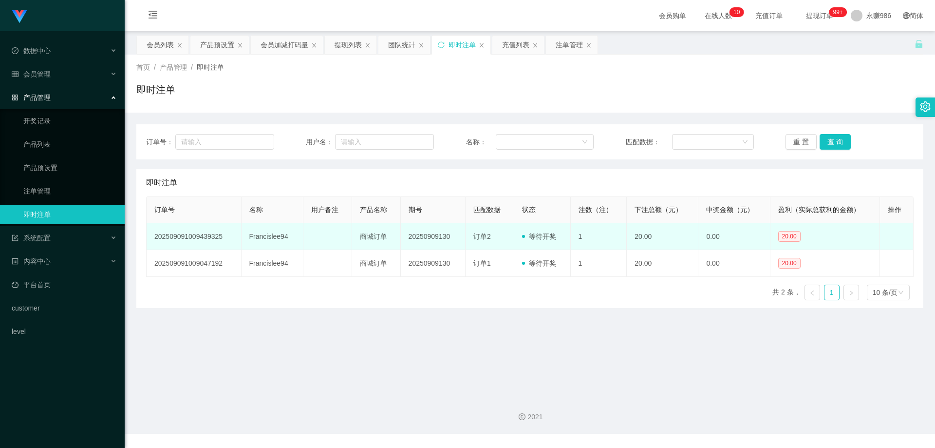
click at [269, 238] on td "Francislee94" at bounding box center [273, 236] width 62 height 27
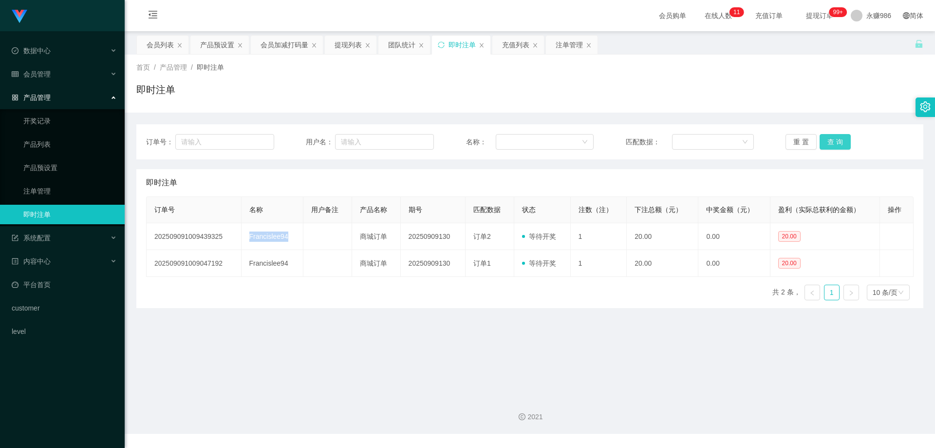
click at [826, 143] on button "查 询" at bounding box center [835, 142] width 31 height 16
click at [843, 134] on button "查 询" at bounding box center [835, 142] width 31 height 16
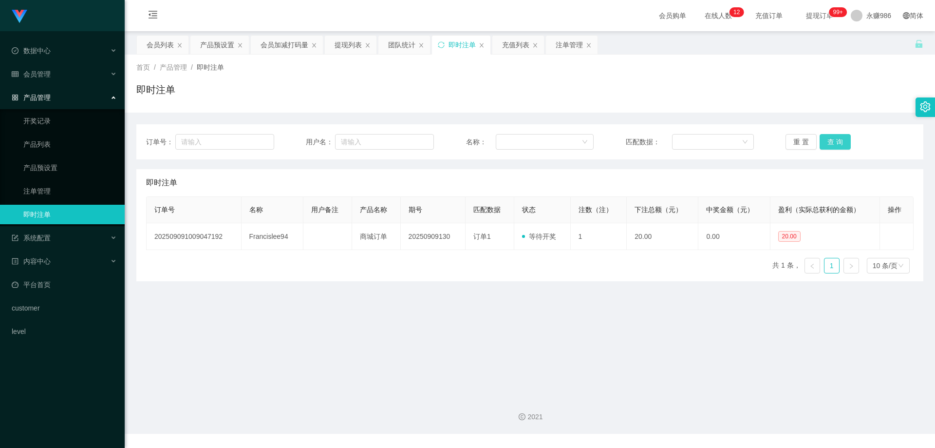
click at [835, 135] on button "查 询" at bounding box center [835, 142] width 31 height 16
click at [55, 69] on div "会员管理" at bounding box center [62, 73] width 125 height 19
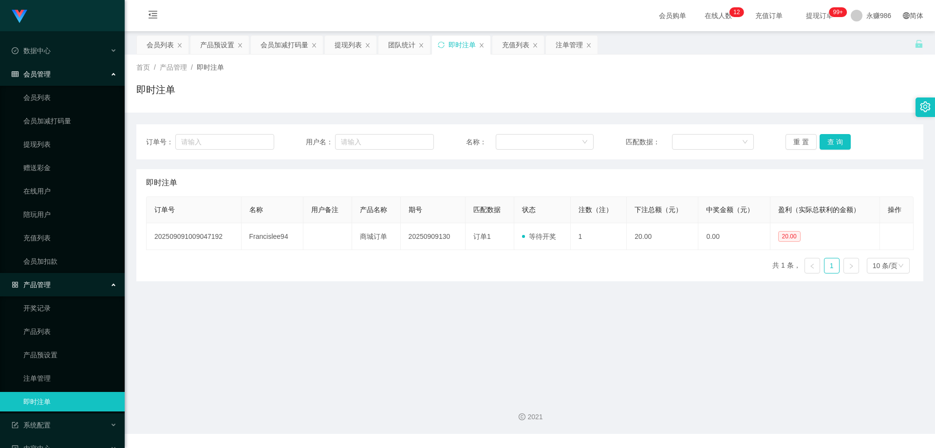
click at [53, 87] on ul "会员列表 会员加减打码量 提现列表 赠送彩金 在线用户 陪玩用户 充值列表 会员加扣款" at bounding box center [62, 179] width 125 height 187
click at [55, 96] on link "会员列表" at bounding box center [70, 97] width 94 height 19
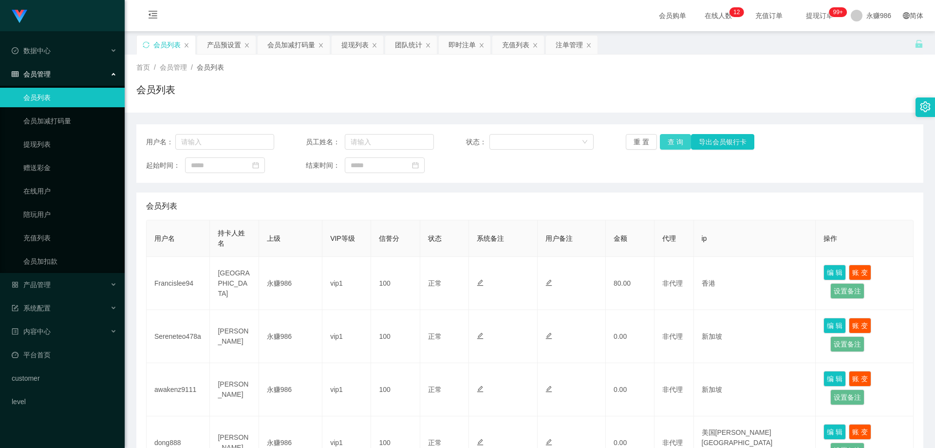
click at [676, 143] on button "查 询" at bounding box center [675, 142] width 31 height 16
click at [675, 144] on button "查 询" at bounding box center [675, 142] width 31 height 16
click at [675, 144] on div "重 置 查 询 导出会员银行卡" at bounding box center [690, 142] width 128 height 16
click at [675, 144] on button "查 询" at bounding box center [675, 142] width 31 height 16
click at [57, 146] on link "提现列表" at bounding box center [70, 143] width 94 height 19
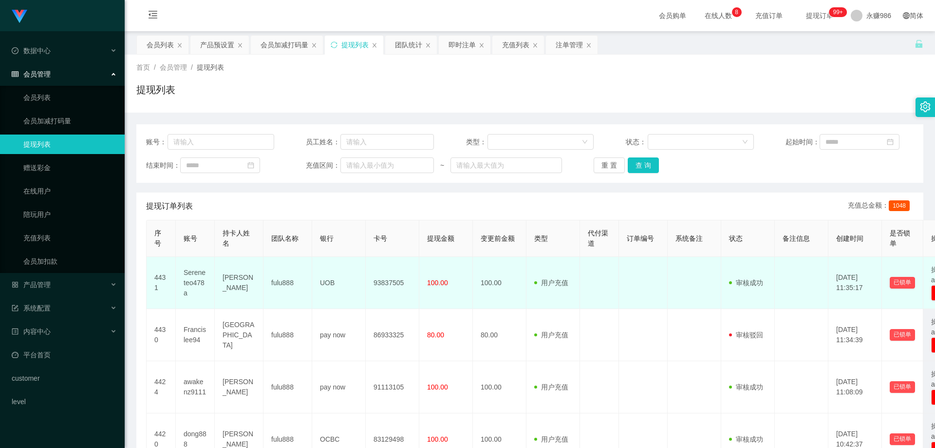
click at [322, 282] on td "UOB" at bounding box center [339, 283] width 54 height 52
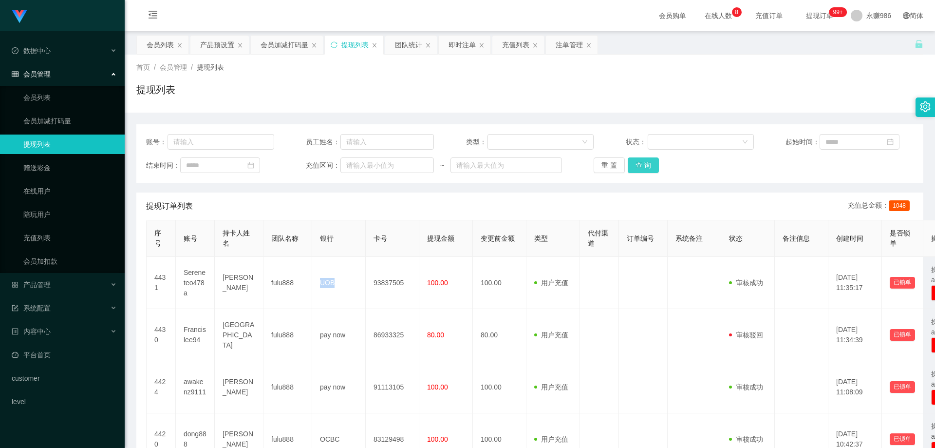
click at [638, 164] on button "查 询" at bounding box center [643, 165] width 31 height 16
click at [647, 165] on button "查 询" at bounding box center [643, 165] width 31 height 16
click at [64, 94] on link "会员列表" at bounding box center [70, 97] width 94 height 19
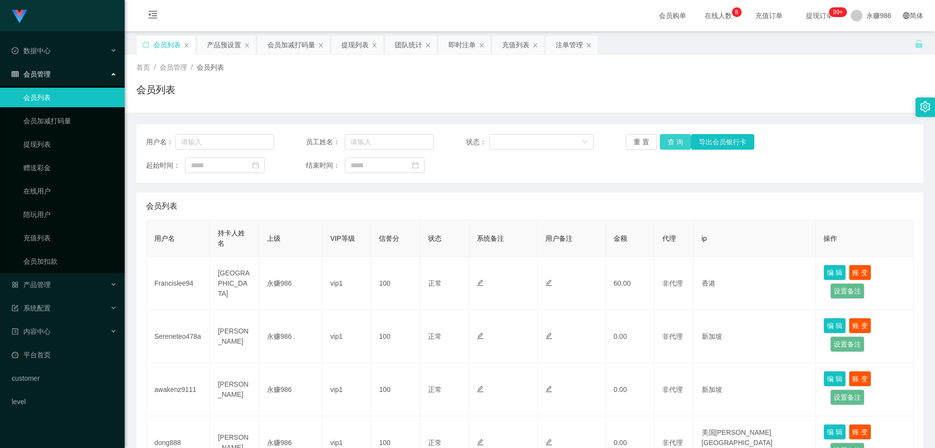
click at [670, 142] on button "查 询" at bounding box center [675, 142] width 31 height 16
click at [664, 144] on button "查 询" at bounding box center [675, 142] width 31 height 16
click at [55, 150] on link "提现列表" at bounding box center [70, 143] width 94 height 19
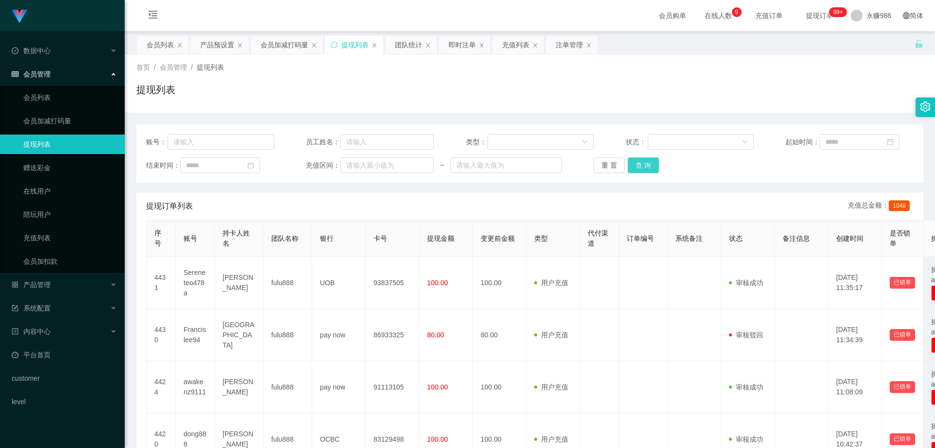
click at [639, 162] on button "查 询" at bounding box center [643, 165] width 31 height 16
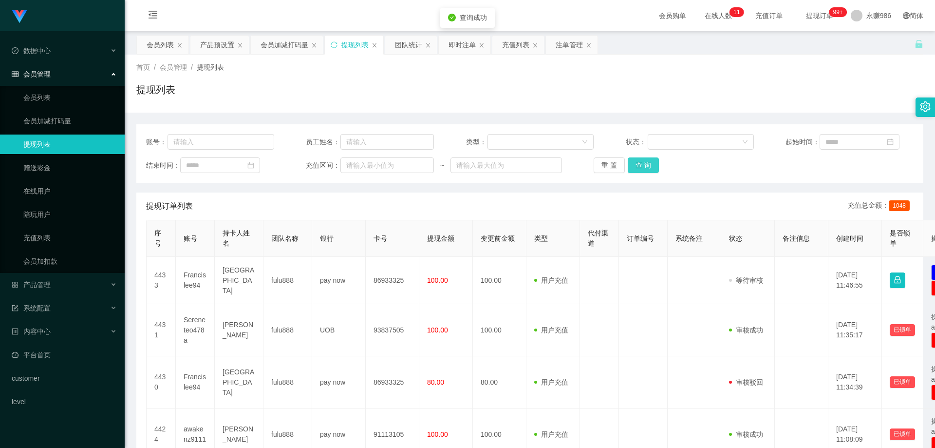
click at [639, 162] on button "查 询" at bounding box center [643, 165] width 31 height 16
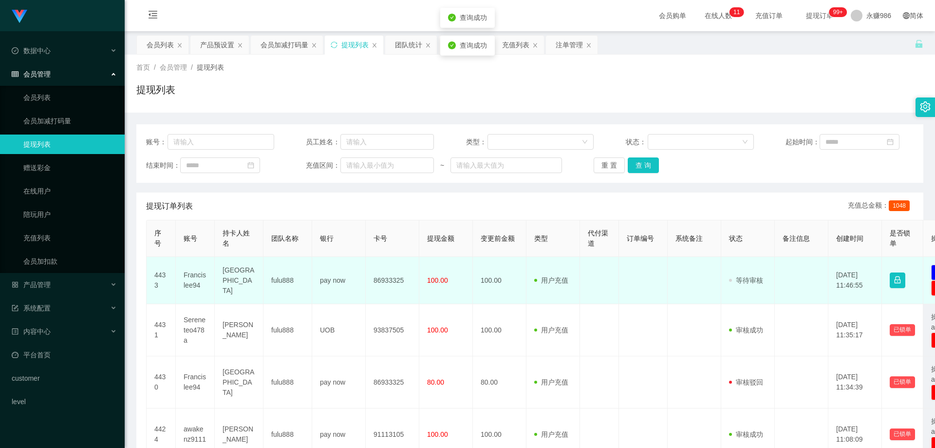
click at [232, 272] on td "[GEOGRAPHIC_DATA]" at bounding box center [239, 280] width 49 height 47
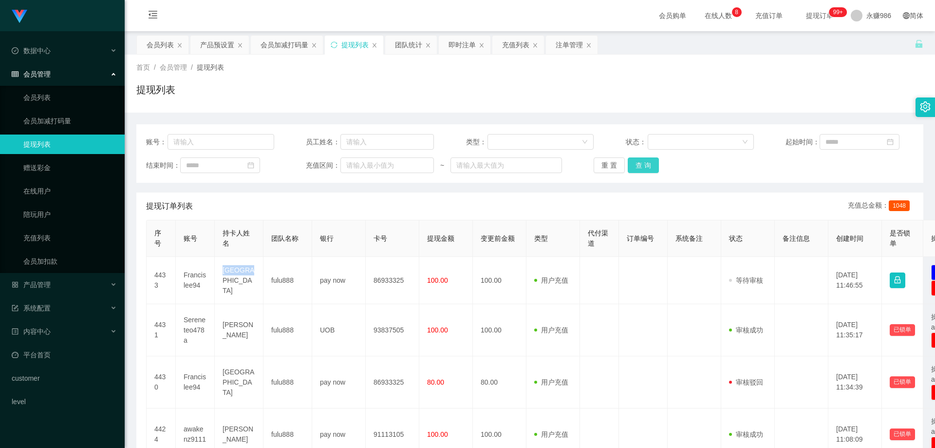
click at [635, 168] on button "查 询" at bounding box center [643, 165] width 31 height 16
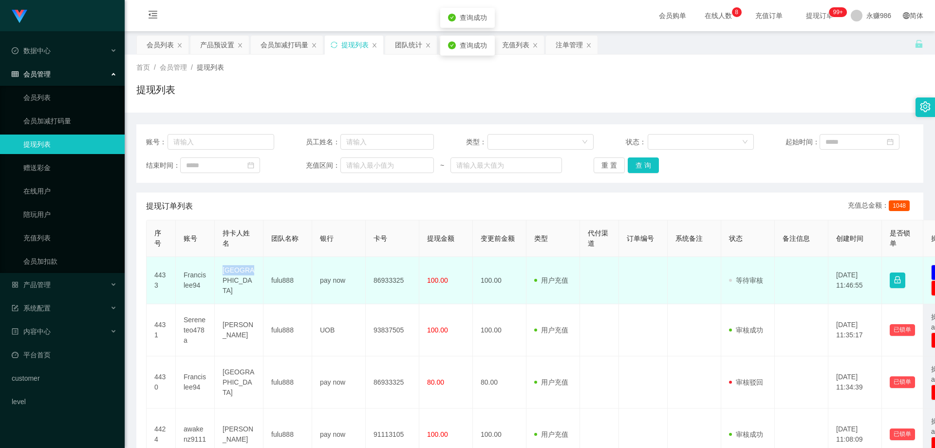
click at [234, 281] on td "[GEOGRAPHIC_DATA]" at bounding box center [239, 280] width 49 height 47
click at [248, 277] on td "[GEOGRAPHIC_DATA]" at bounding box center [239, 280] width 49 height 47
click at [239, 277] on td "[GEOGRAPHIC_DATA]" at bounding box center [239, 280] width 49 height 47
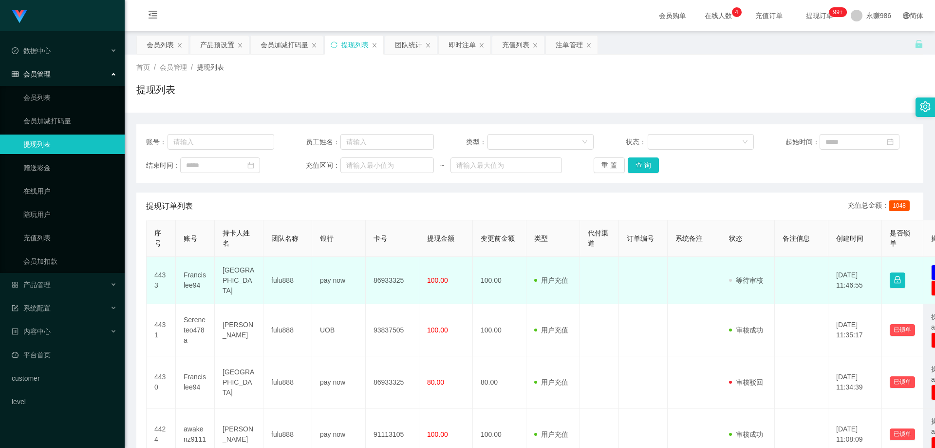
click at [378, 280] on td "86933325" at bounding box center [393, 280] width 54 height 47
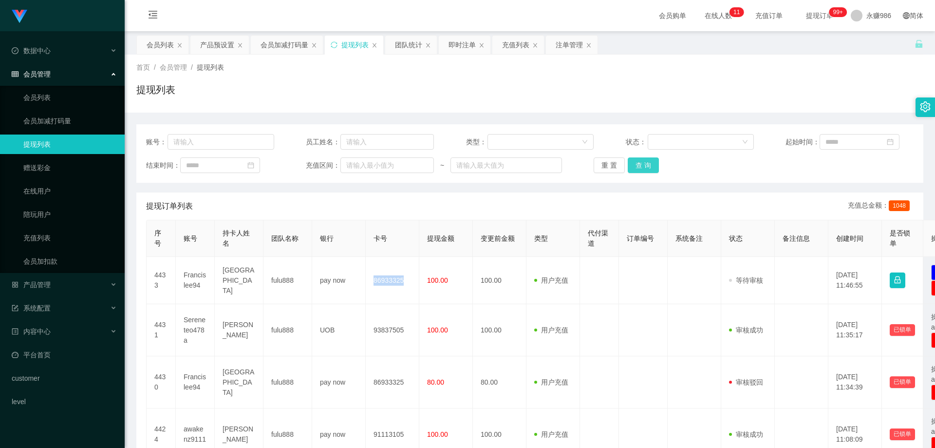
click at [643, 167] on button "查 询" at bounding box center [643, 165] width 31 height 16
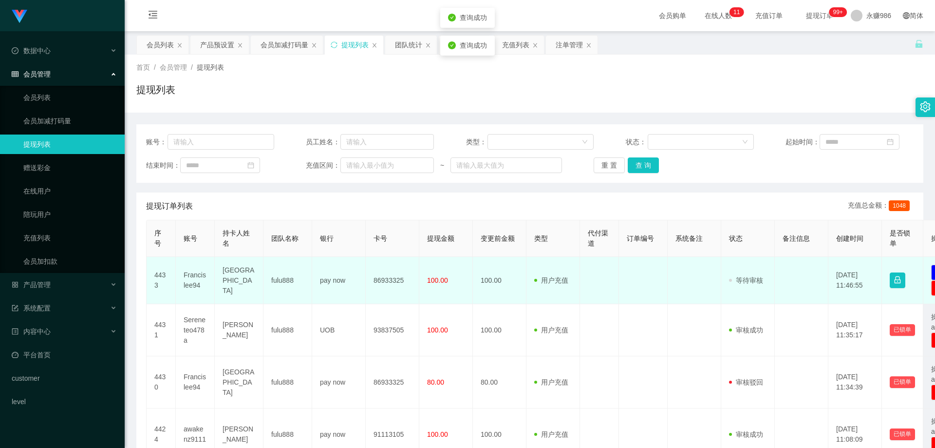
click at [198, 273] on td "Francislee94" at bounding box center [195, 280] width 39 height 47
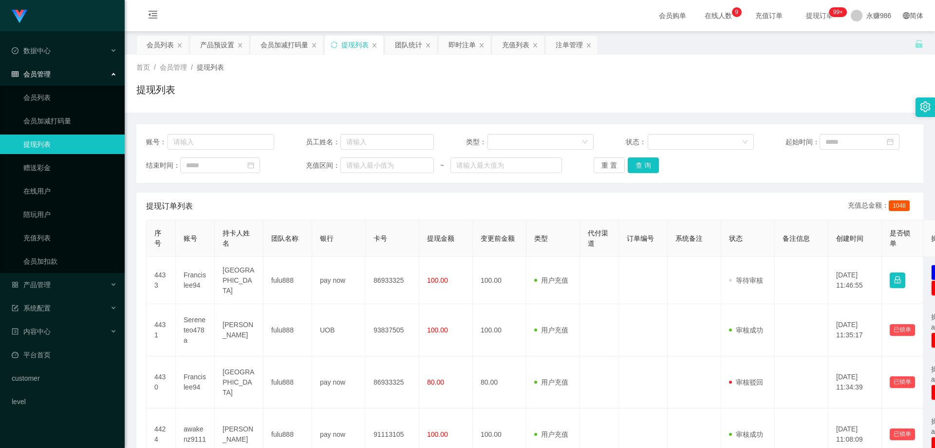
click at [658, 170] on div "重 置 查 询" at bounding box center [658, 165] width 128 height 16
click at [645, 164] on button "查 询" at bounding box center [643, 165] width 31 height 16
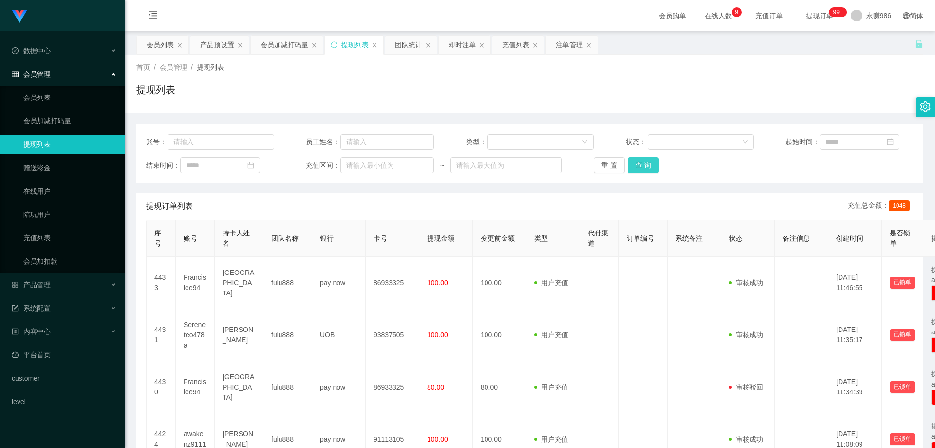
click at [643, 167] on button "查 询" at bounding box center [643, 165] width 31 height 16
click at [644, 167] on button "查 询" at bounding box center [643, 165] width 31 height 16
click at [644, 167] on div "重 置 查 询" at bounding box center [658, 165] width 128 height 16
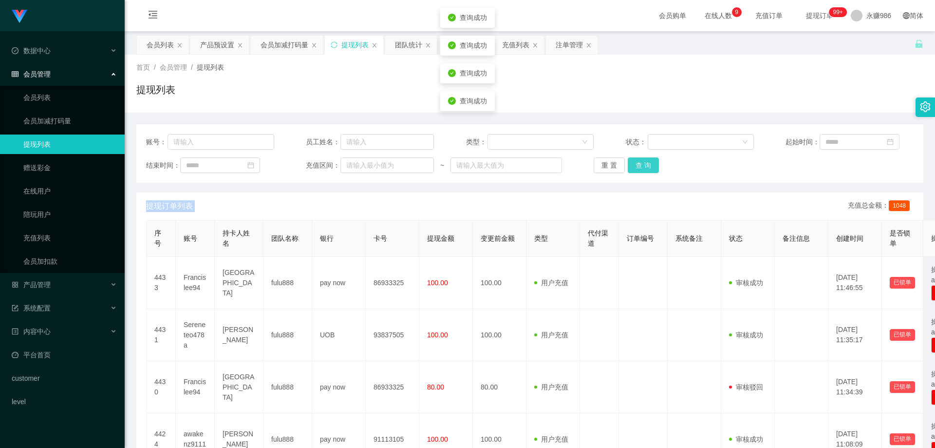
click at [644, 167] on button "查 询" at bounding box center [643, 165] width 31 height 16
click at [644, 167] on div "重 置 查 询" at bounding box center [658, 165] width 128 height 16
click at [644, 167] on button "查 询" at bounding box center [643, 165] width 31 height 16
click at [644, 167] on div "重 置 查 询" at bounding box center [658, 165] width 128 height 16
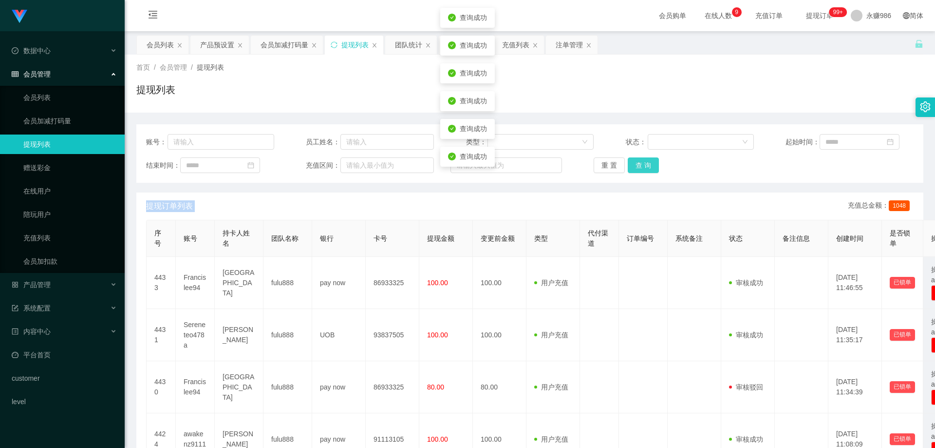
click at [644, 167] on button "查 询" at bounding box center [643, 165] width 31 height 16
click at [644, 167] on div "重 置 查 询" at bounding box center [658, 165] width 128 height 16
click at [644, 167] on button "查 询" at bounding box center [643, 165] width 31 height 16
click at [644, 167] on div "重 置 查 询" at bounding box center [658, 165] width 128 height 16
click at [650, 168] on button "查 询" at bounding box center [643, 165] width 31 height 16
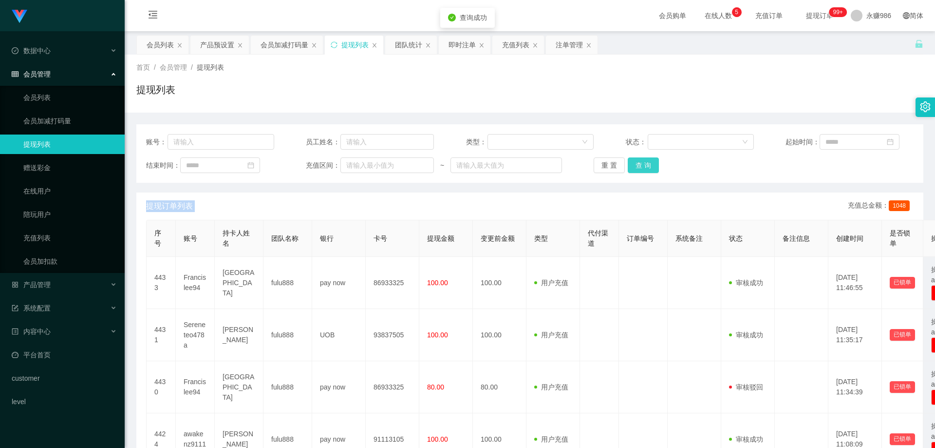
click at [650, 168] on button "查 询" at bounding box center [643, 165] width 31 height 16
click at [650, 168] on div "重 置 查 询" at bounding box center [658, 165] width 128 height 16
click at [41, 104] on link "会员列表" at bounding box center [70, 97] width 94 height 19
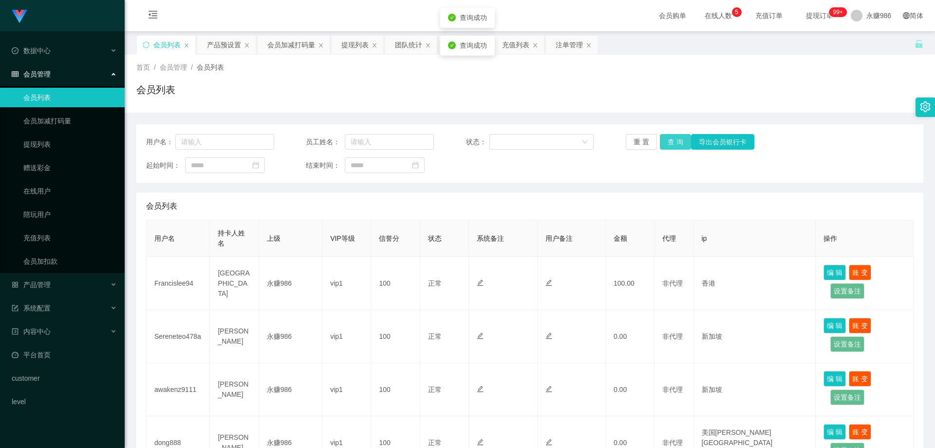
click at [672, 136] on button "查 询" at bounding box center [675, 142] width 31 height 16
click at [672, 143] on button "查 询" at bounding box center [675, 142] width 31 height 16
click at [672, 143] on div "重 置 查 询 导出会员银行卡" at bounding box center [690, 142] width 128 height 16
click at [672, 143] on button "查 询" at bounding box center [675, 142] width 31 height 16
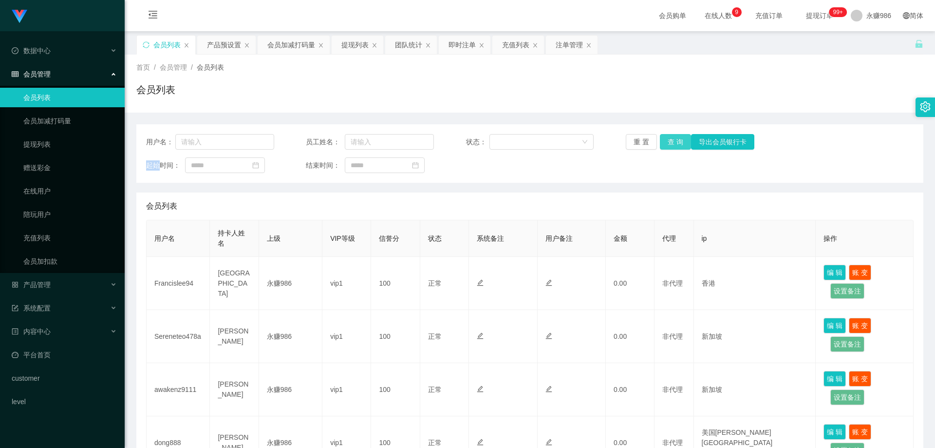
click at [660, 140] on button "查 询" at bounding box center [675, 142] width 31 height 16
click at [682, 141] on button "查 询" at bounding box center [675, 142] width 31 height 16
click at [59, 92] on link "会员列表" at bounding box center [70, 97] width 94 height 19
click at [669, 145] on button "查 询" at bounding box center [675, 142] width 31 height 16
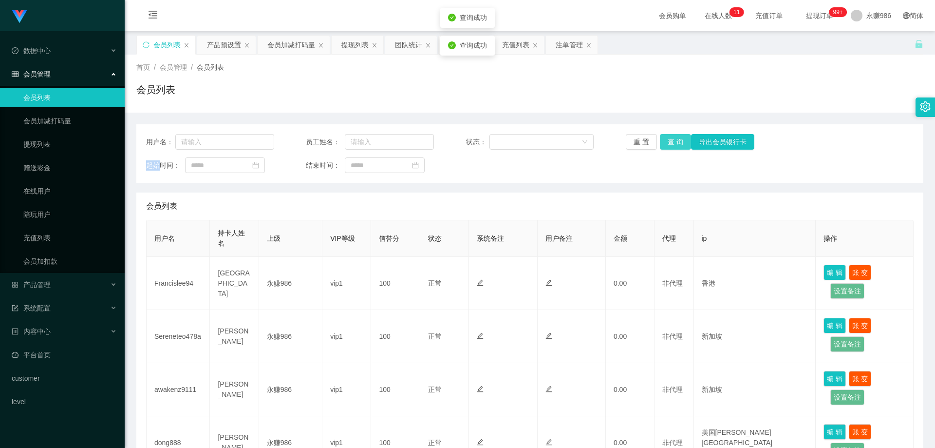
click at [669, 145] on button "查 询" at bounding box center [675, 142] width 31 height 16
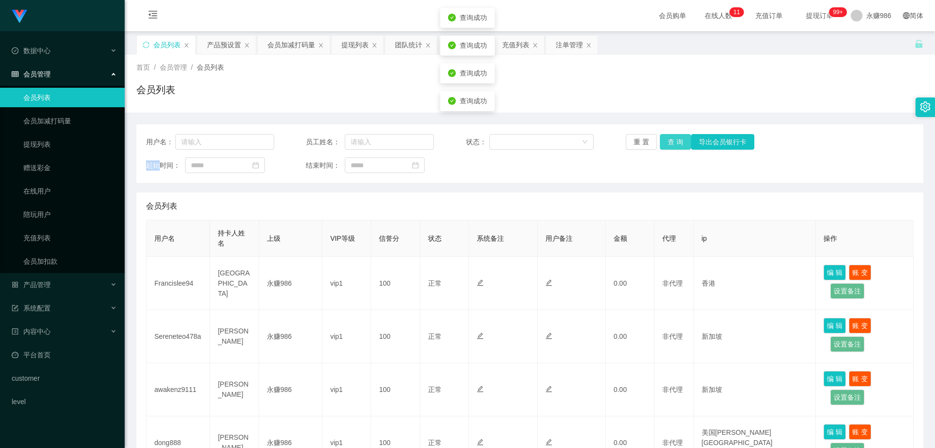
click at [669, 145] on button "查 询" at bounding box center [675, 142] width 31 height 16
click at [62, 285] on div "产品管理" at bounding box center [62, 284] width 125 height 19
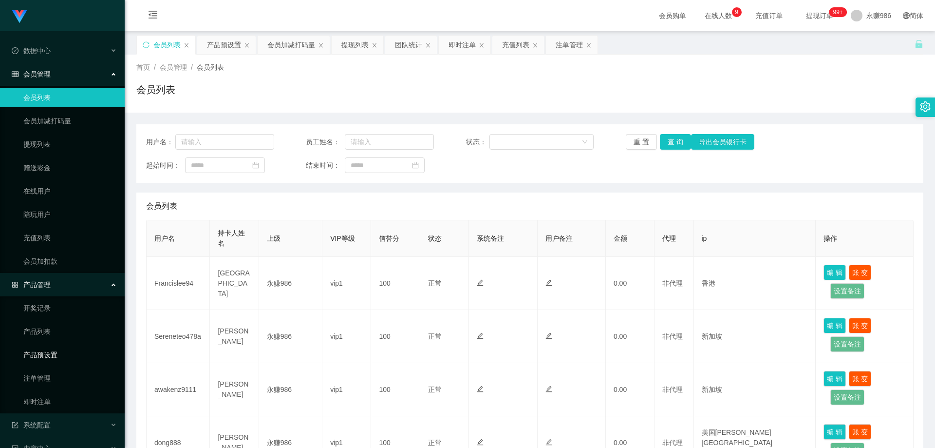
click at [55, 353] on link "产品预设置" at bounding box center [70, 354] width 94 height 19
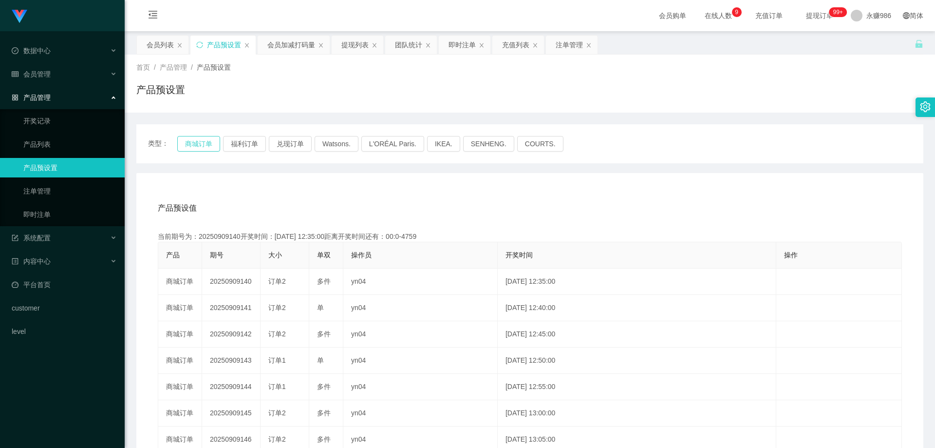
click at [200, 144] on button "商城订单" at bounding box center [198, 144] width 43 height 16
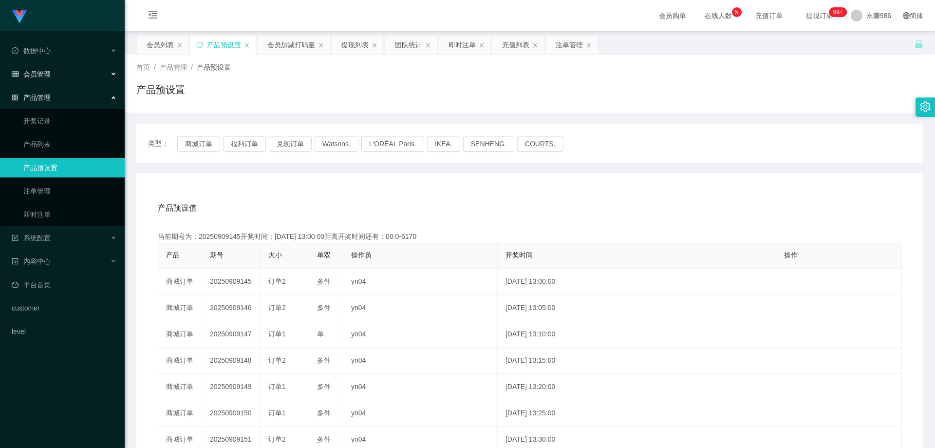
click at [51, 69] on div "会员管理" at bounding box center [62, 73] width 125 height 19
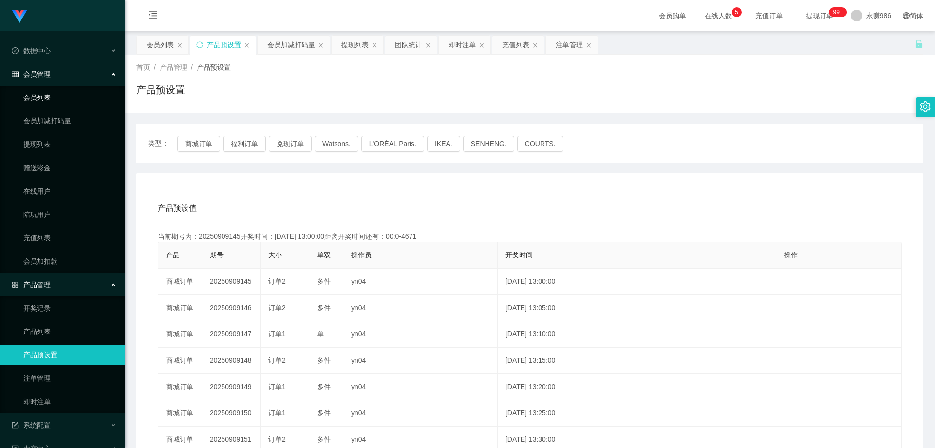
click at [53, 91] on link "会员列表" at bounding box center [70, 97] width 94 height 19
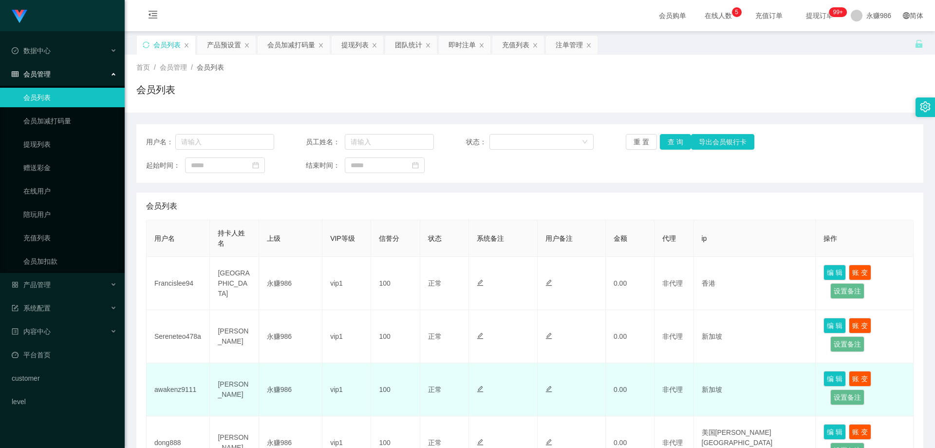
click at [181, 373] on td "awakenz9111" at bounding box center [178, 389] width 63 height 53
click at [181, 383] on td "awakenz9111" at bounding box center [178, 389] width 63 height 53
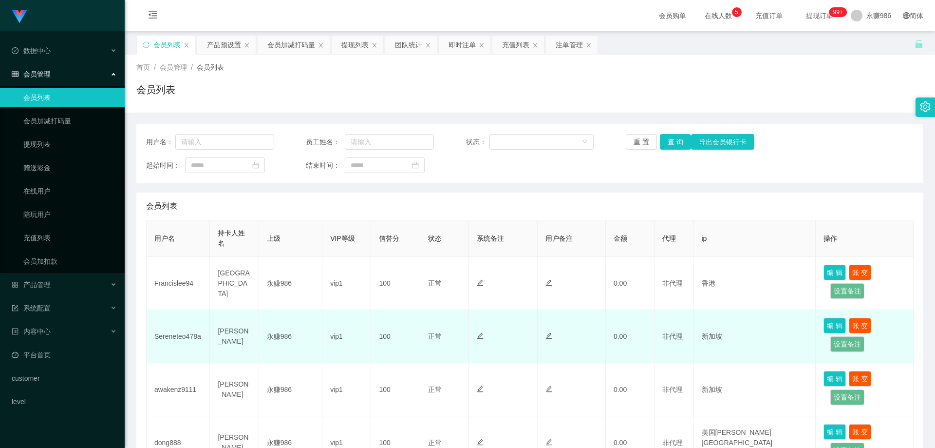
click at [187, 342] on td "Sereneteo478a" at bounding box center [178, 336] width 63 height 53
click at [193, 336] on td "Sereneteo478a" at bounding box center [178, 336] width 63 height 53
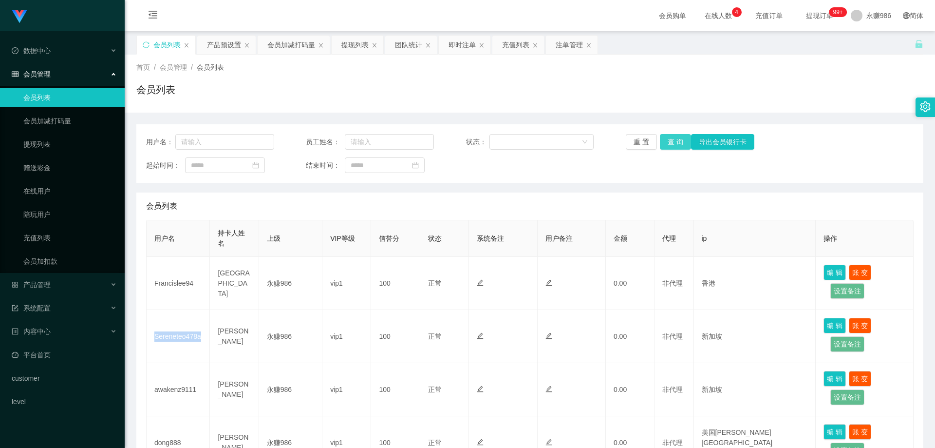
click at [681, 143] on button "查 询" at bounding box center [675, 142] width 31 height 16
click at [71, 279] on div "产品管理" at bounding box center [62, 284] width 125 height 19
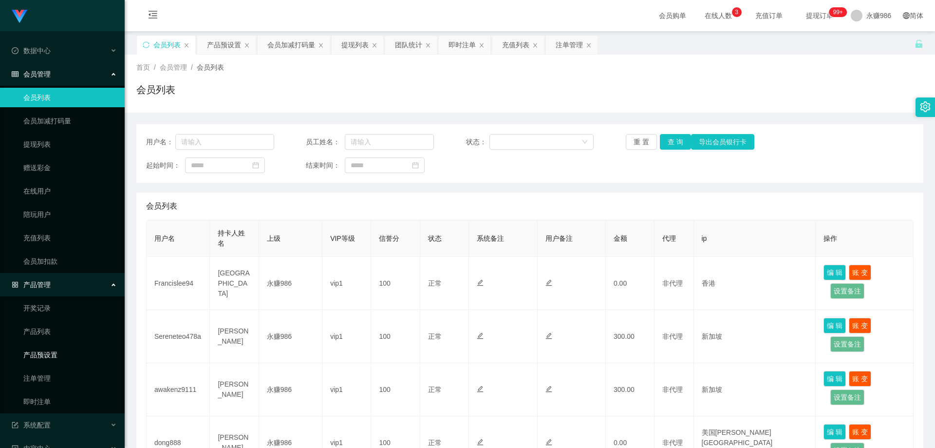
click at [53, 355] on link "产品预设置" at bounding box center [70, 354] width 94 height 19
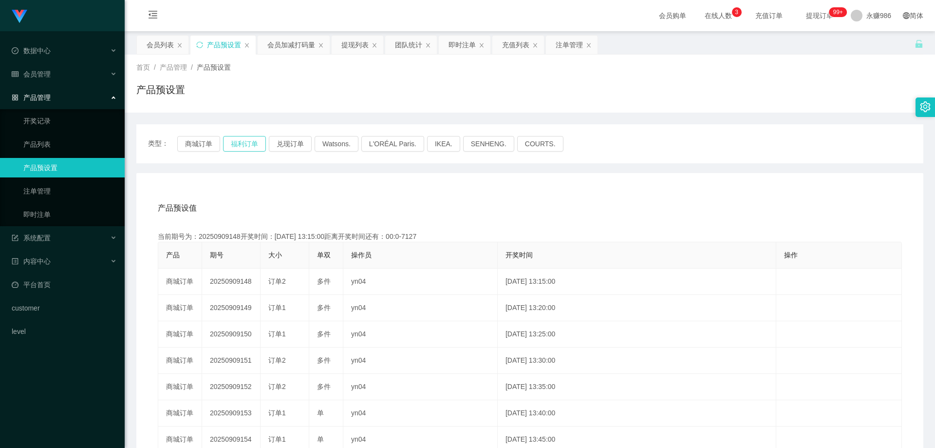
click at [246, 142] on button "福利订单" at bounding box center [244, 144] width 43 height 16
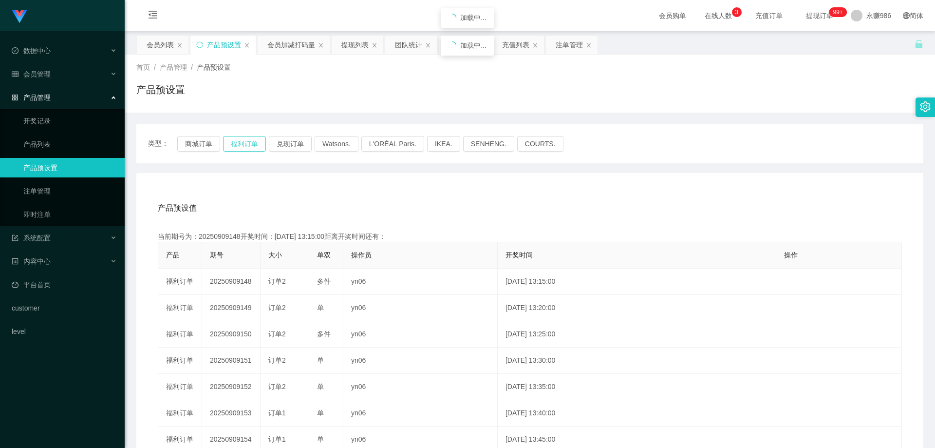
click at [246, 142] on button "福利订单" at bounding box center [244, 144] width 43 height 16
click at [57, 71] on div "会员管理" at bounding box center [62, 73] width 125 height 19
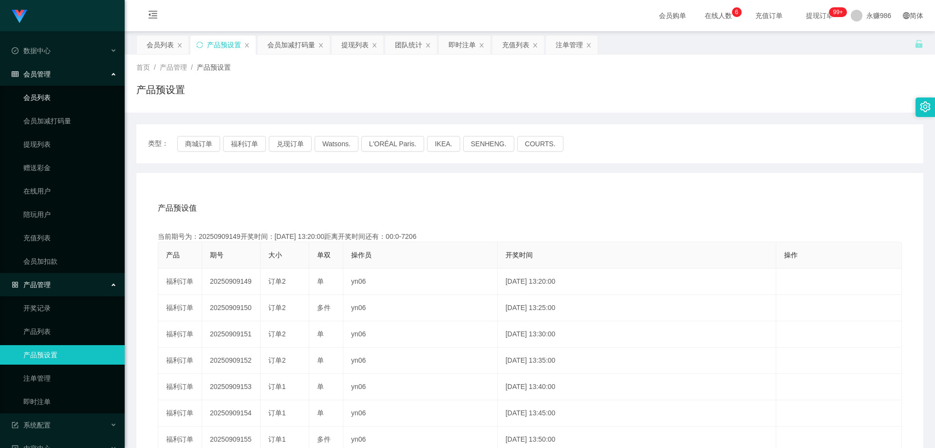
click at [31, 98] on link "会员列表" at bounding box center [70, 97] width 94 height 19
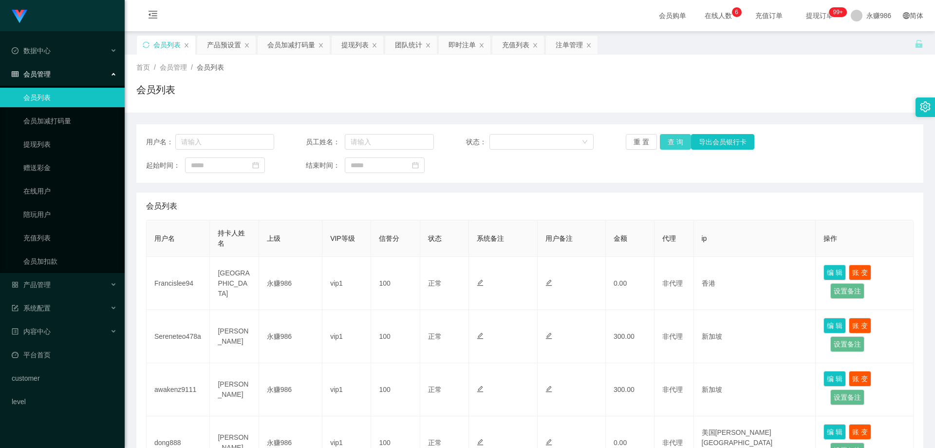
click at [681, 138] on button "查 询" at bounding box center [675, 142] width 31 height 16
click at [681, 139] on button "查 询" at bounding box center [675, 142] width 31 height 16
click at [81, 283] on div "产品管理" at bounding box center [62, 284] width 125 height 19
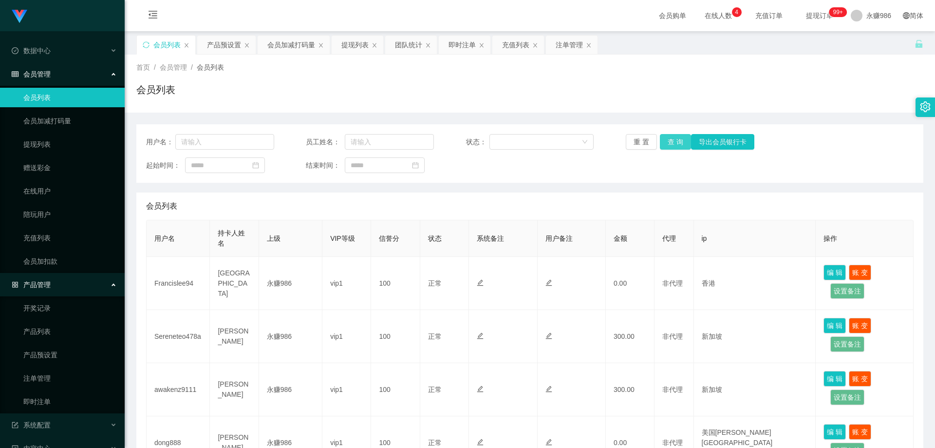
click at [673, 141] on button "查 询" at bounding box center [675, 142] width 31 height 16
click at [673, 141] on div "重 置 查 询 导出会员银行卡" at bounding box center [690, 142] width 128 height 16
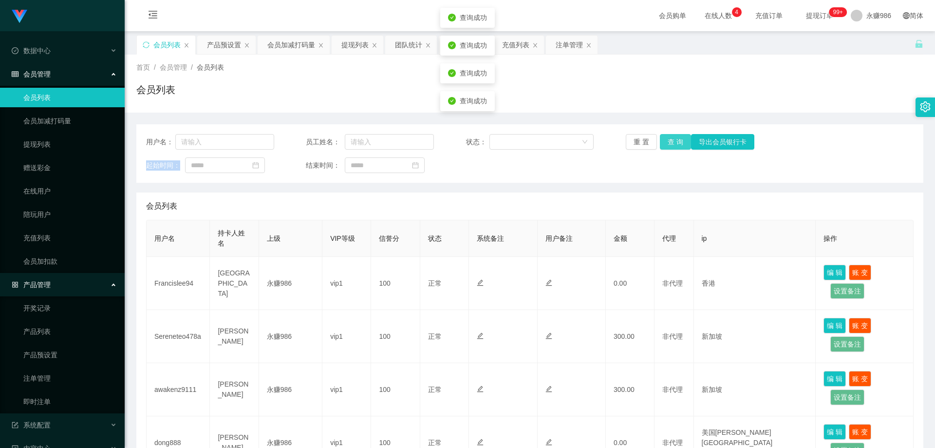
click at [673, 141] on button "查 询" at bounding box center [675, 142] width 31 height 16
click at [56, 400] on link "即时注单" at bounding box center [70, 401] width 94 height 19
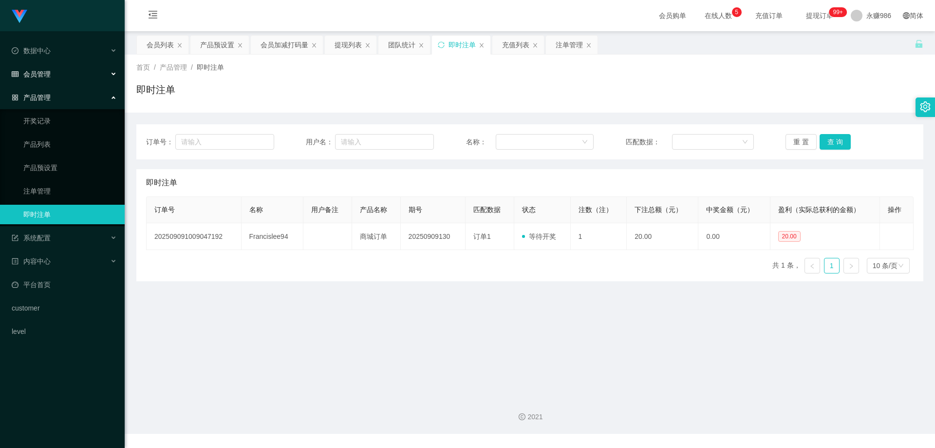
click at [56, 74] on div "会员管理" at bounding box center [62, 73] width 125 height 19
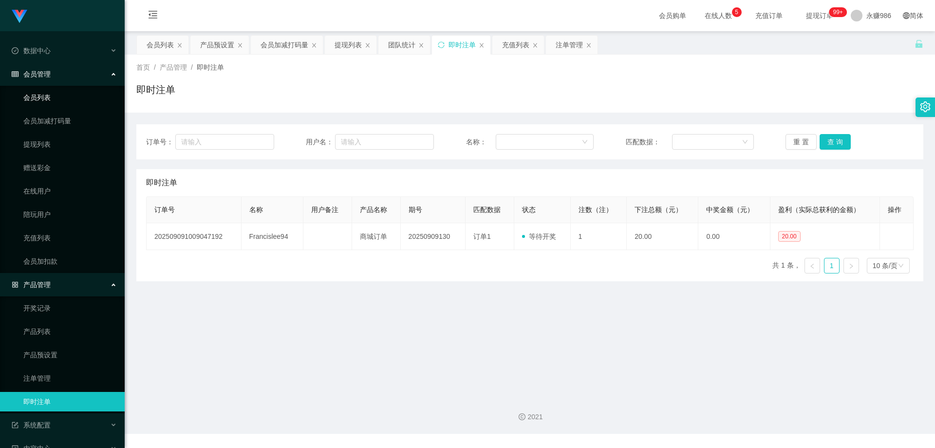
click at [49, 98] on link "会员列表" at bounding box center [70, 97] width 94 height 19
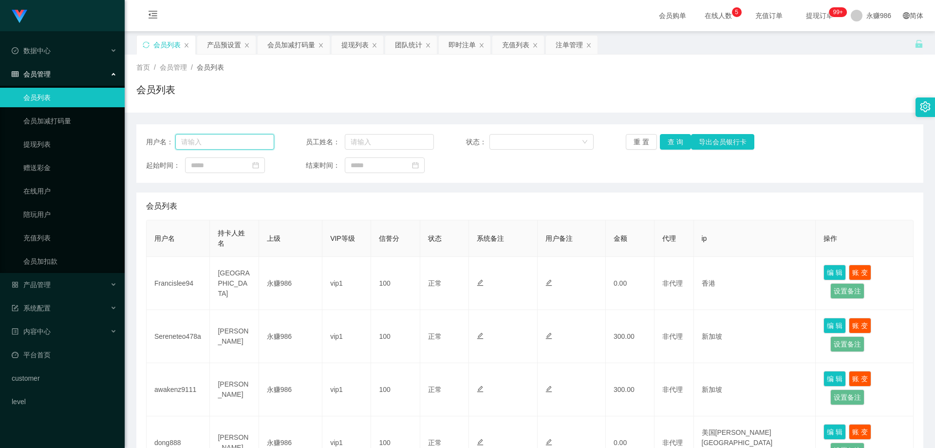
click at [247, 137] on input "text" at bounding box center [224, 142] width 99 height 16
click at [669, 141] on button "查 询" at bounding box center [675, 142] width 31 height 16
click at [83, 283] on div "产品管理" at bounding box center [62, 284] width 125 height 19
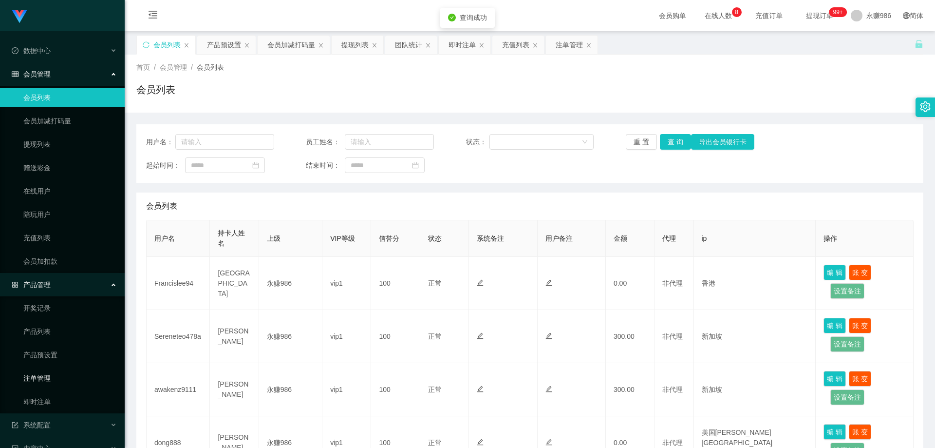
click at [54, 378] on link "注单管理" at bounding box center [70, 377] width 94 height 19
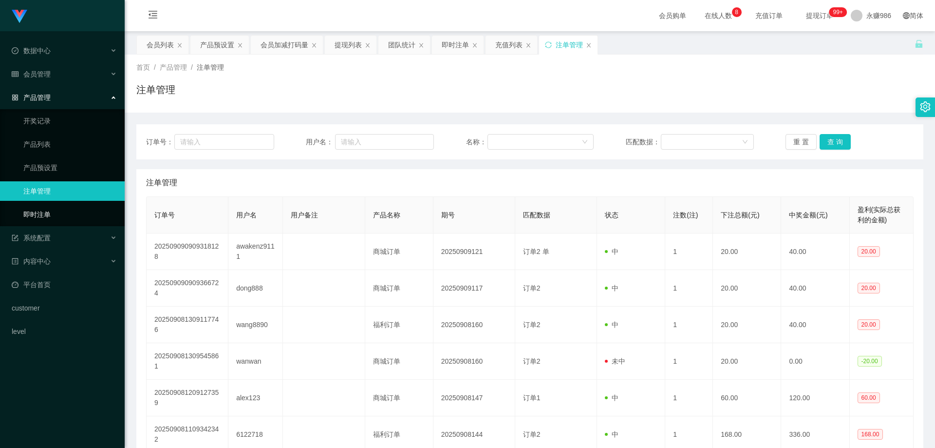
click at [45, 215] on link "即时注单" at bounding box center [70, 214] width 94 height 19
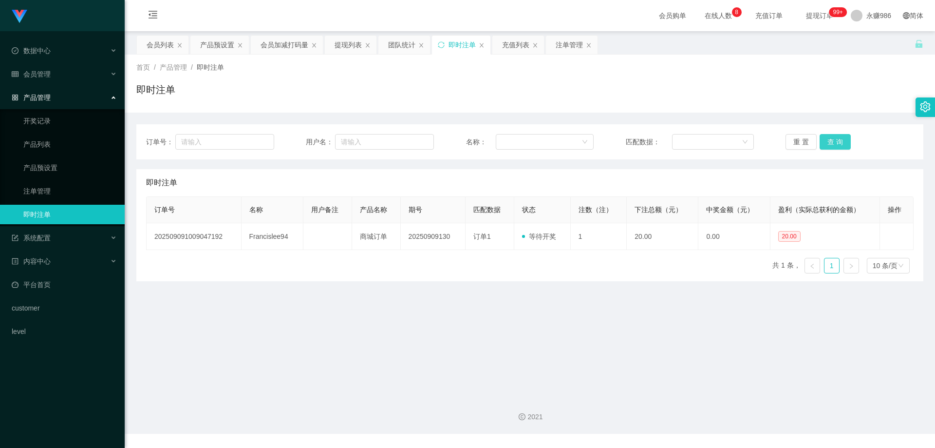
click at [820, 141] on button "查 询" at bounding box center [835, 142] width 31 height 16
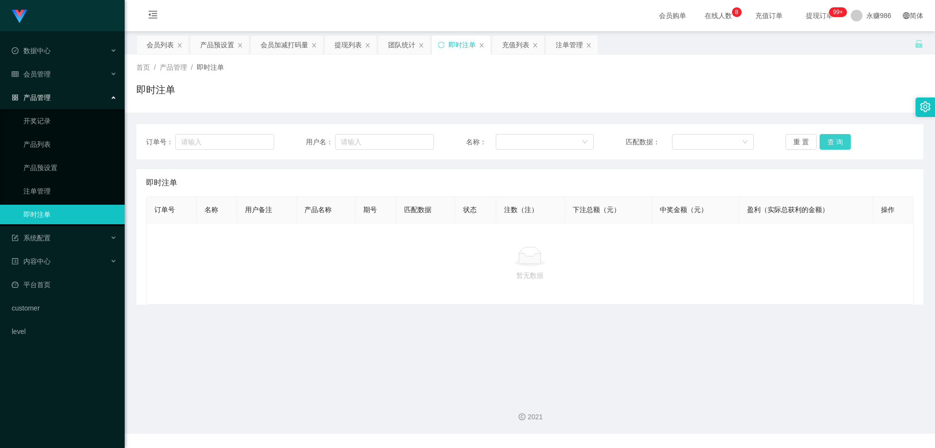
click at [838, 142] on button "查 询" at bounding box center [835, 142] width 31 height 16
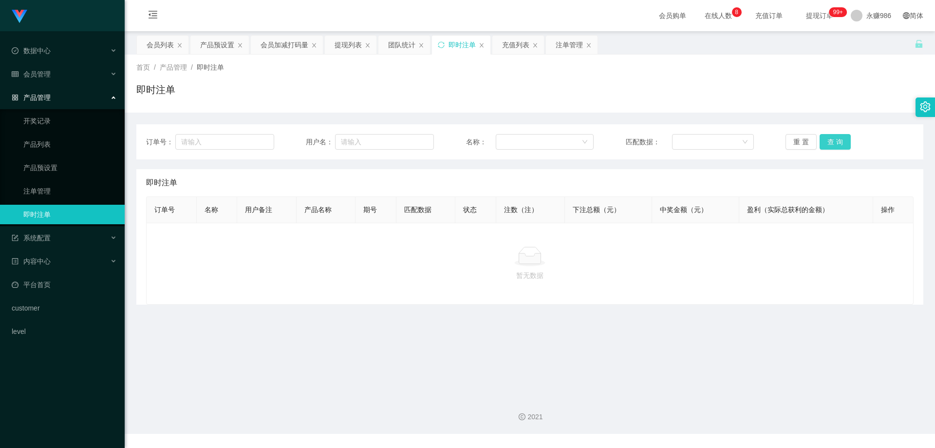
click at [838, 142] on button "查 询" at bounding box center [835, 142] width 31 height 16
click at [832, 144] on button "查 询" at bounding box center [835, 142] width 31 height 16
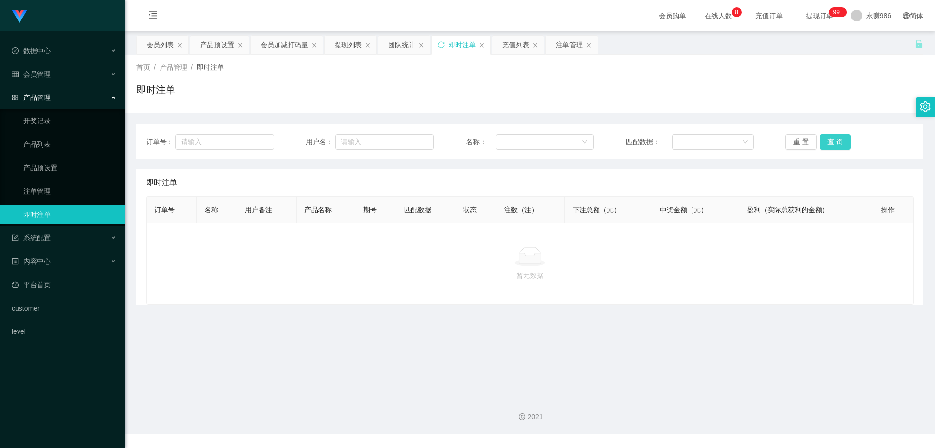
click at [832, 144] on button "查 询" at bounding box center [835, 142] width 31 height 16
click at [831, 141] on button "查 询" at bounding box center [835, 142] width 31 height 16
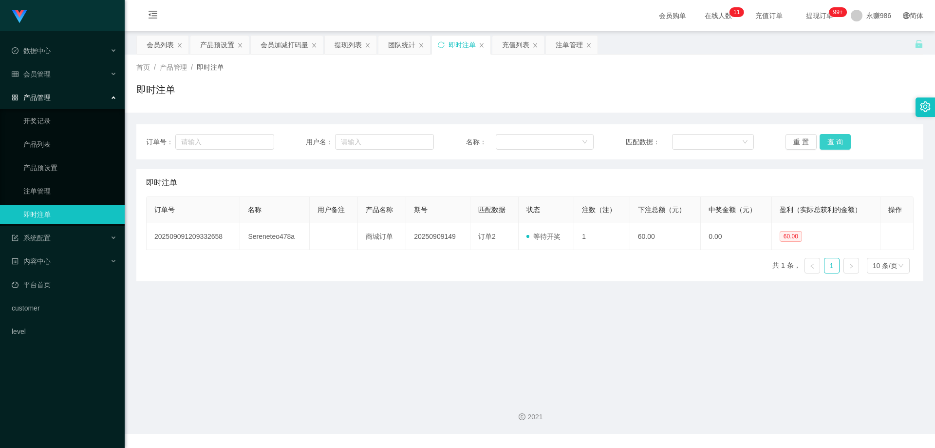
click at [831, 141] on button "查 询" at bounding box center [835, 142] width 31 height 16
click at [833, 133] on div "订单号： 用户名： 名称： 匹配数据： 重 置 查 询" at bounding box center [529, 141] width 787 height 35
click at [830, 140] on button "查 询" at bounding box center [835, 142] width 31 height 16
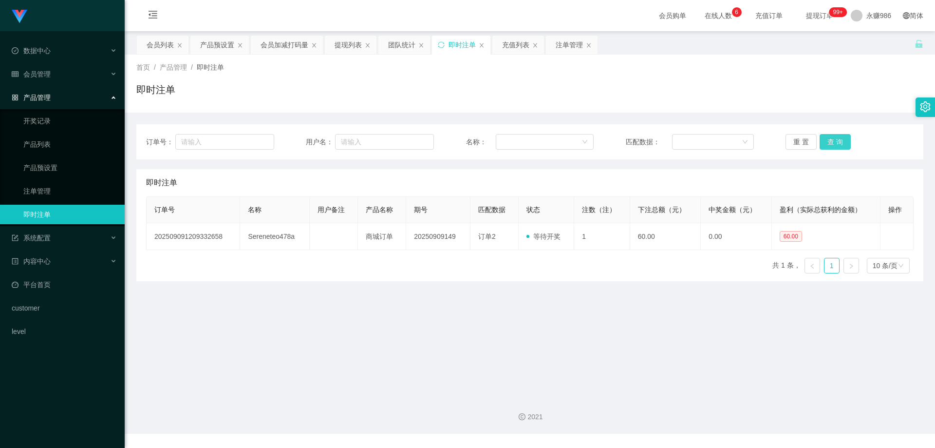
click at [830, 140] on button "查 询" at bounding box center [835, 142] width 31 height 16
click at [60, 70] on div "会员管理" at bounding box center [62, 73] width 125 height 19
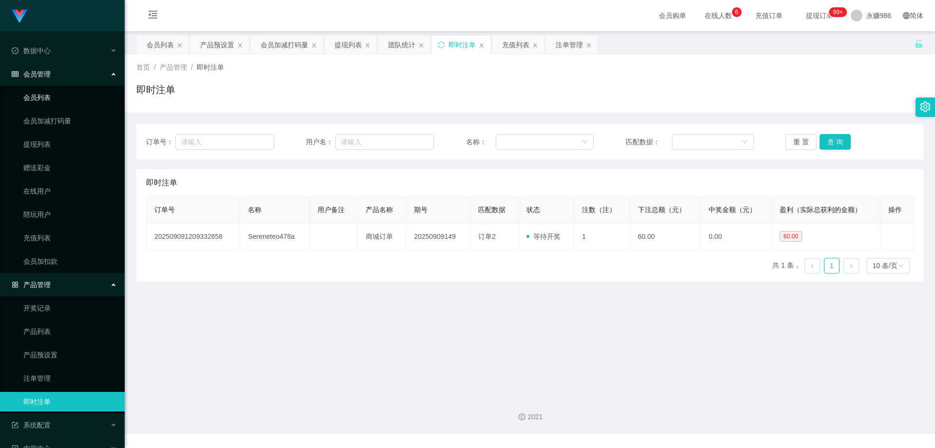
click at [49, 94] on link "会员列表" at bounding box center [70, 97] width 94 height 19
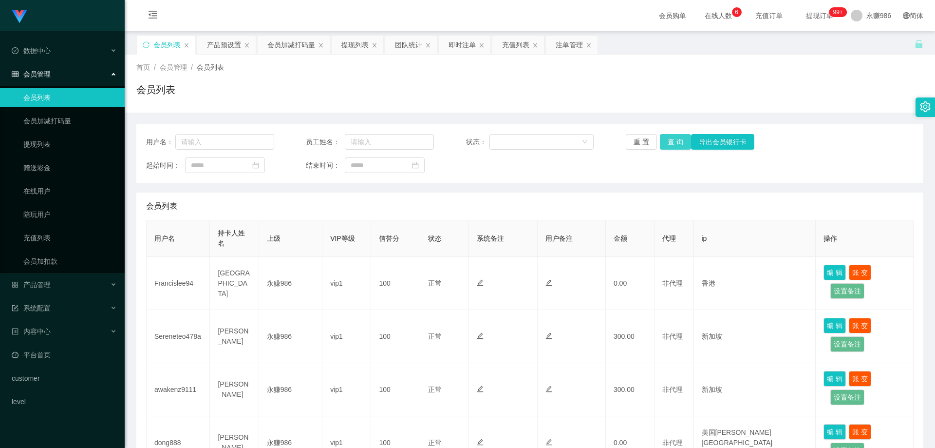
click at [673, 144] on button "查 询" at bounding box center [675, 142] width 31 height 16
click at [673, 144] on button "查 询" at bounding box center [681, 142] width 42 height 16
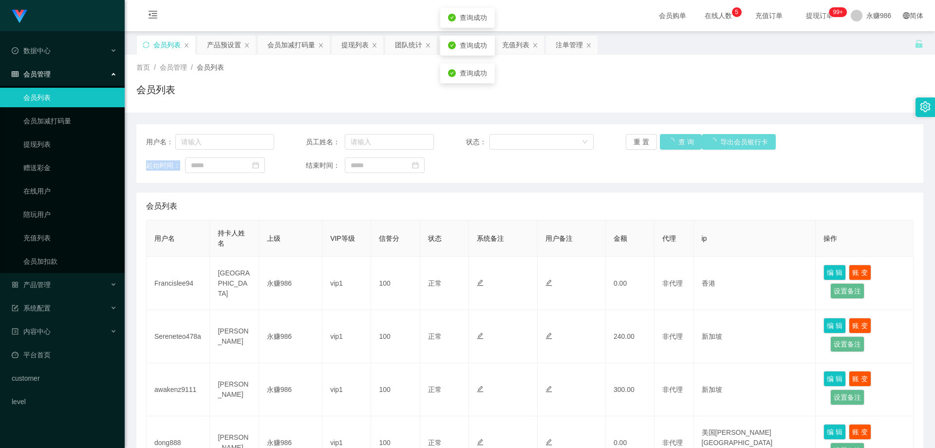
click at [673, 144] on div "重 置 查 询 导出会员银行卡" at bounding box center [690, 142] width 128 height 16
click at [673, 144] on button "查 询" at bounding box center [675, 142] width 31 height 16
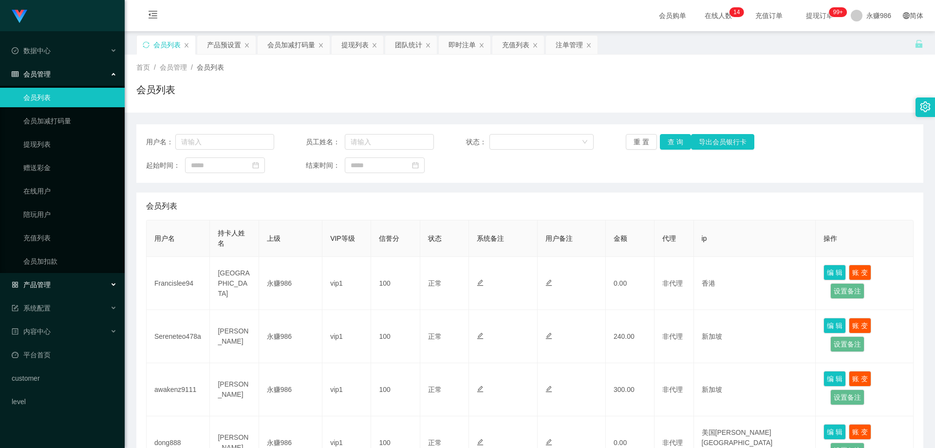
click at [58, 284] on div "产品管理" at bounding box center [62, 284] width 125 height 19
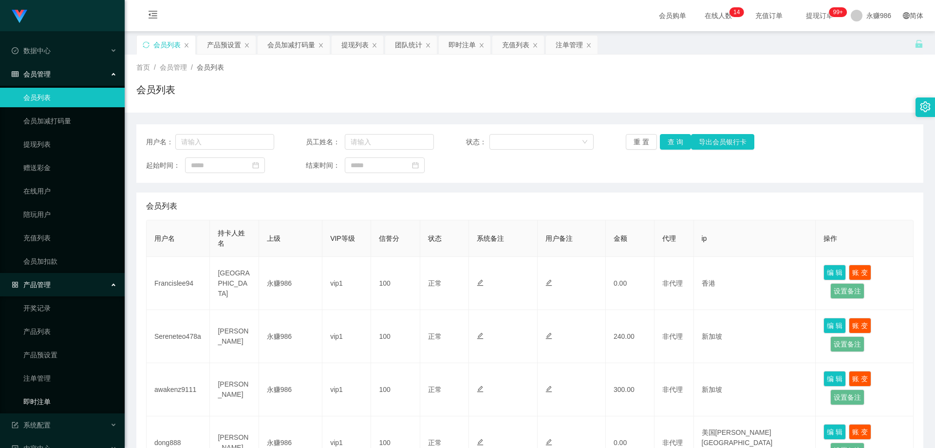
click at [55, 398] on link "即时注单" at bounding box center [70, 401] width 94 height 19
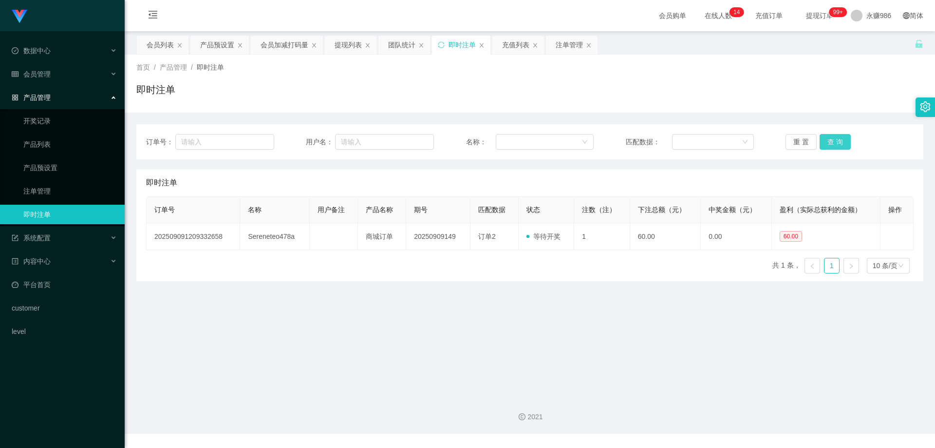
click at [825, 141] on button "查 询" at bounding box center [835, 142] width 31 height 16
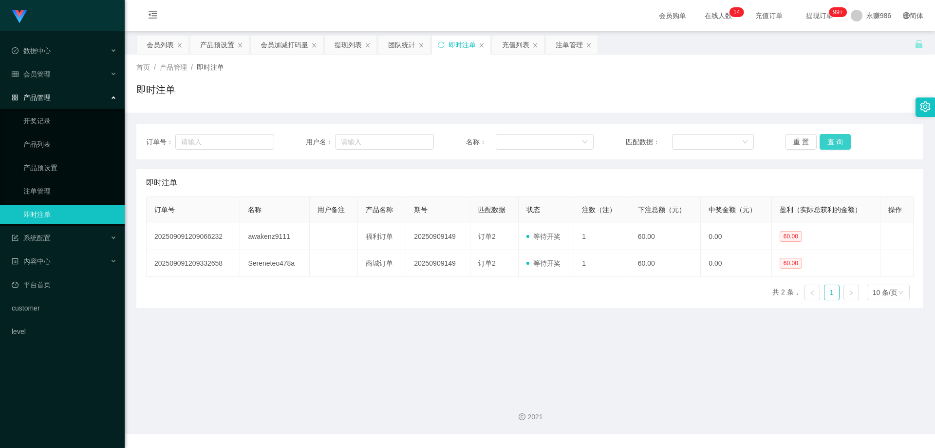
click at [825, 141] on button "查 询" at bounding box center [835, 142] width 31 height 16
click at [826, 140] on button "查 询" at bounding box center [835, 142] width 31 height 16
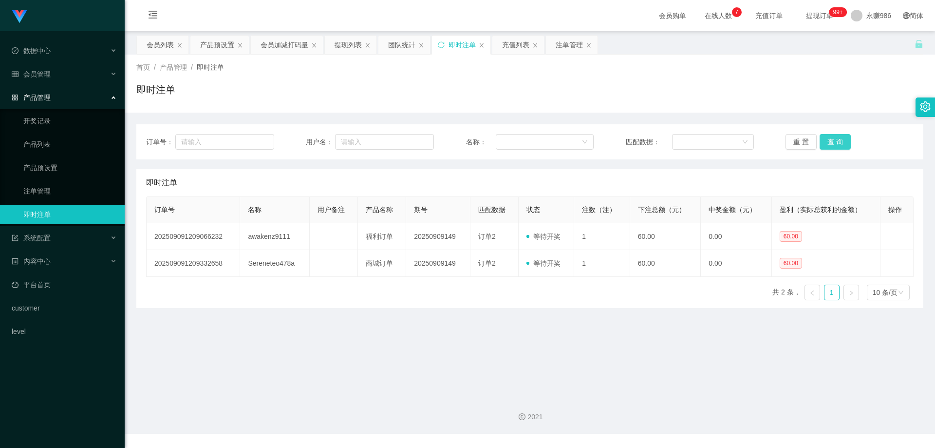
click at [826, 140] on button "查 询" at bounding box center [835, 142] width 31 height 16
click at [832, 145] on button "查 询" at bounding box center [835, 142] width 31 height 16
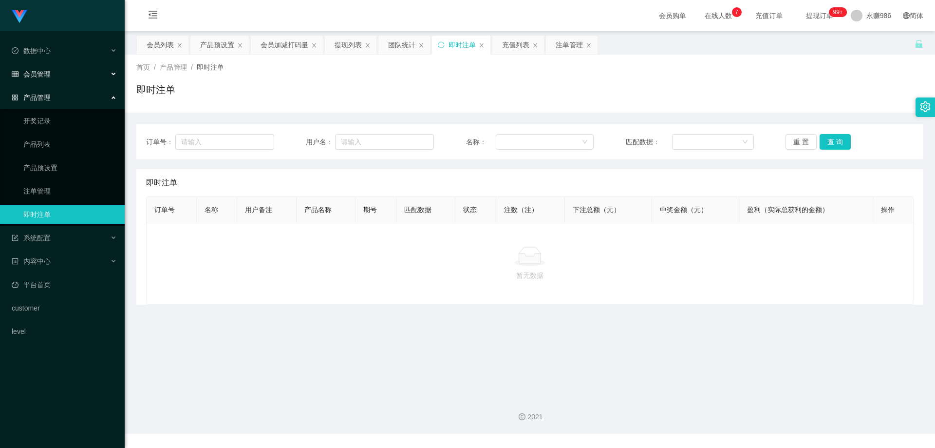
click at [50, 69] on div "会员管理" at bounding box center [62, 73] width 125 height 19
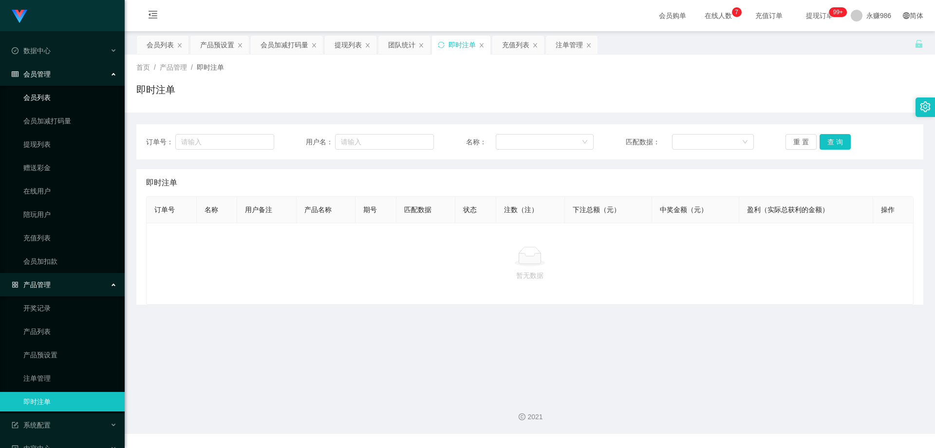
click at [56, 90] on link "会员列表" at bounding box center [70, 97] width 94 height 19
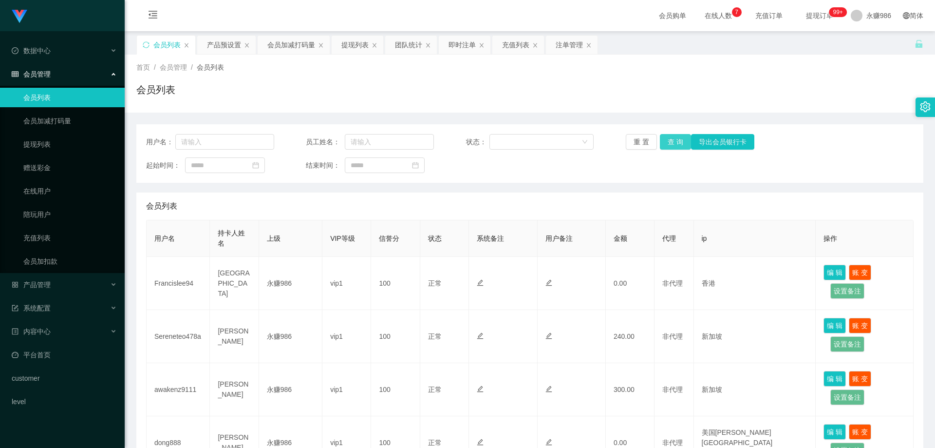
click at [667, 144] on button "查 询" at bounding box center [675, 142] width 31 height 16
